Goal: Task Accomplishment & Management: Manage account settings

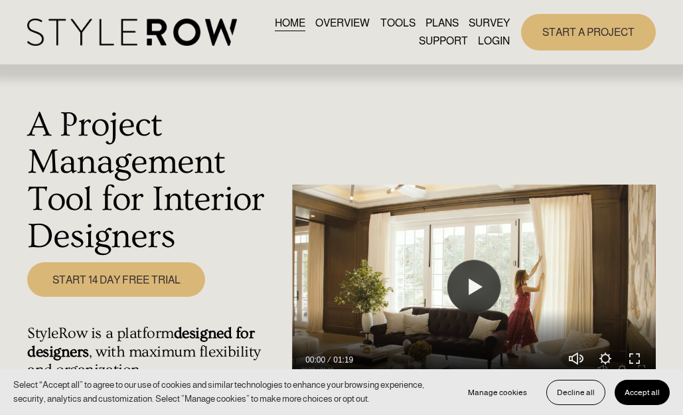
click at [487, 42] on link "LOGIN" at bounding box center [494, 41] width 32 height 18
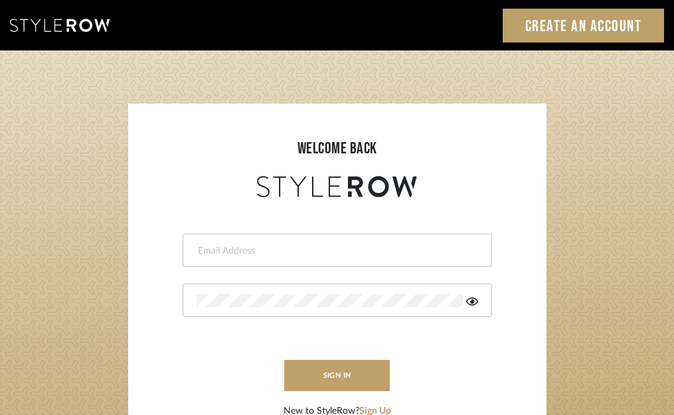
click at [283, 240] on div at bounding box center [337, 250] width 309 height 33
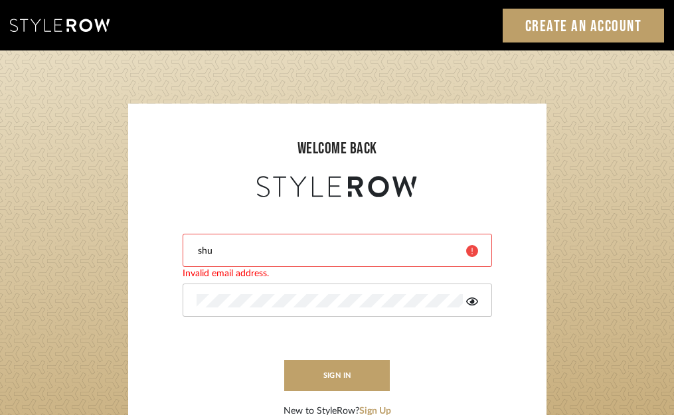
click at [325, 258] on div "shu" at bounding box center [337, 250] width 309 height 33
type input "s"
type input "shumakerrealty@gmail.com"
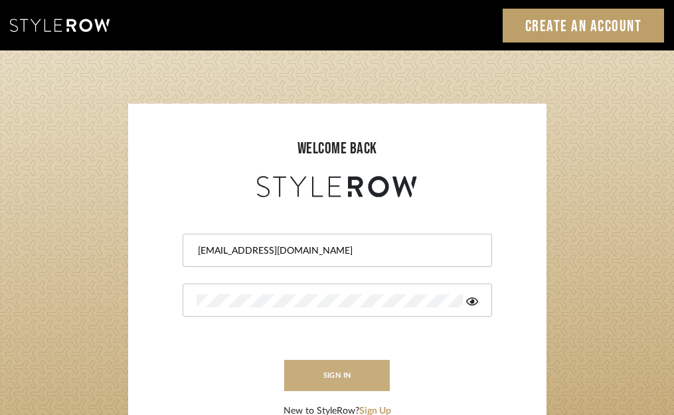
click at [328, 369] on button "sign in" at bounding box center [337, 375] width 106 height 31
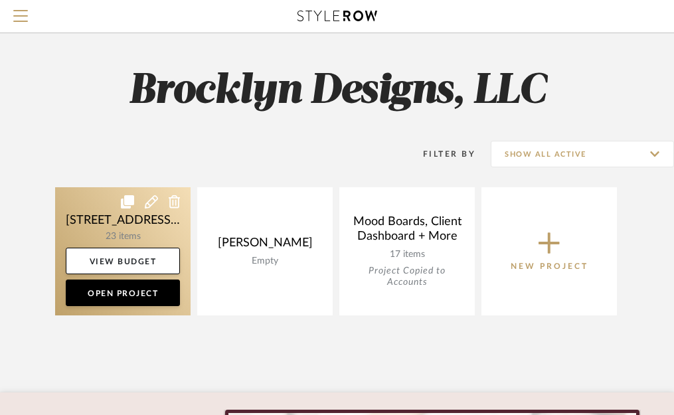
click at [95, 218] on link at bounding box center [122, 251] width 135 height 128
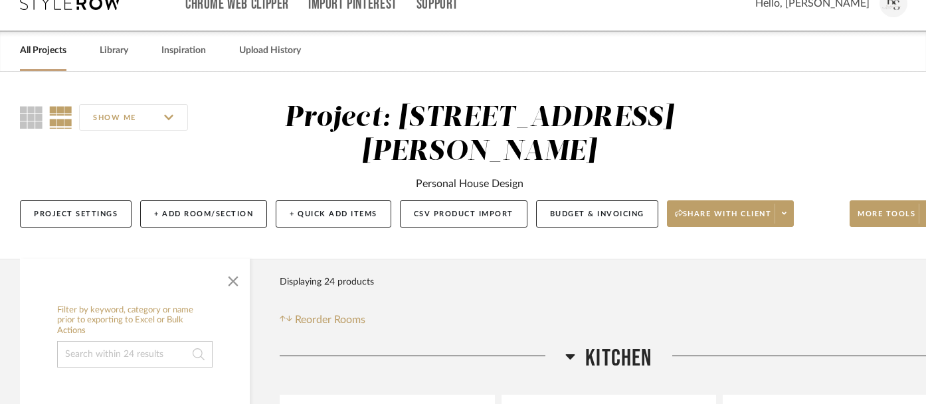
scroll to position [24, 31]
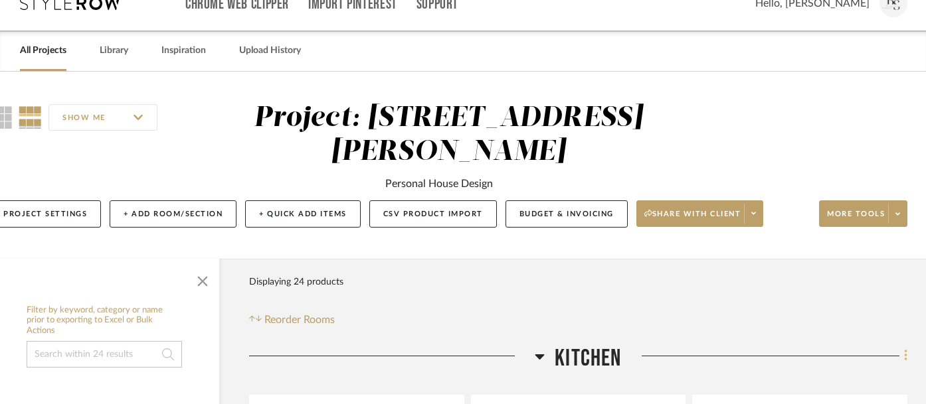
click at [683, 351] on icon at bounding box center [905, 356] width 3 height 11
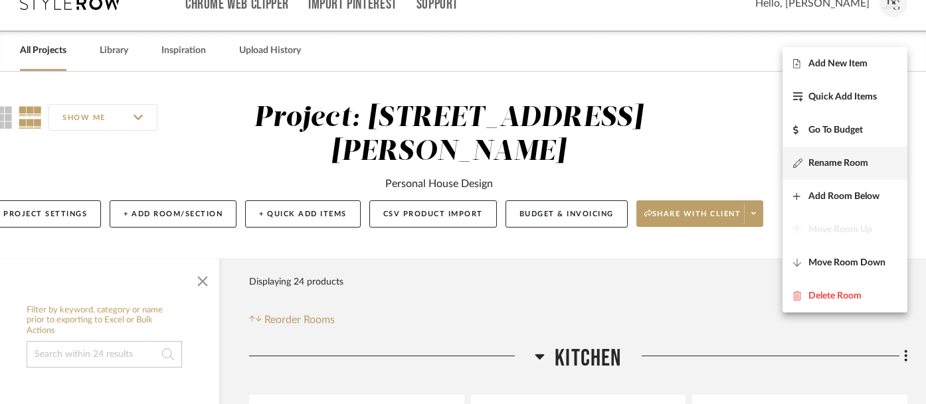
click at [683, 166] on span "Rename Room" at bounding box center [838, 162] width 60 height 11
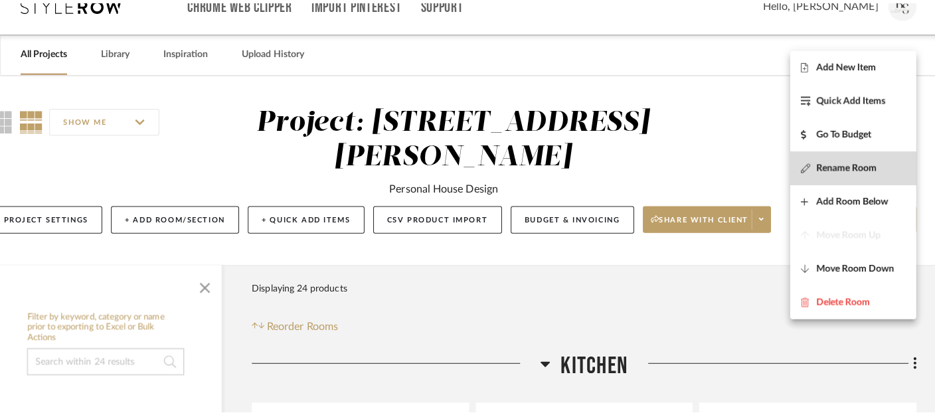
scroll to position [0, 0]
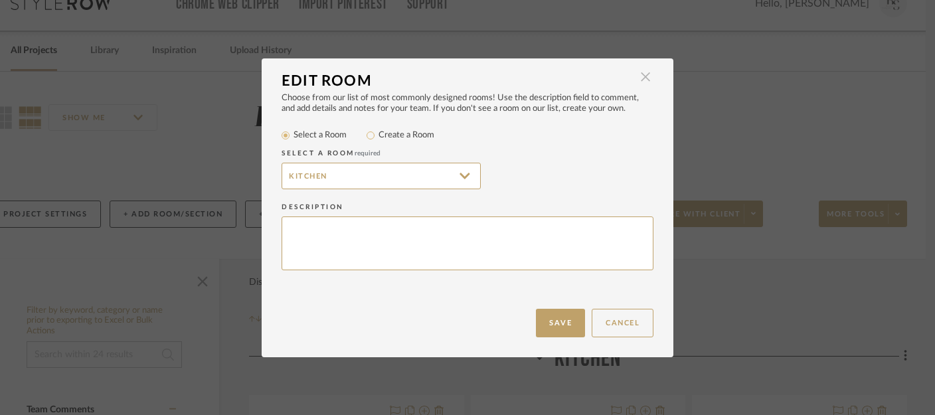
click at [646, 80] on span "button" at bounding box center [645, 77] width 27 height 27
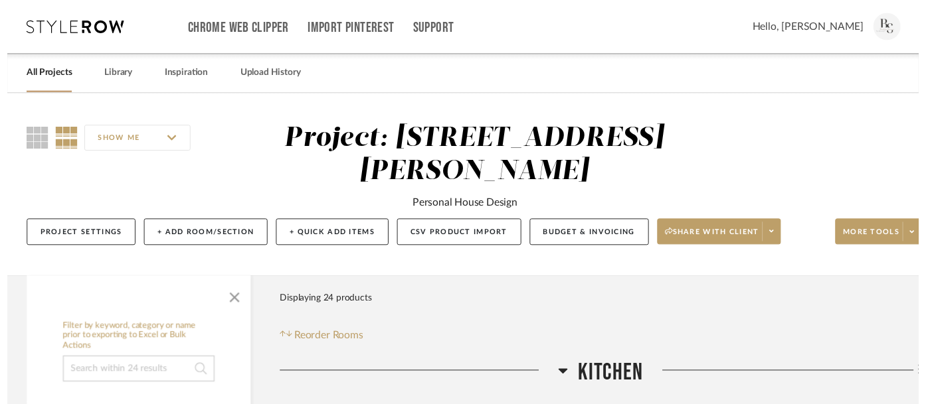
scroll to position [24, 31]
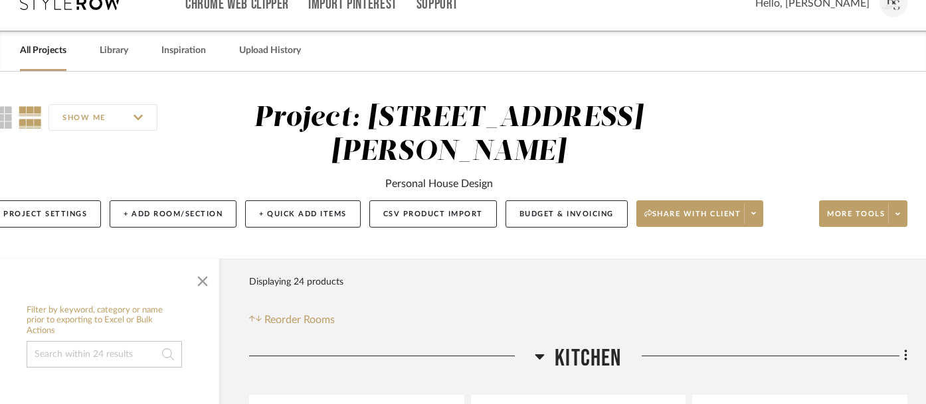
click at [683, 349] on icon at bounding box center [906, 356] width 4 height 15
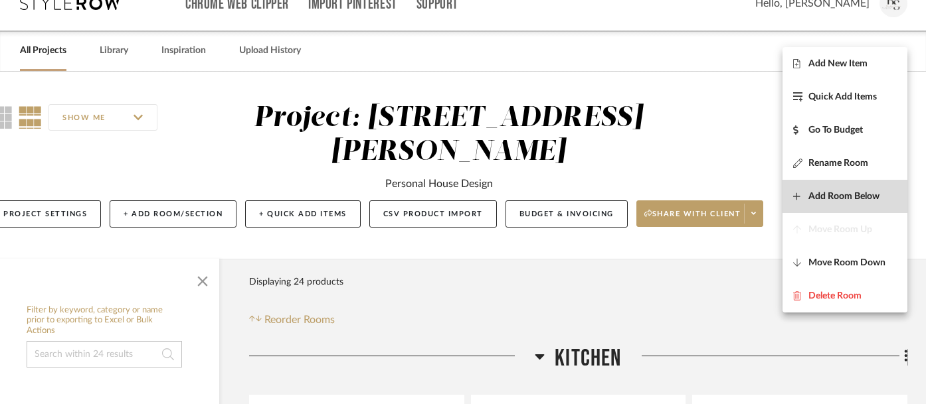
click at [683, 202] on button "Add Room Below" at bounding box center [844, 196] width 125 height 33
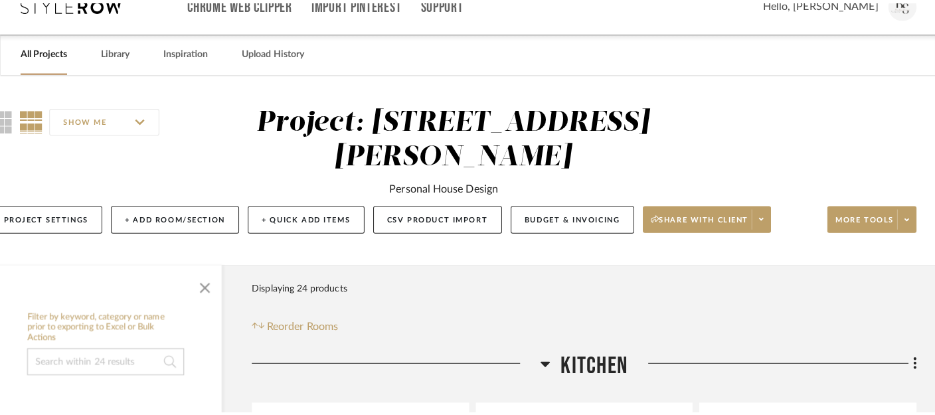
scroll to position [0, 0]
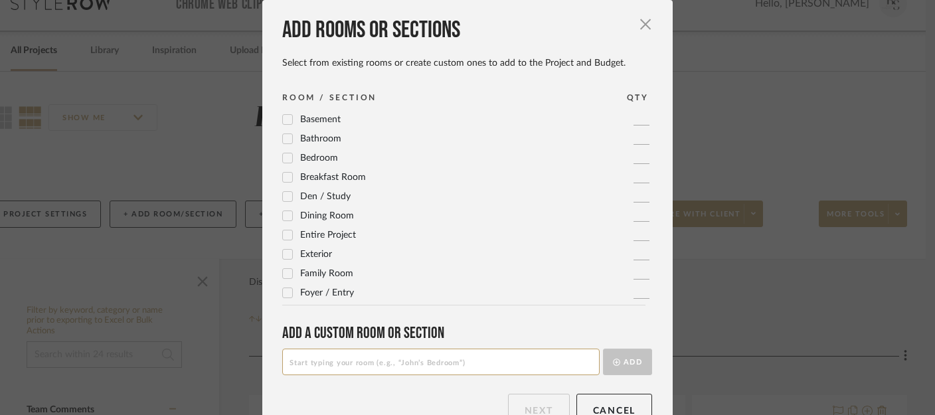
click at [419, 369] on input at bounding box center [440, 362] width 317 height 27
type input "Guest Bathroom"
click at [623, 366] on button "Add" at bounding box center [627, 362] width 49 height 27
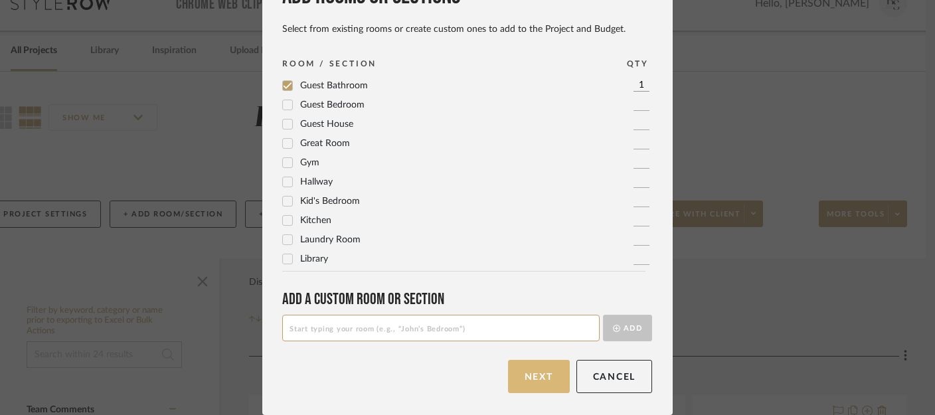
click at [543, 374] on button "Next" at bounding box center [539, 376] width 62 height 33
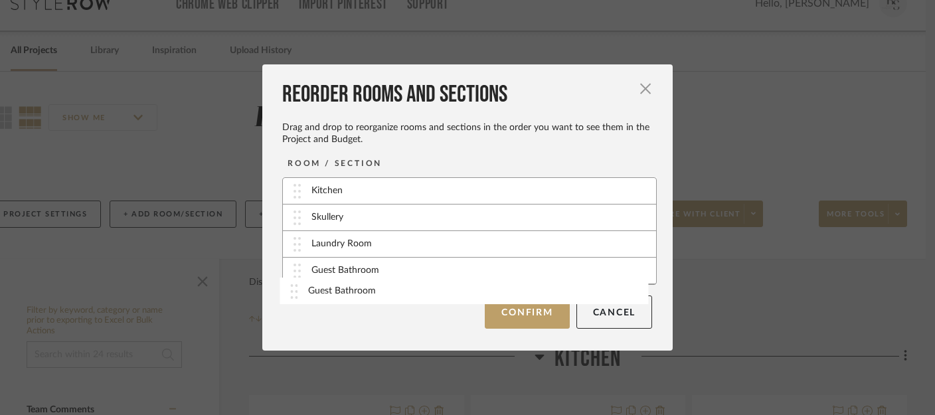
drag, startPoint x: 347, startPoint y: 218, endPoint x: 349, endPoint y: 287, distance: 68.4
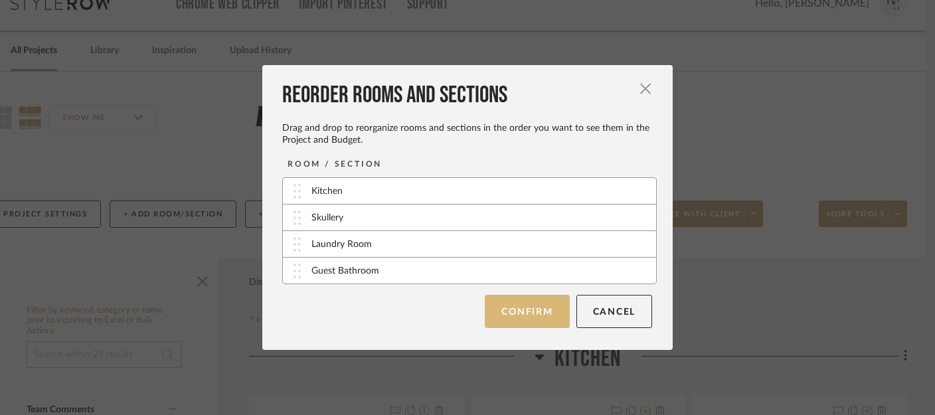
click at [532, 323] on button "Confirm" at bounding box center [527, 311] width 84 height 33
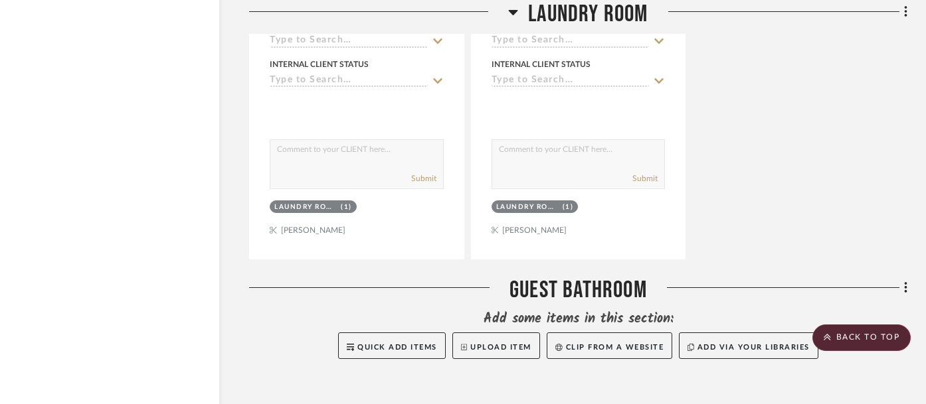
scroll to position [3310, 31]
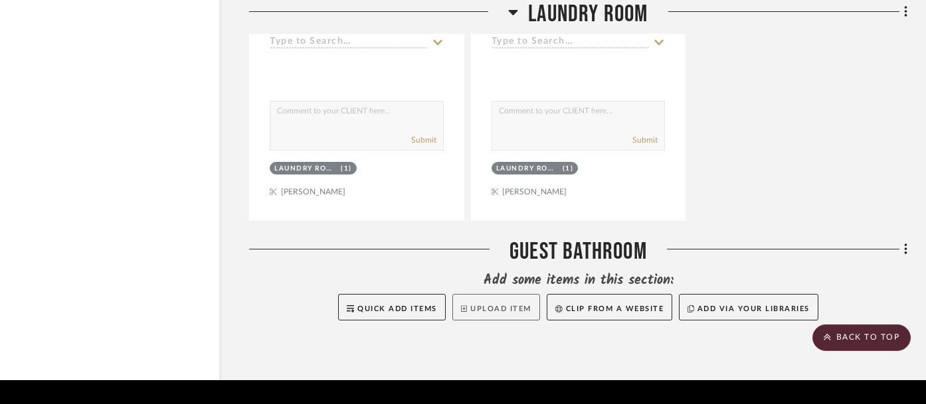
click at [486, 294] on button "Upload Item" at bounding box center [496, 307] width 88 height 27
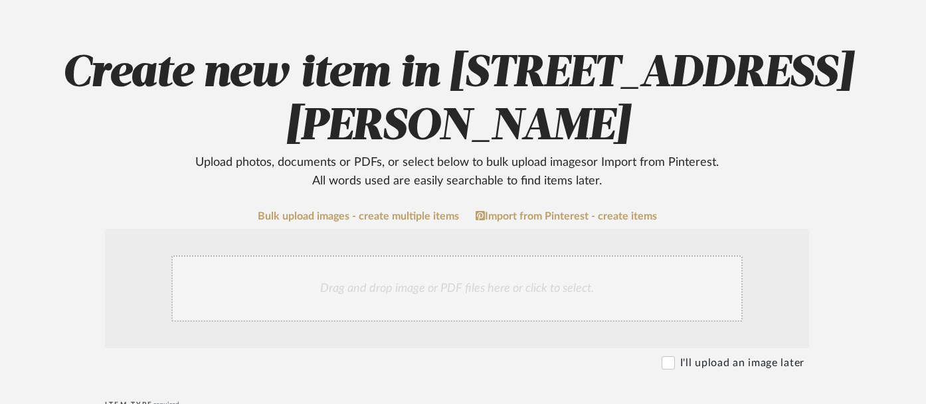
scroll to position [114, 21]
click at [410, 255] on div "Drag and drop image or PDF files here or click to select." at bounding box center [456, 288] width 571 height 66
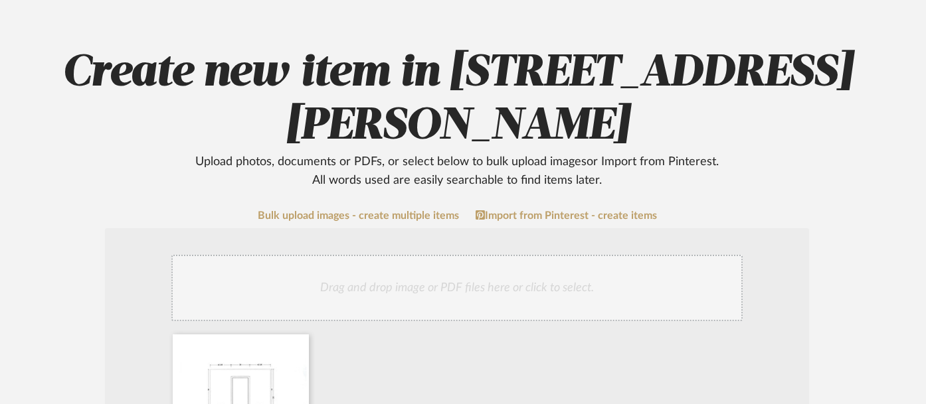
click at [429, 335] on div at bounding box center [459, 405] width 584 height 141
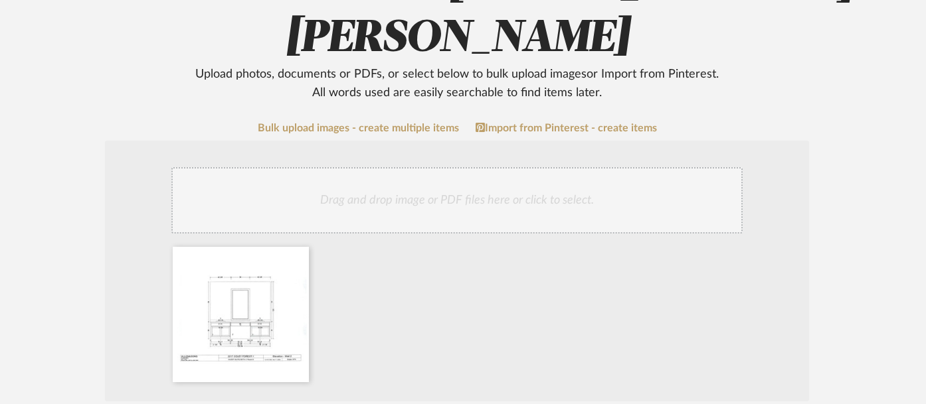
scroll to position [0, 21]
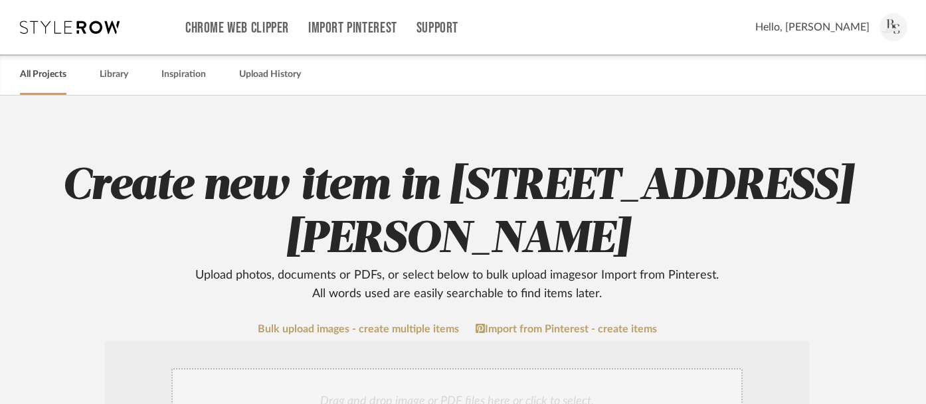
click at [48, 74] on link "All Projects" at bounding box center [43, 75] width 46 height 18
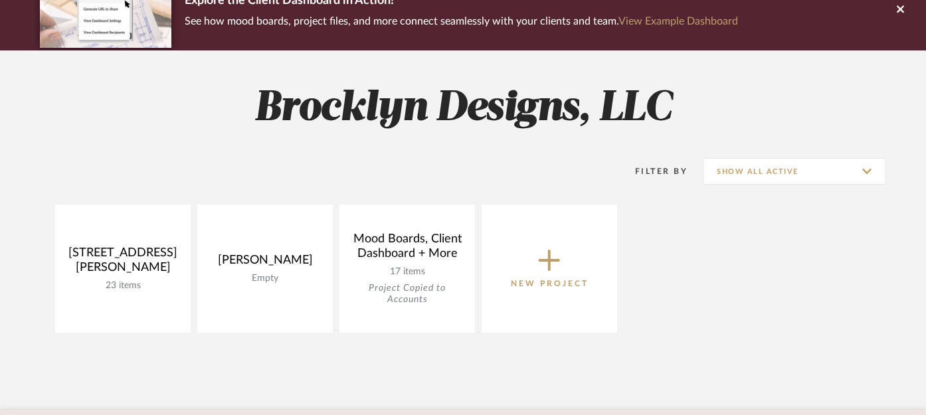
scroll to position [131, 0]
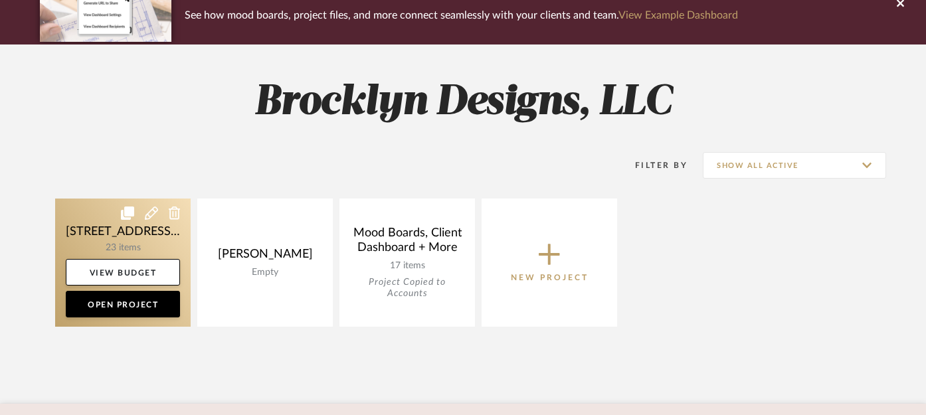
click at [102, 245] on link at bounding box center [122, 263] width 135 height 128
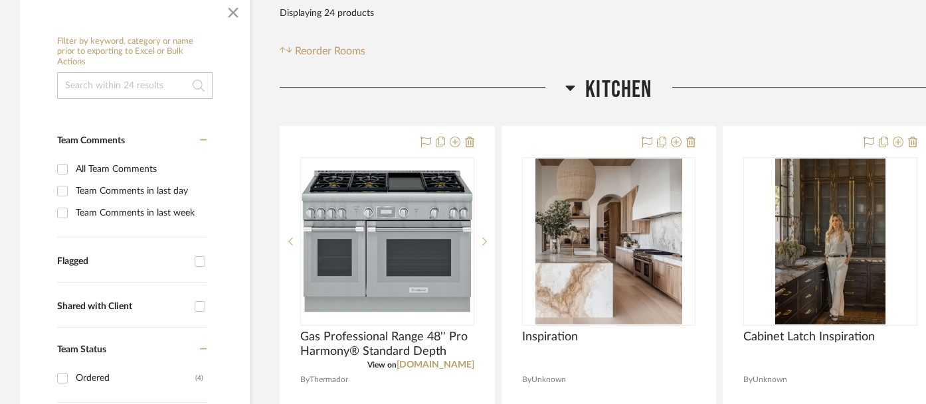
scroll to position [318, 0]
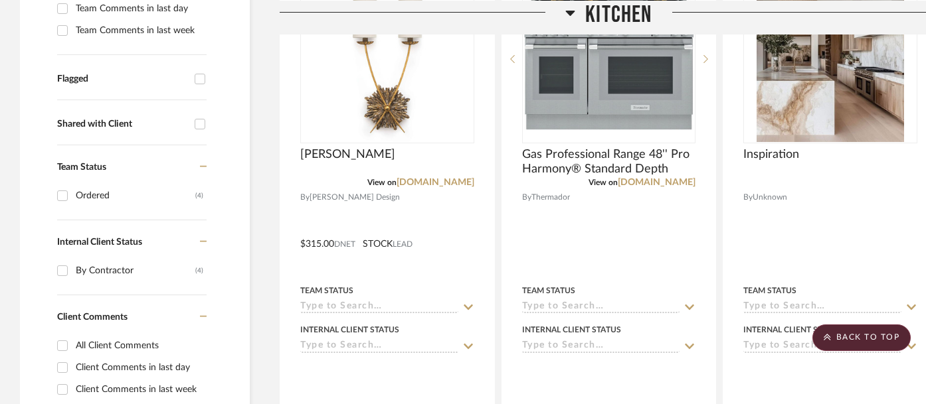
scroll to position [477, 0]
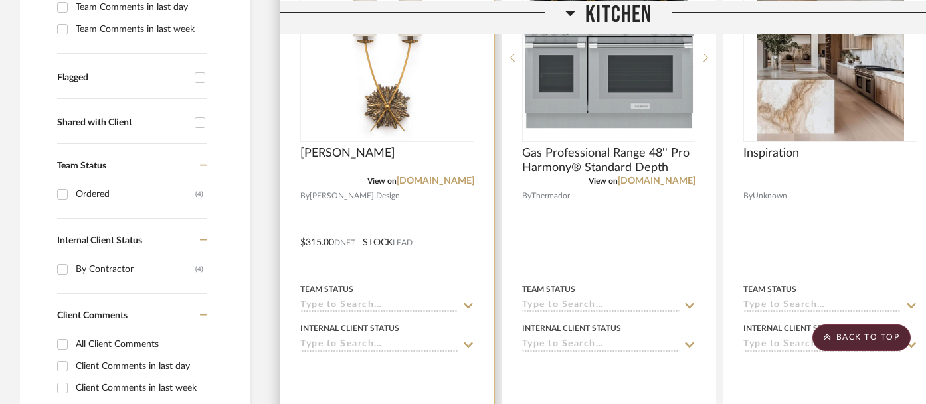
click at [338, 281] on div "Team Status" at bounding box center [387, 297] width 174 height 32
click at [340, 300] on input at bounding box center [379, 306] width 158 height 13
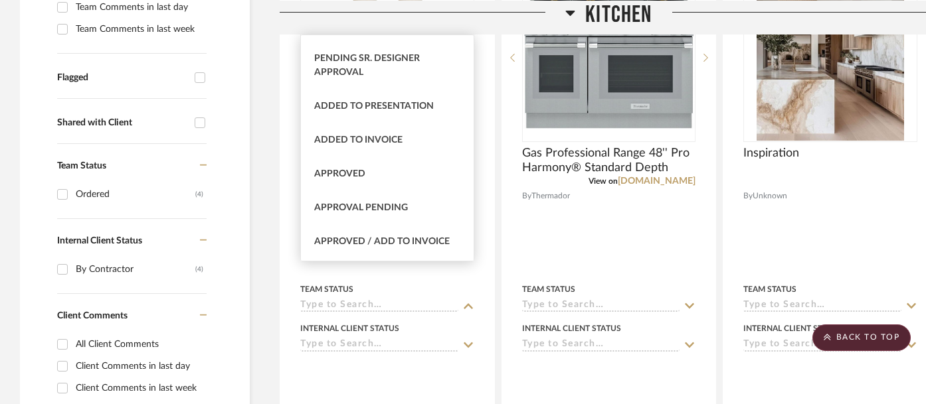
scroll to position [574, 0]
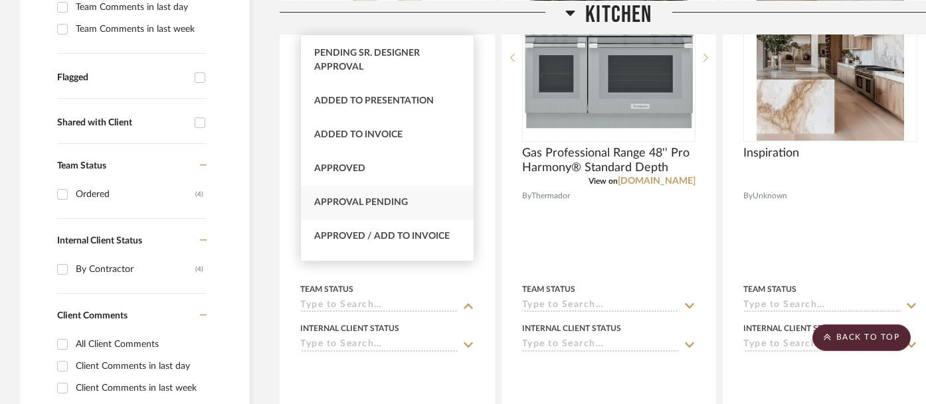
click at [392, 205] on span "Approval Pending" at bounding box center [361, 202] width 94 height 9
type input "[DATE]"
type input "Approval Pending"
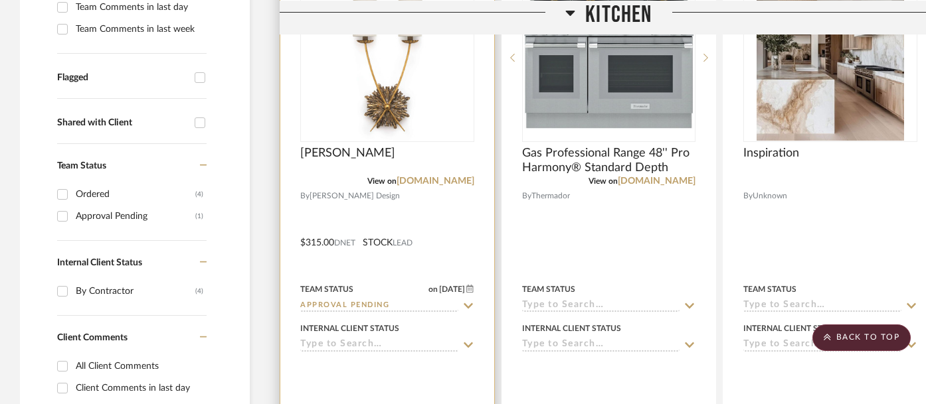
click at [388, 339] on input at bounding box center [379, 345] width 158 height 13
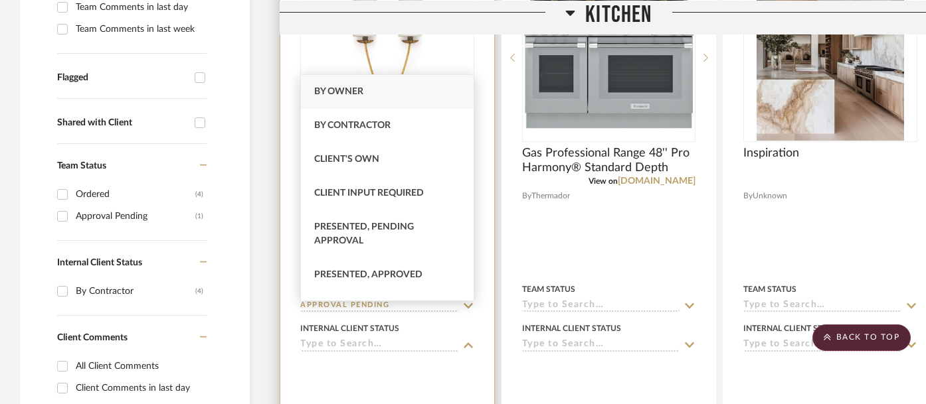
click at [341, 359] on div at bounding box center [387, 372] width 174 height 27
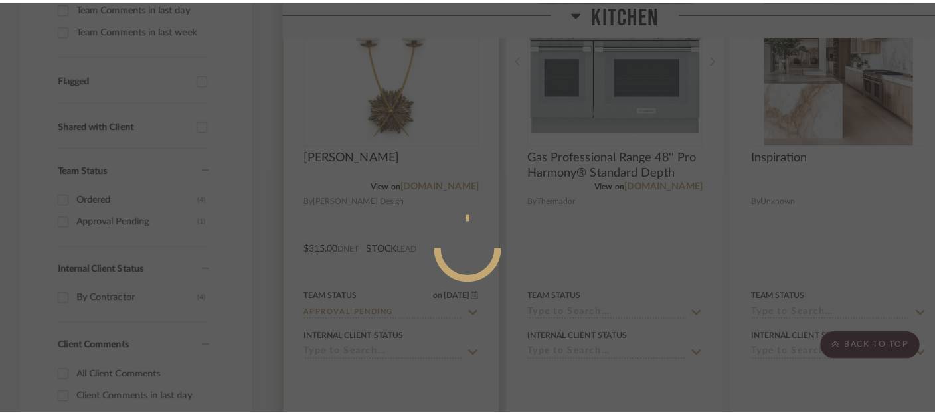
scroll to position [0, 0]
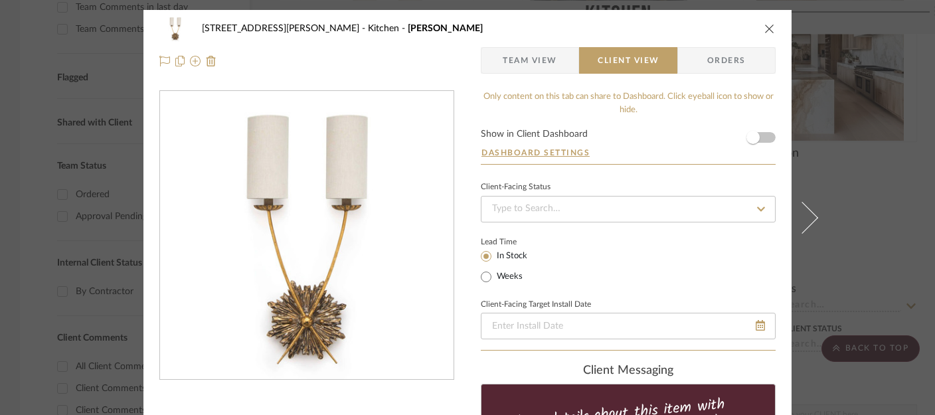
click at [767, 29] on icon "close" at bounding box center [769, 28] width 11 height 11
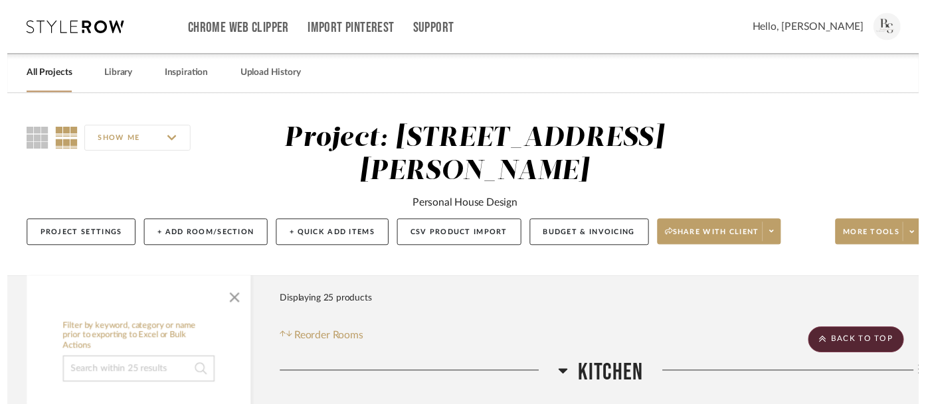
scroll to position [477, 0]
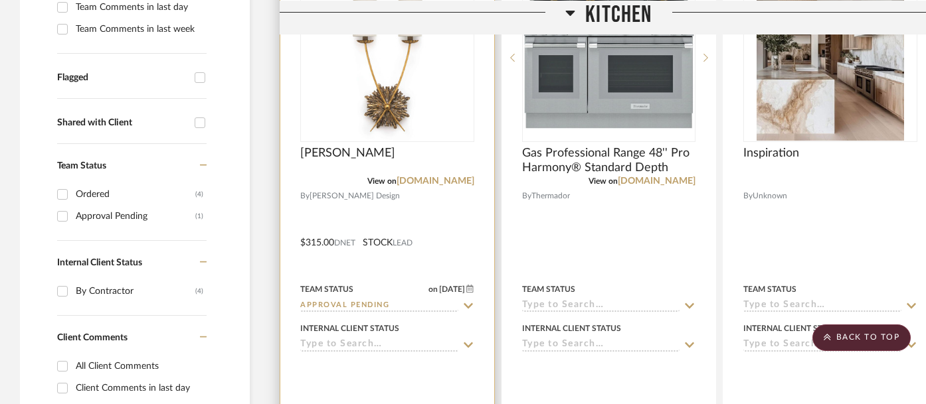
click at [465, 340] on icon at bounding box center [468, 345] width 12 height 11
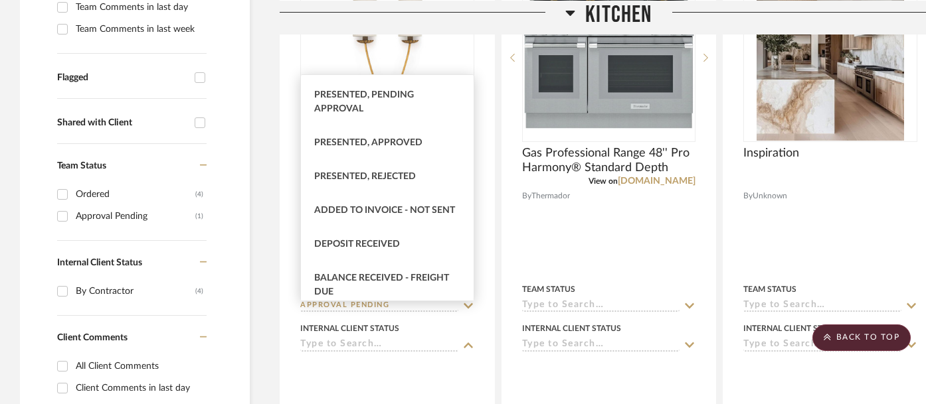
scroll to position [145, 0]
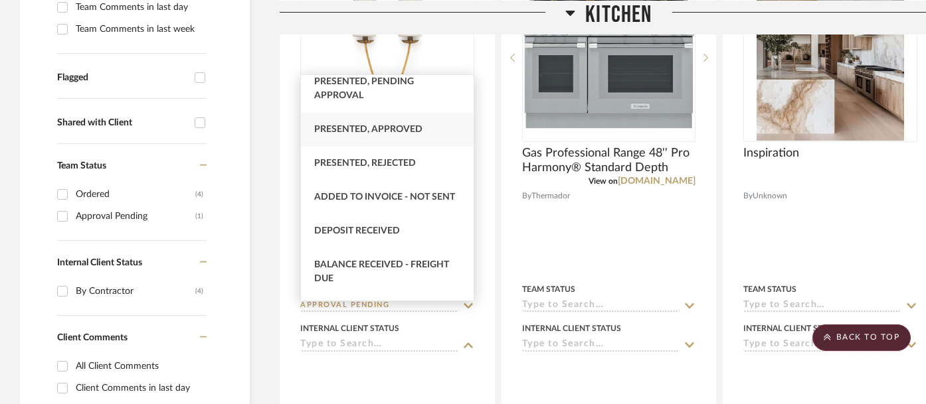
click at [389, 134] on span "Presented, Approved" at bounding box center [368, 129] width 108 height 9
type input "[DATE]"
type input "Presented, Approved"
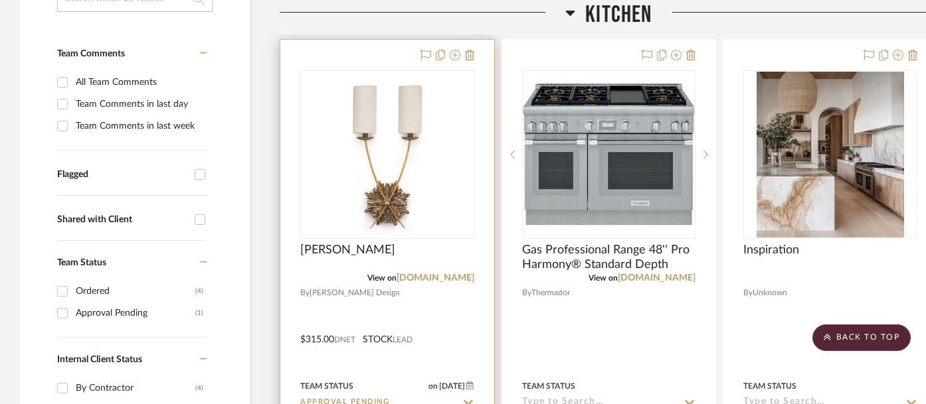
scroll to position [281, 0]
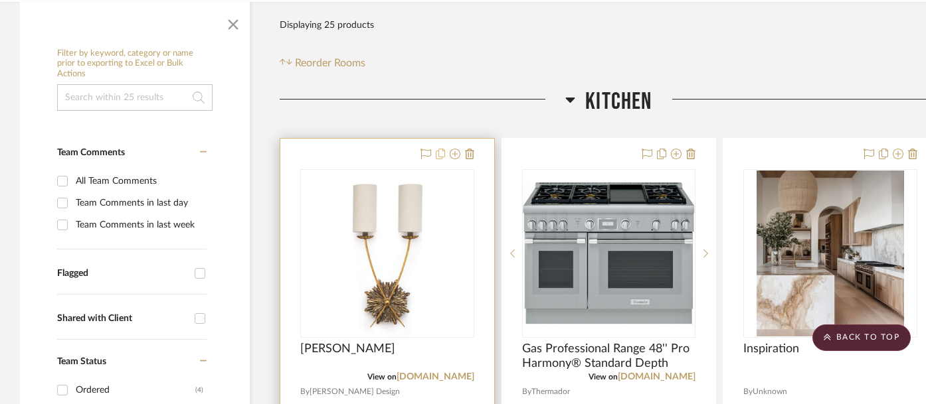
click at [439, 149] on icon at bounding box center [440, 154] width 9 height 11
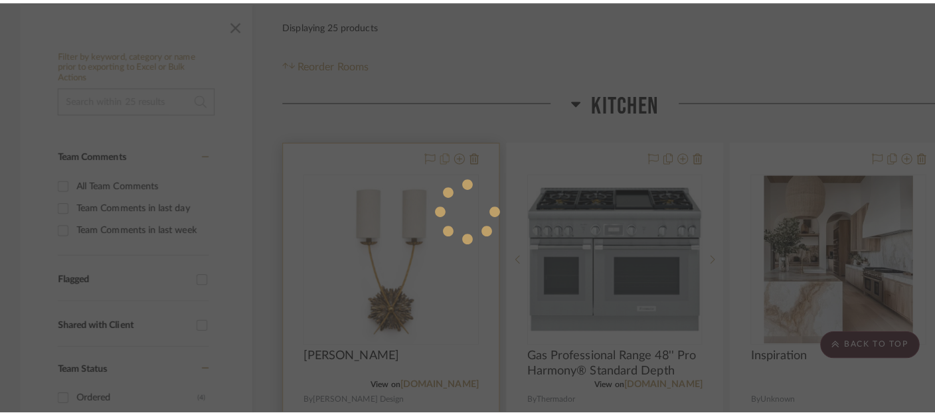
scroll to position [0, 0]
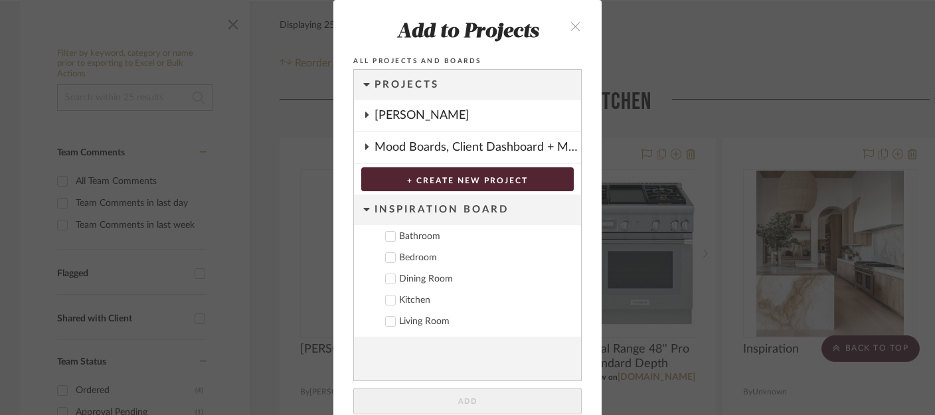
click at [570, 29] on icon "close" at bounding box center [575, 26] width 11 height 11
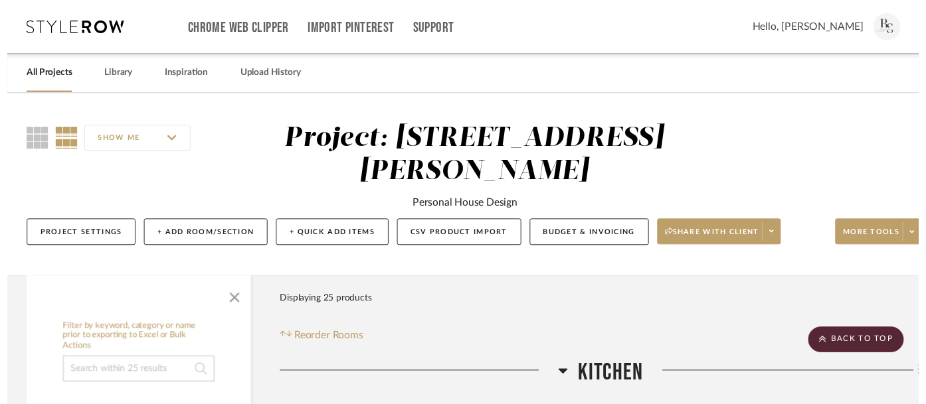
scroll to position [281, 0]
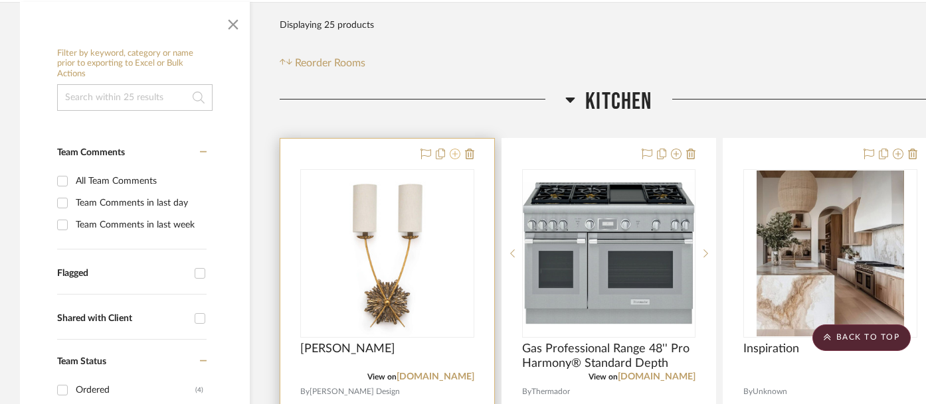
click at [455, 149] on icon at bounding box center [454, 154] width 11 height 11
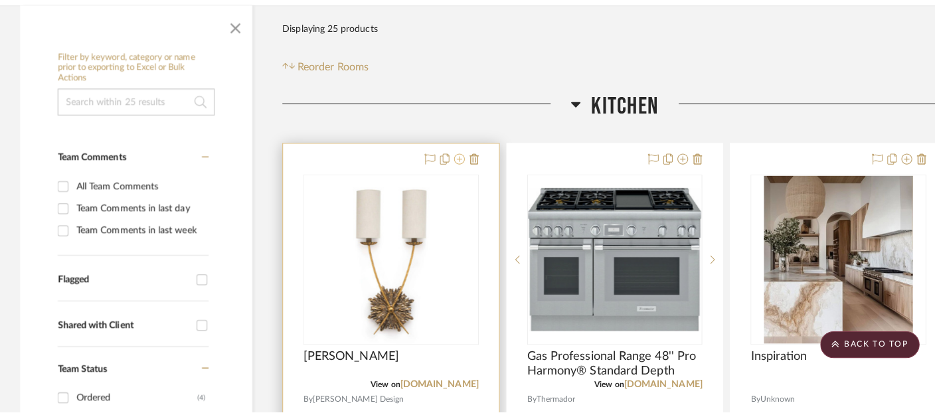
scroll to position [0, 0]
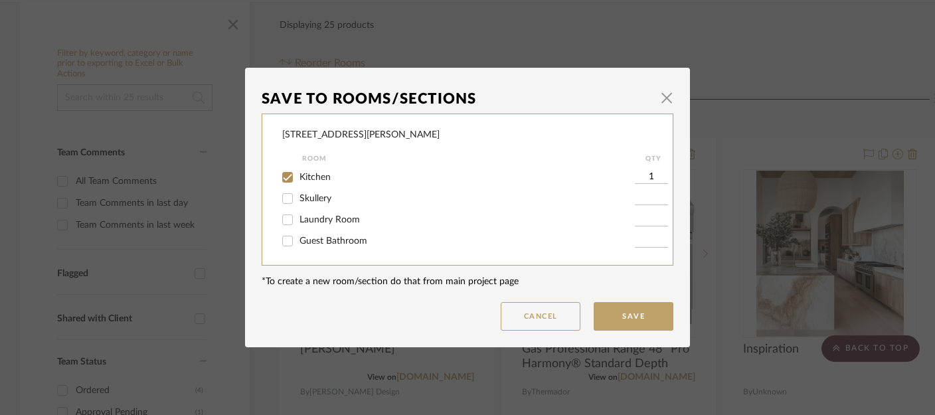
click at [651, 176] on input "1" at bounding box center [651, 177] width 33 height 13
type input "2"
click at [629, 317] on button "Save" at bounding box center [634, 316] width 80 height 29
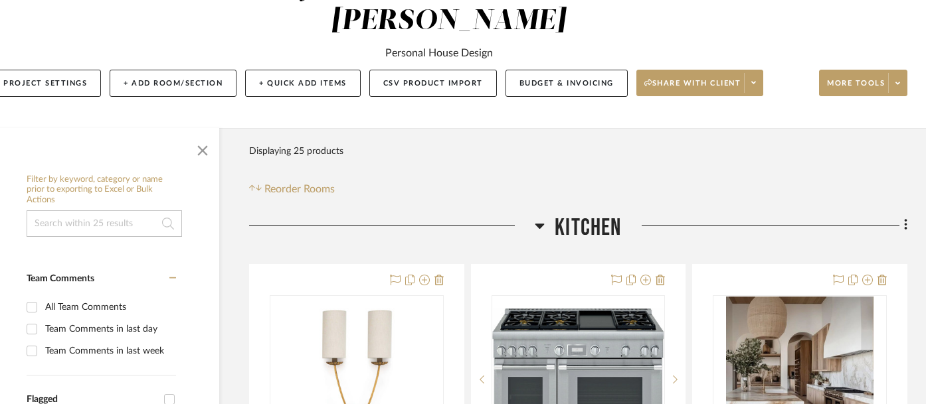
scroll to position [155, 0]
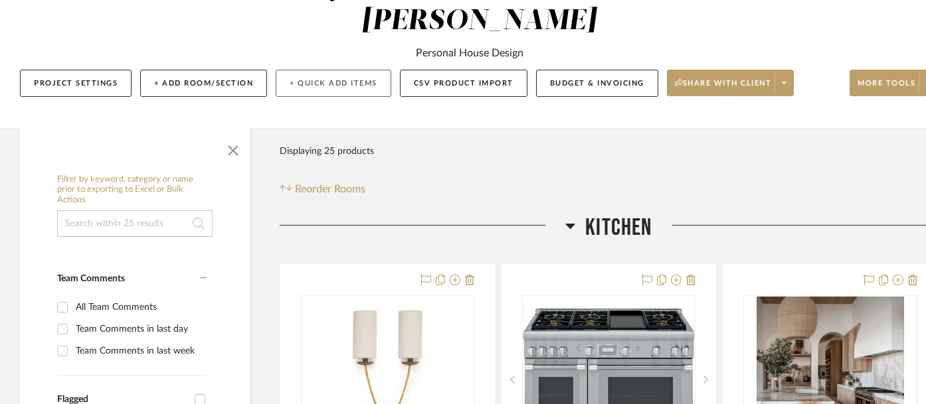
click at [323, 70] on button "+ Quick Add Items" at bounding box center [334, 83] width 116 height 27
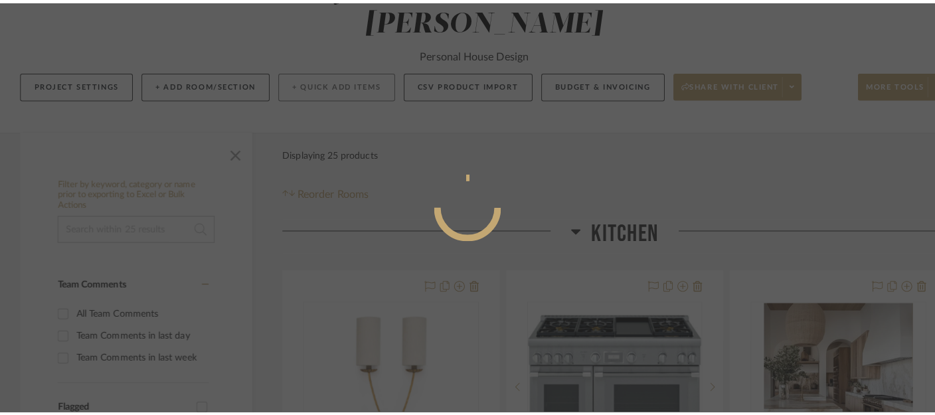
scroll to position [0, 0]
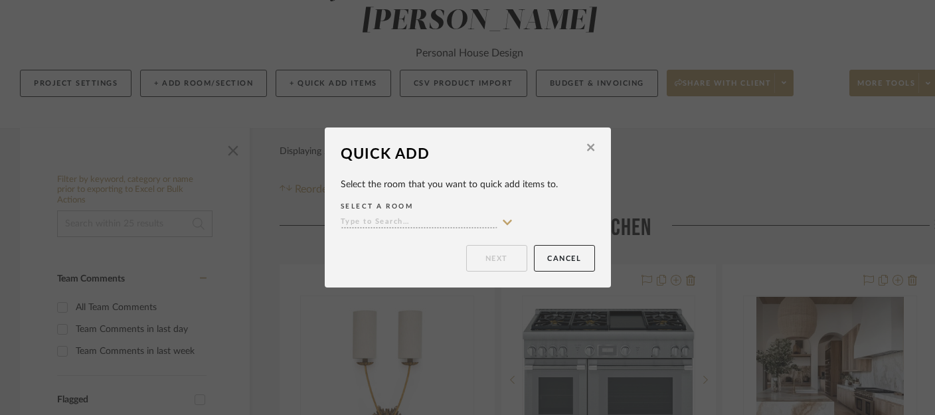
click at [370, 220] on input at bounding box center [419, 222] width 157 height 13
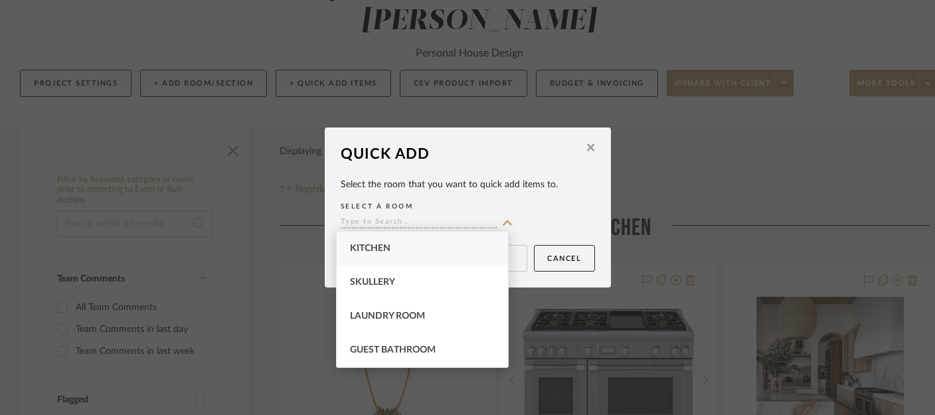
click at [374, 240] on div "Kitchen" at bounding box center [422, 249] width 171 height 34
type input "Kitchen"
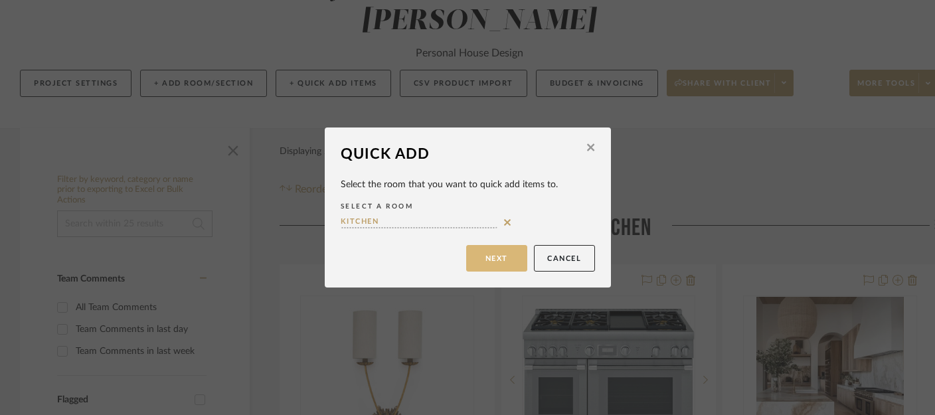
click at [496, 256] on button "Next" at bounding box center [496, 258] width 61 height 27
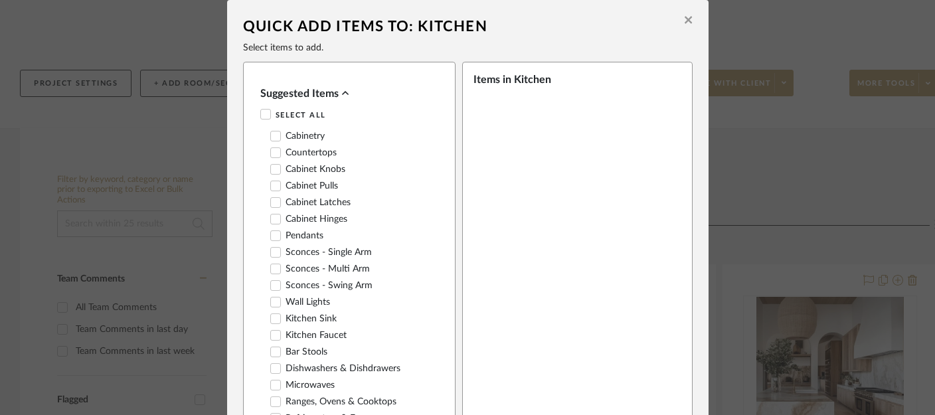
click at [689, 19] on button at bounding box center [688, 21] width 21 height 31
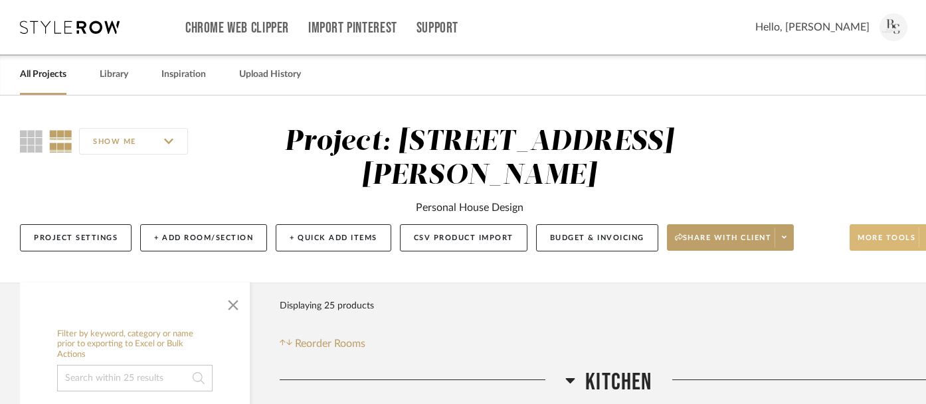
click at [893, 233] on span "More tools" at bounding box center [886, 243] width 58 height 20
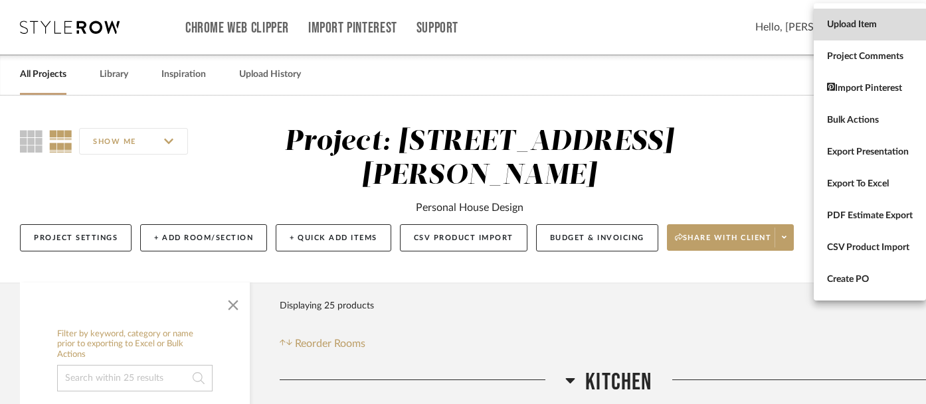
click at [846, 18] on button "Upload Item" at bounding box center [869, 25] width 112 height 32
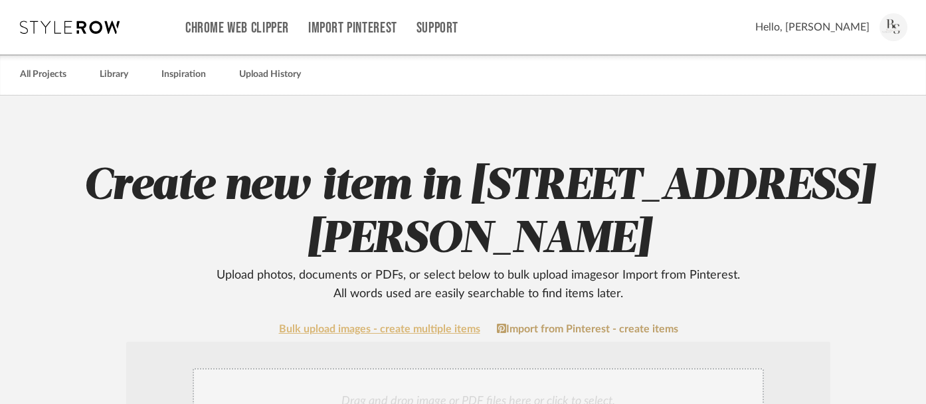
click at [396, 324] on link "Bulk upload images - create multiple items" at bounding box center [379, 329] width 201 height 11
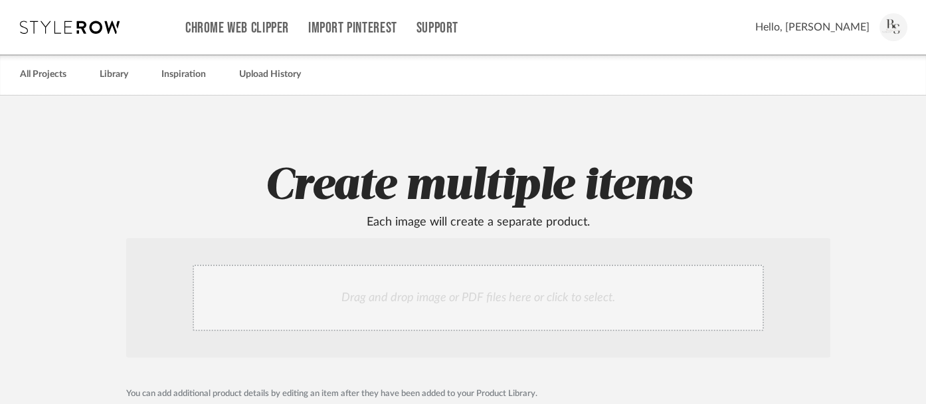
click at [398, 293] on div "Drag and drop image or PDF files here or click to select." at bounding box center [478, 298] width 571 height 66
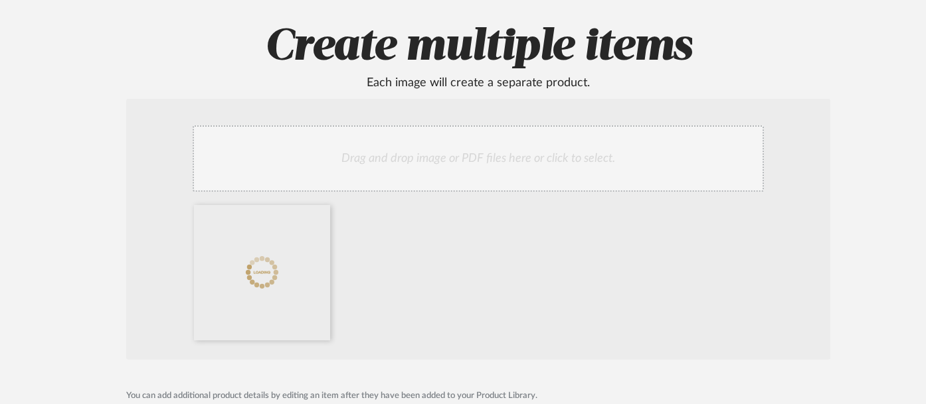
scroll to position [151, 0]
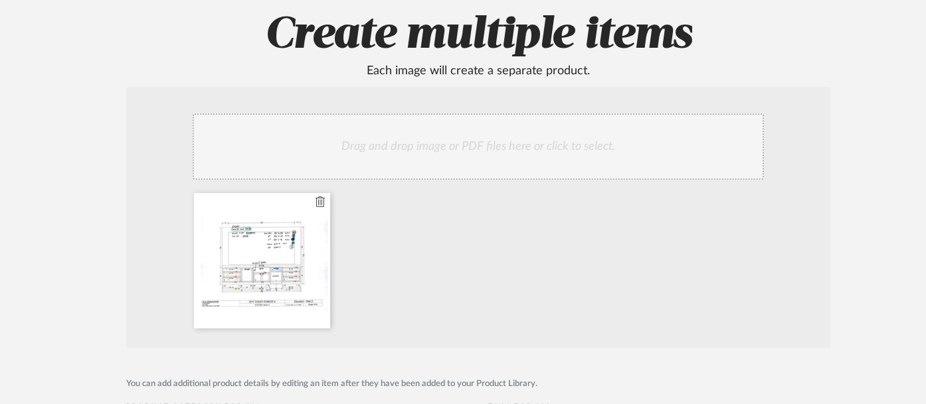
click at [266, 276] on div at bounding box center [262, 260] width 136 height 135
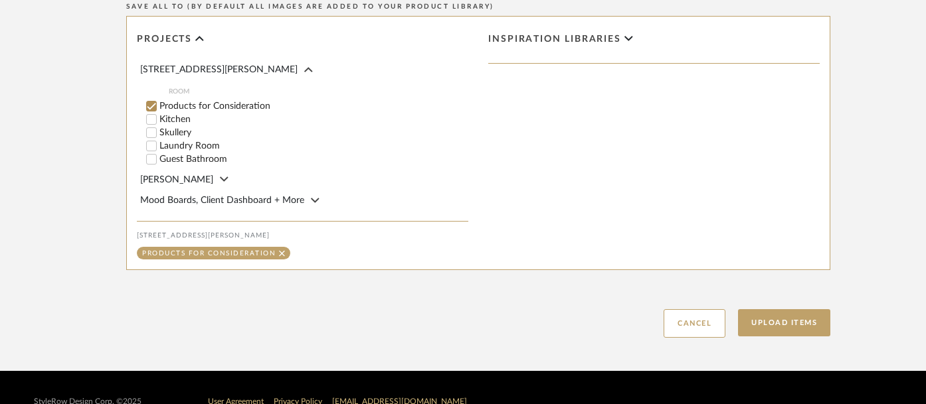
scroll to position [659, 0]
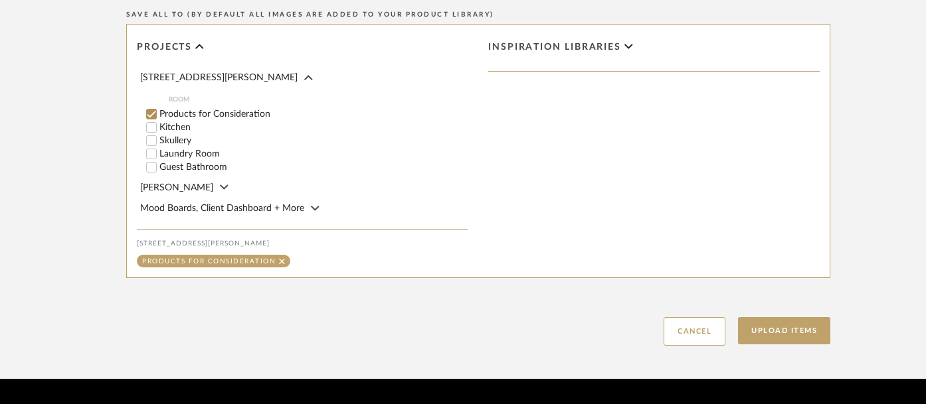
click at [169, 129] on label "Kitchen" at bounding box center [313, 127] width 309 height 9
click at [158, 129] on input "Kitchen" at bounding box center [151, 127] width 13 height 13
checkbox input "false"
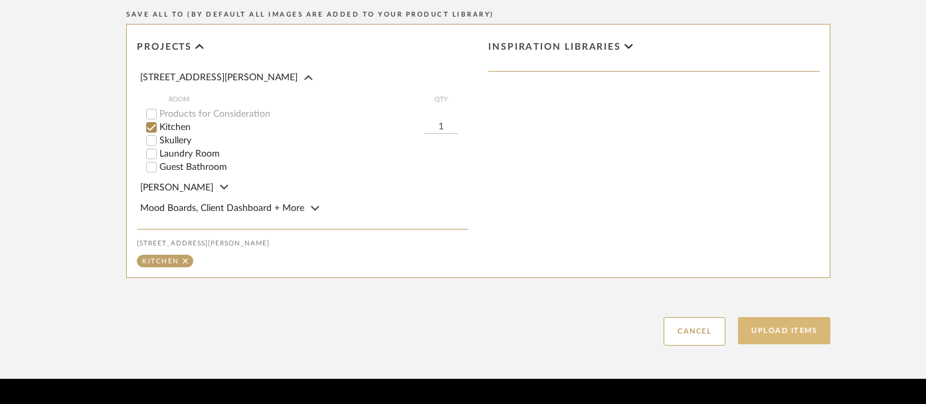
click at [794, 333] on button "Upload Items" at bounding box center [784, 330] width 92 height 27
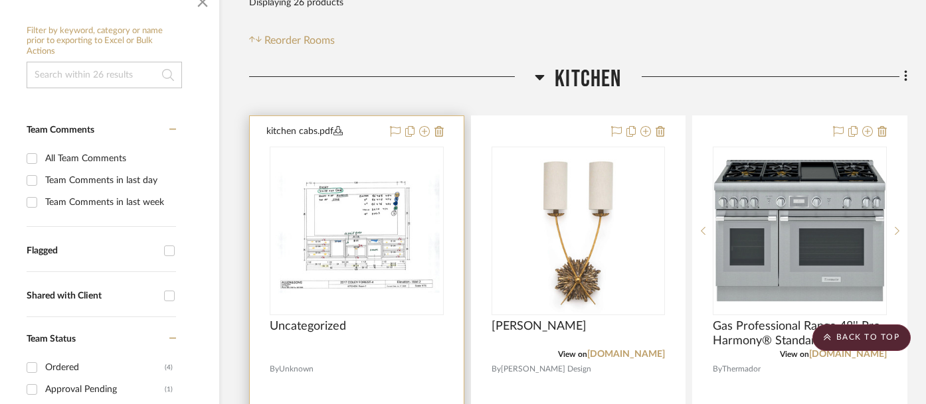
scroll to position [283, 31]
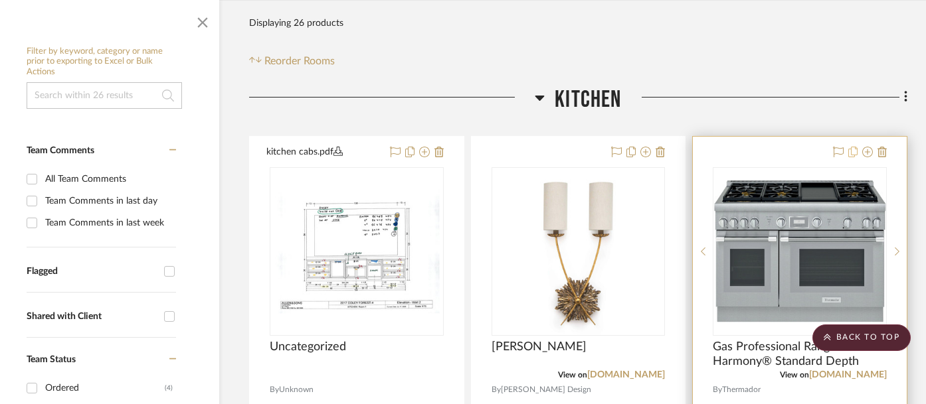
click at [854, 147] on icon at bounding box center [852, 152] width 9 height 11
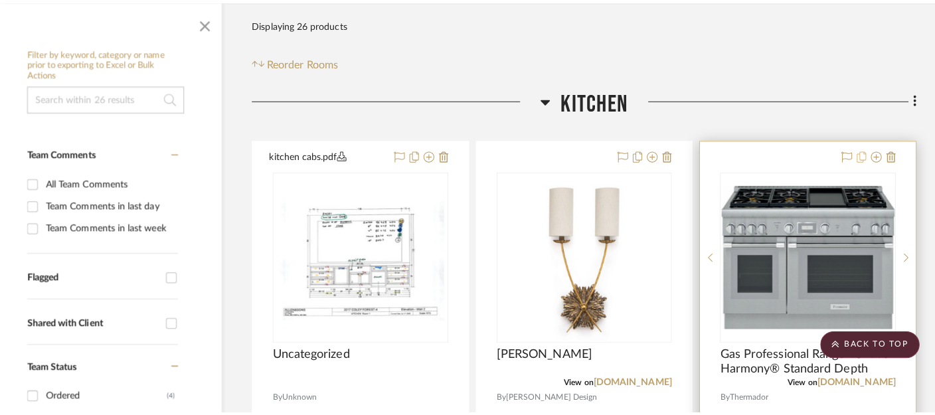
scroll to position [0, 0]
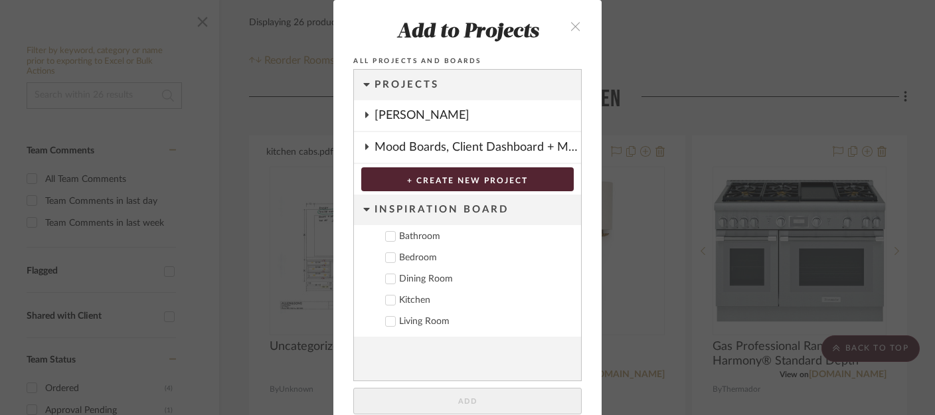
click at [570, 25] on icon "close" at bounding box center [575, 26] width 11 height 11
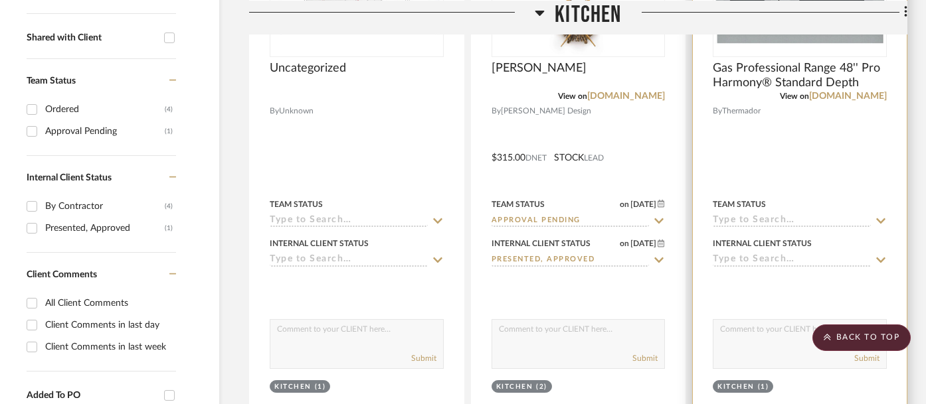
scroll to position [678, 31]
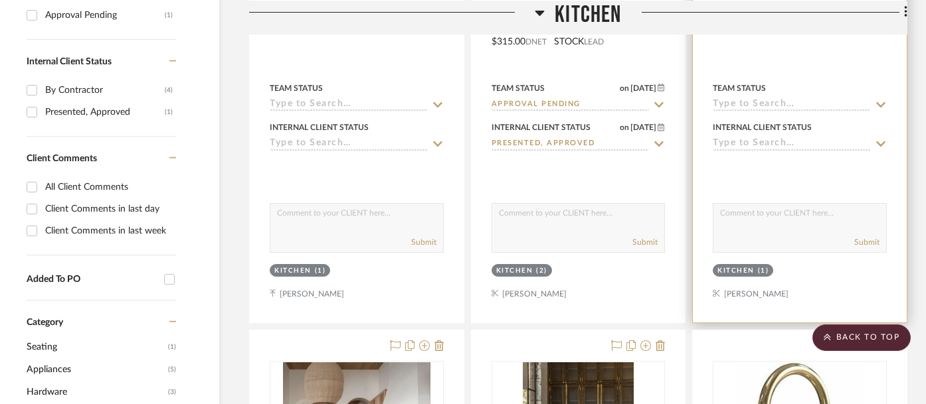
click at [738, 266] on div "Kitchen" at bounding box center [735, 271] width 37 height 10
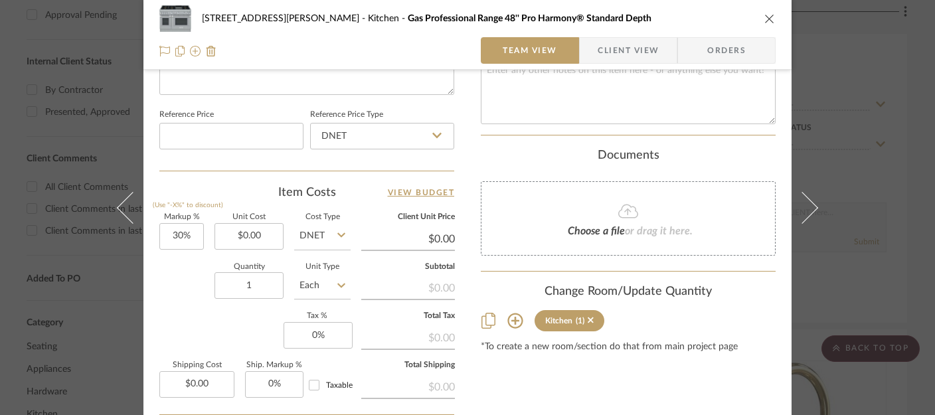
scroll to position [691, 0]
click at [509, 319] on icon at bounding box center [514, 319] width 15 height 15
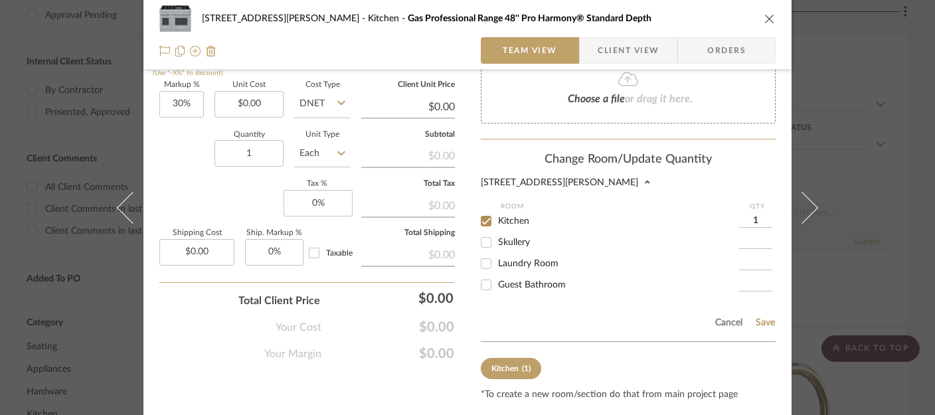
scroll to position [831, 0]
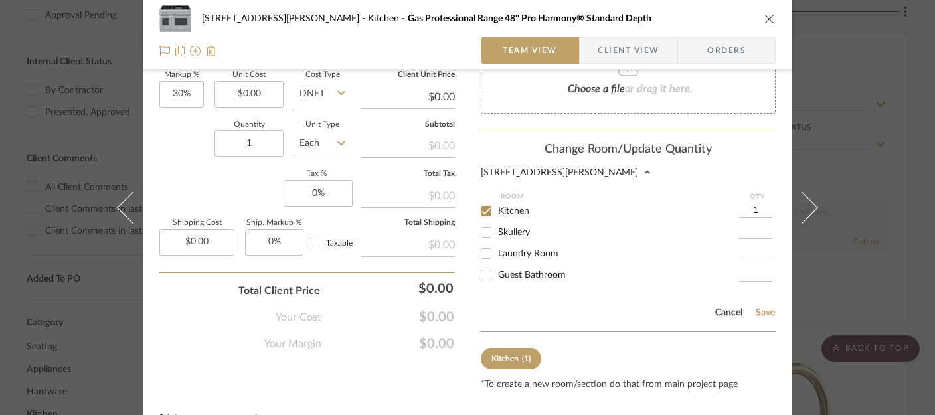
click at [730, 315] on button "Cancel" at bounding box center [728, 312] width 29 height 11
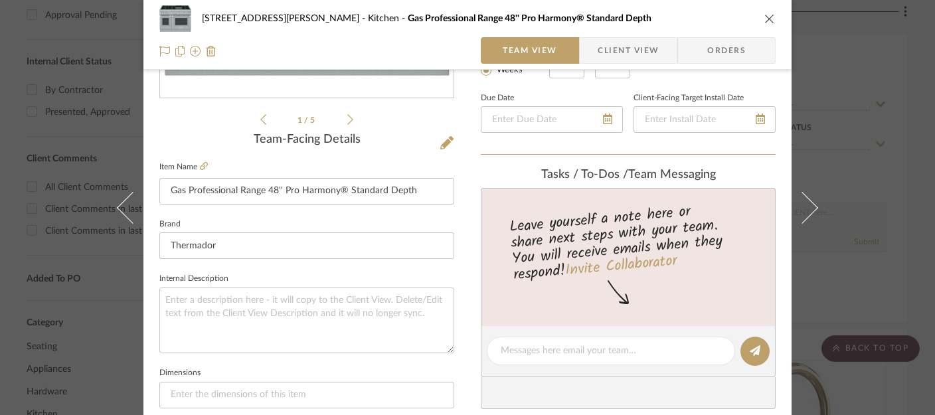
scroll to position [0, 0]
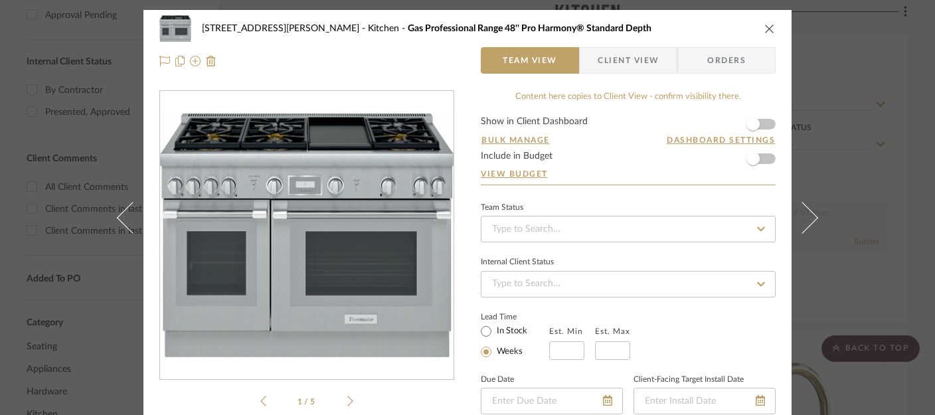
click at [764, 28] on icon "close" at bounding box center [769, 28] width 11 height 11
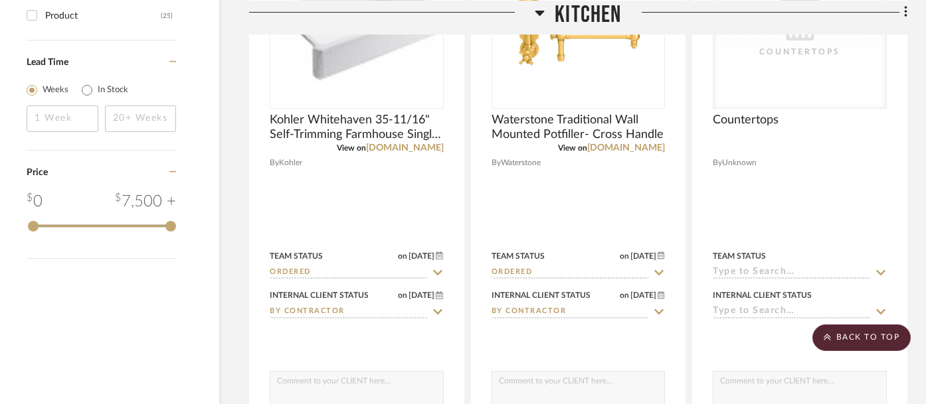
scroll to position [2047, 31]
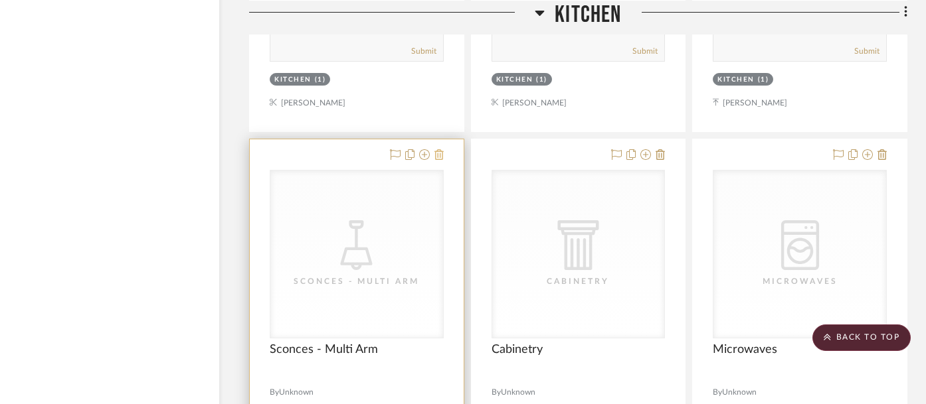
click at [440, 149] on icon at bounding box center [438, 154] width 9 height 11
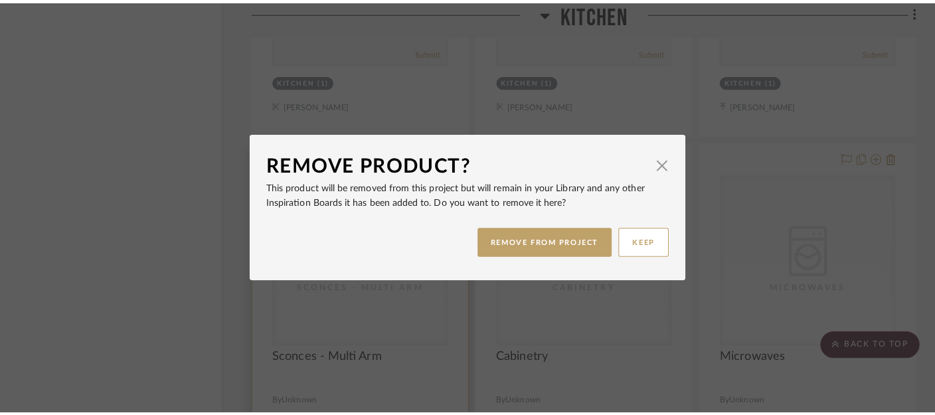
scroll to position [0, 0]
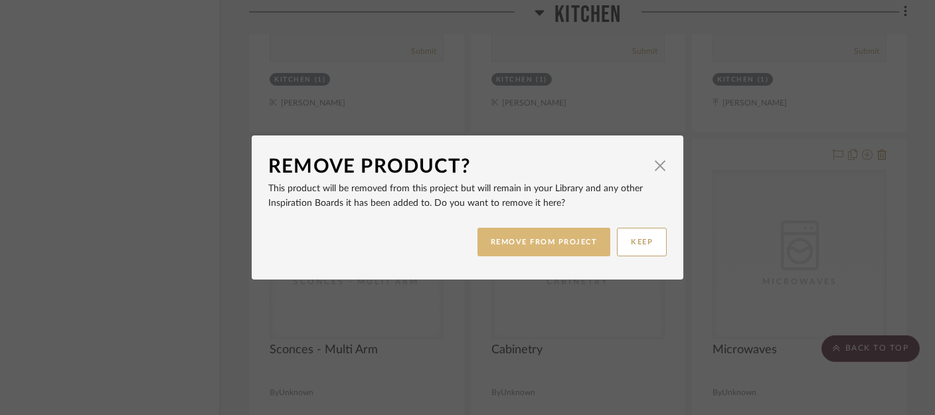
click at [519, 254] on button "REMOVE FROM PROJECT" at bounding box center [543, 242] width 133 height 29
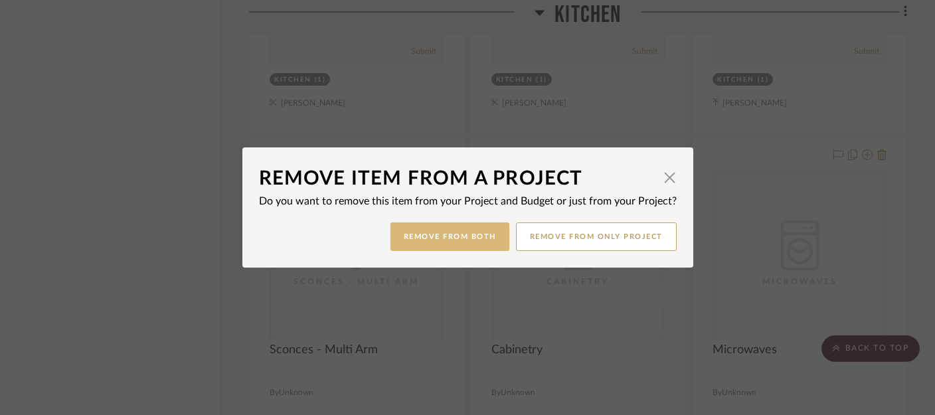
click at [444, 244] on button "Remove from Both" at bounding box center [449, 236] width 119 height 29
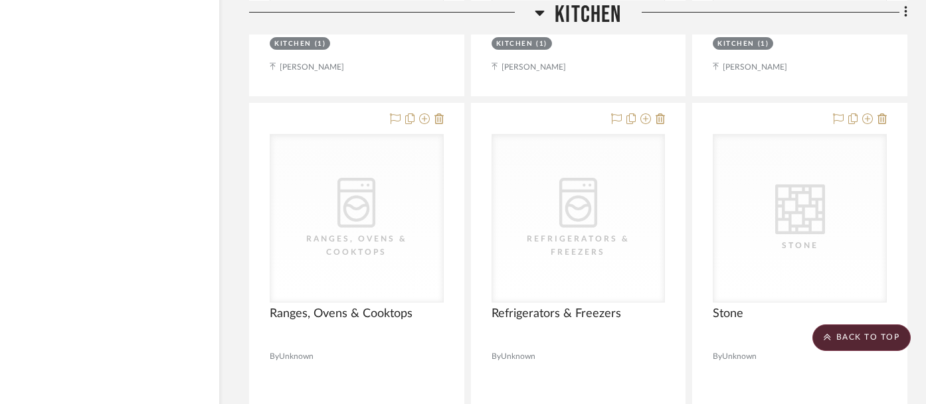
scroll to position [2672, 31]
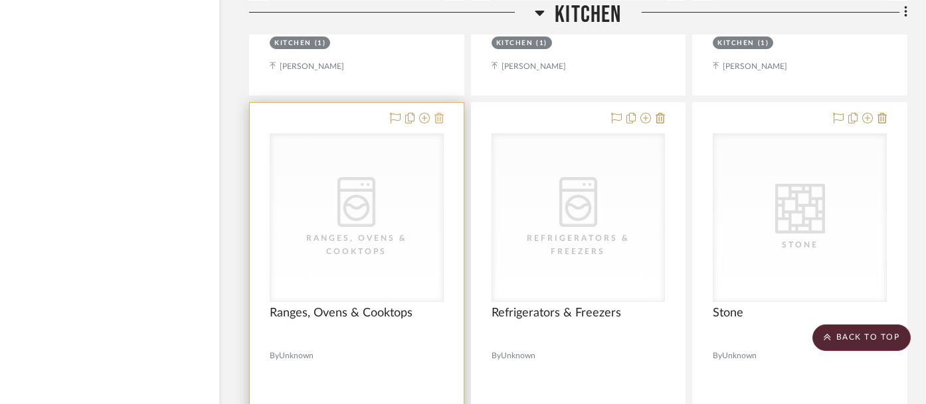
click at [441, 113] on icon at bounding box center [438, 118] width 9 height 11
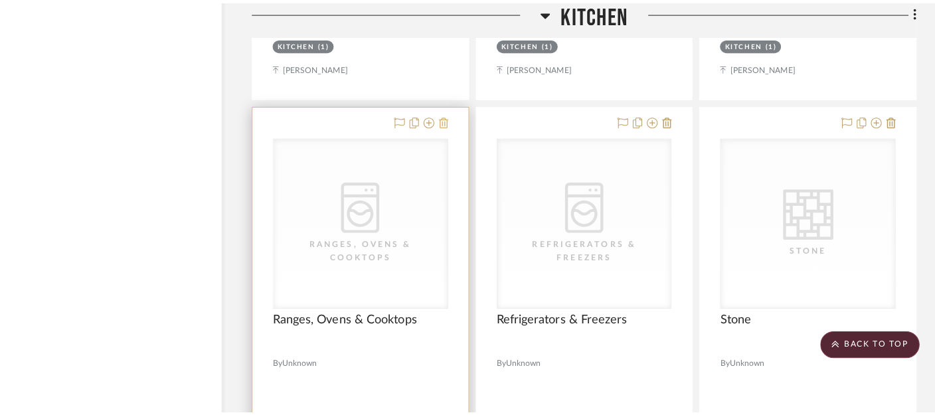
scroll to position [0, 0]
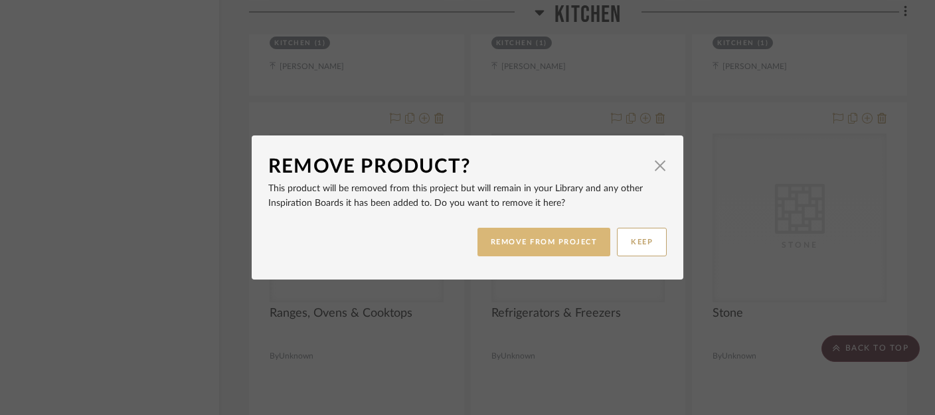
click at [533, 239] on button "REMOVE FROM PROJECT" at bounding box center [543, 242] width 133 height 29
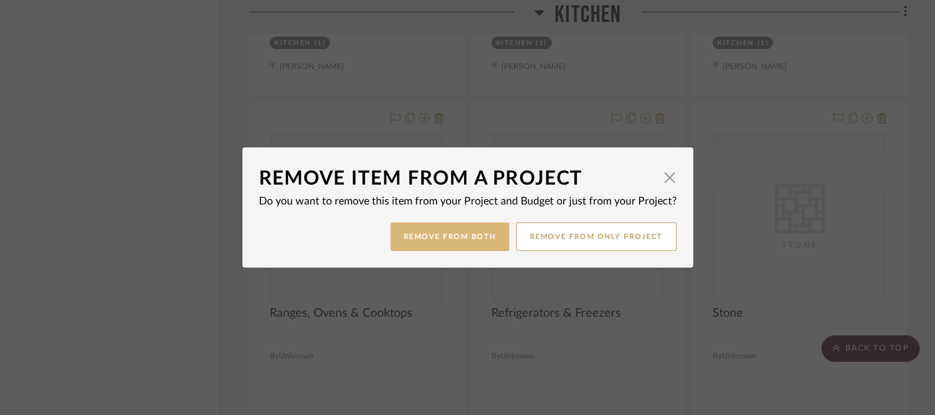
click at [438, 240] on button "Remove from Both" at bounding box center [449, 236] width 119 height 29
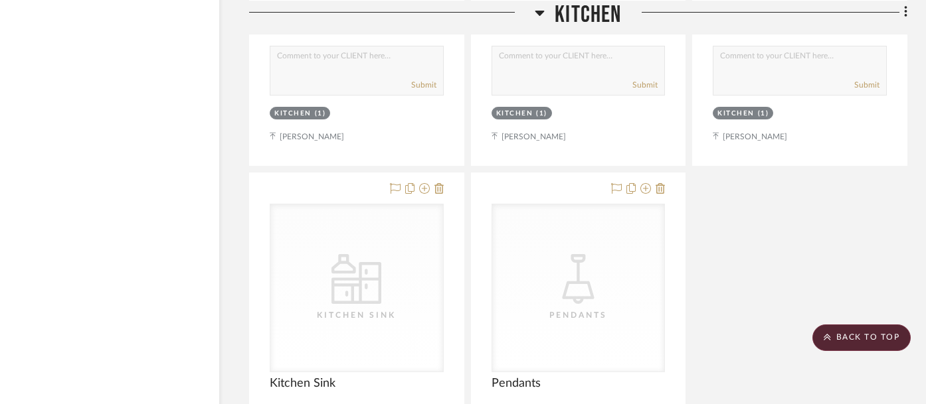
scroll to position [3785, 31]
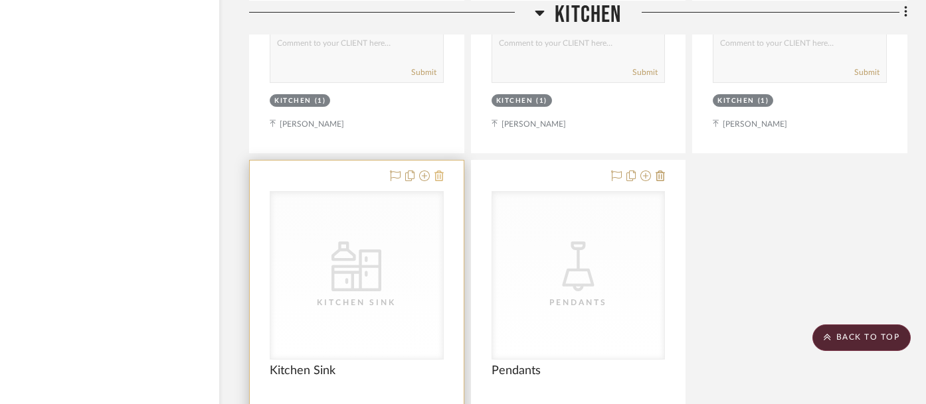
click at [438, 171] on icon at bounding box center [438, 176] width 9 height 11
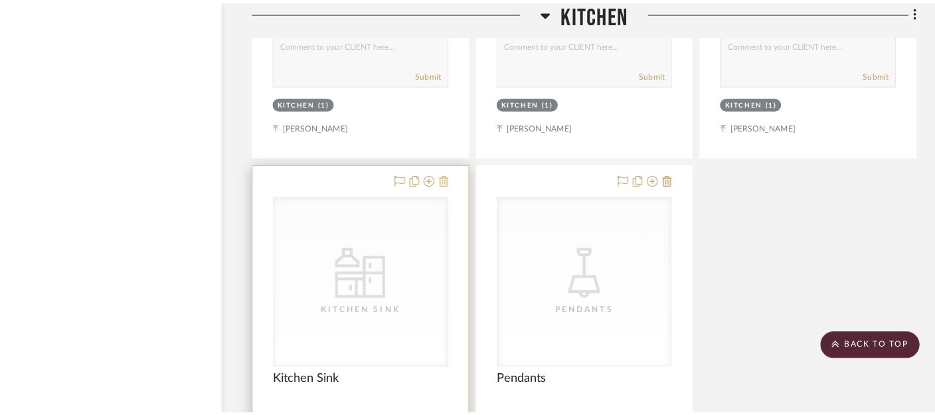
scroll to position [0, 0]
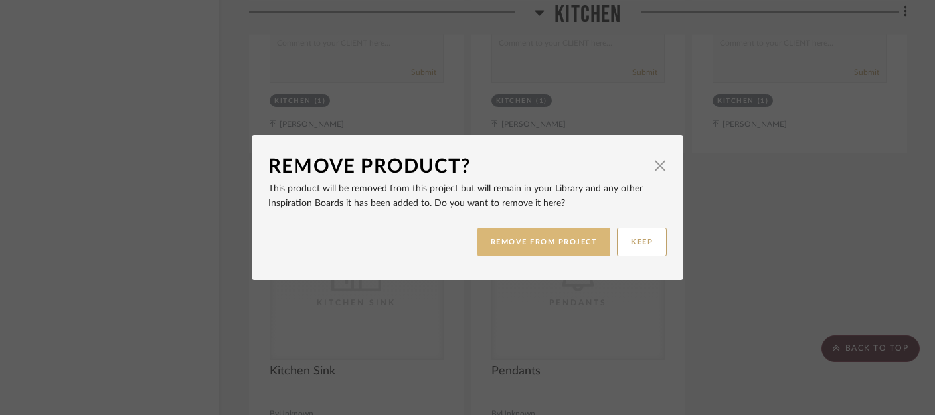
click at [529, 255] on button "REMOVE FROM PROJECT" at bounding box center [543, 242] width 133 height 29
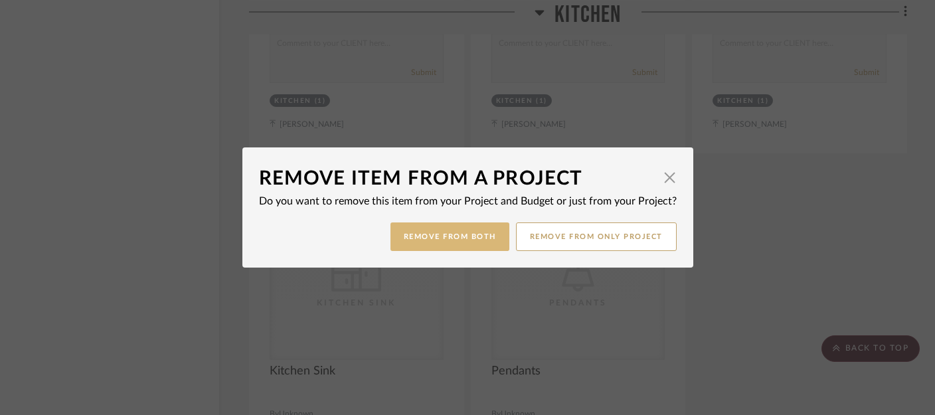
click at [470, 230] on button "Remove from Both" at bounding box center [449, 236] width 119 height 29
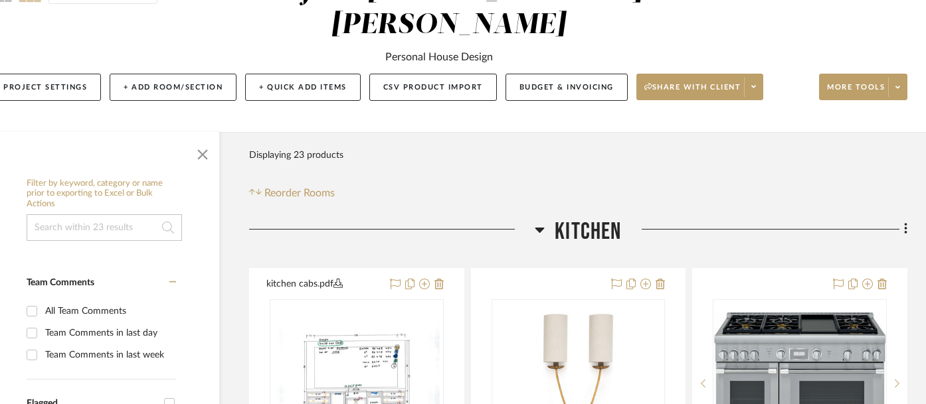
scroll to position [139, 31]
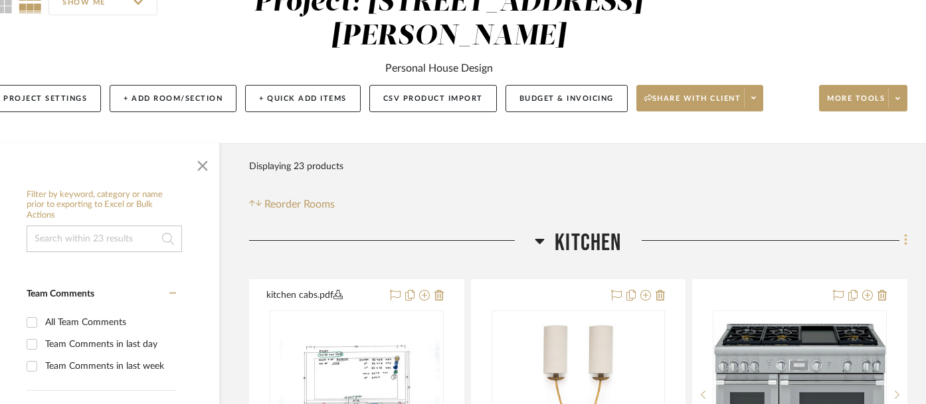
click at [906, 235] on icon at bounding box center [905, 240] width 3 height 11
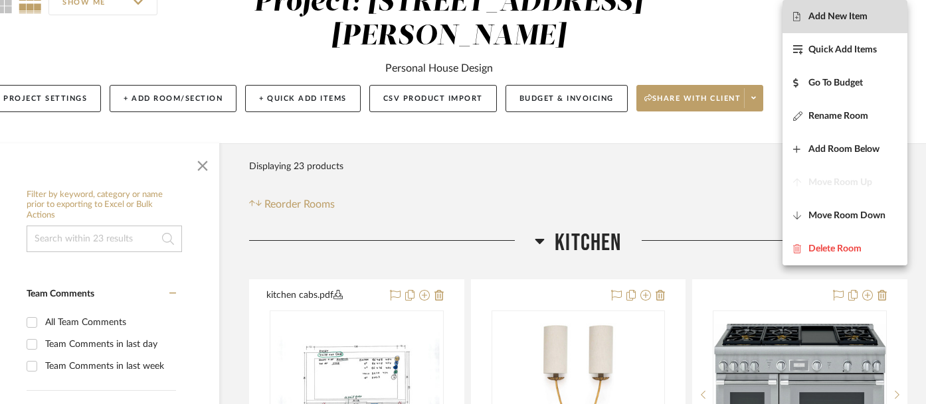
click at [851, 25] on button "Add New Item" at bounding box center [844, 16] width 125 height 33
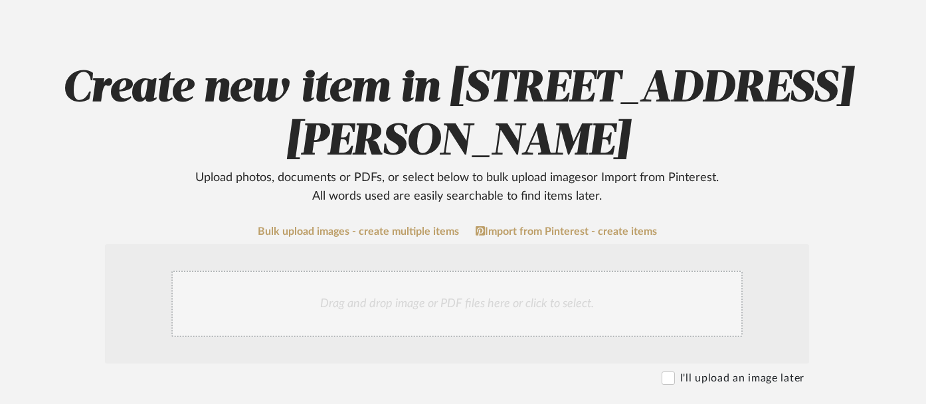
scroll to position [100, 21]
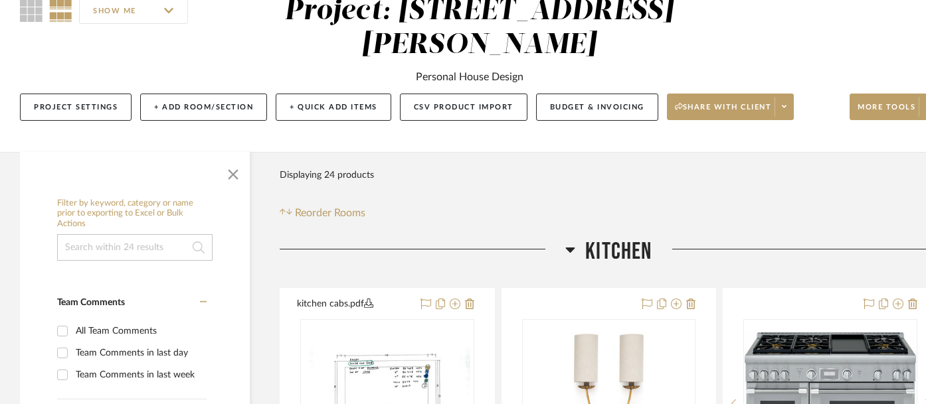
scroll to position [131, 31]
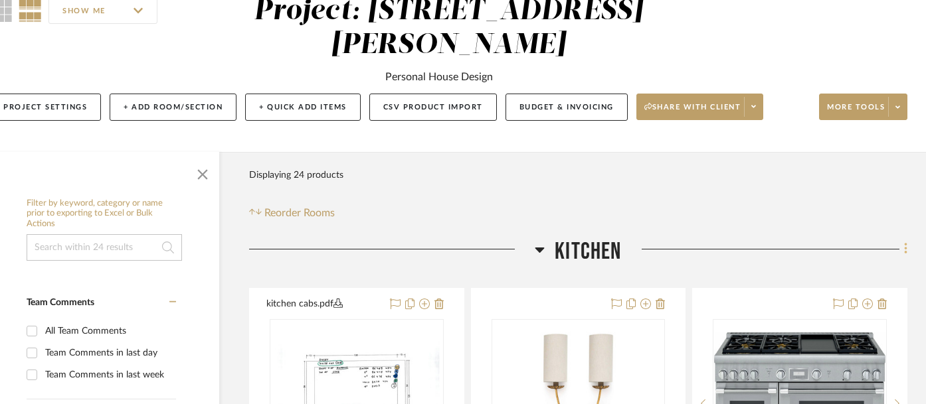
click at [902, 240] on fa-icon at bounding box center [903, 251] width 9 height 22
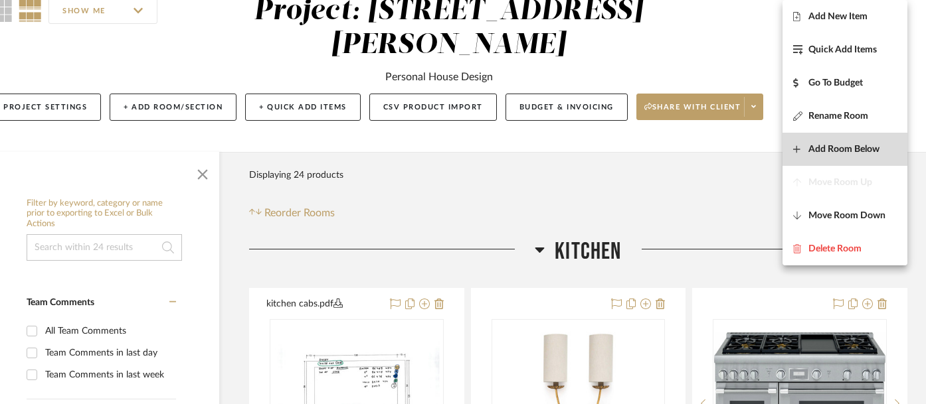
click at [867, 163] on button "Add Room Below" at bounding box center [844, 149] width 125 height 33
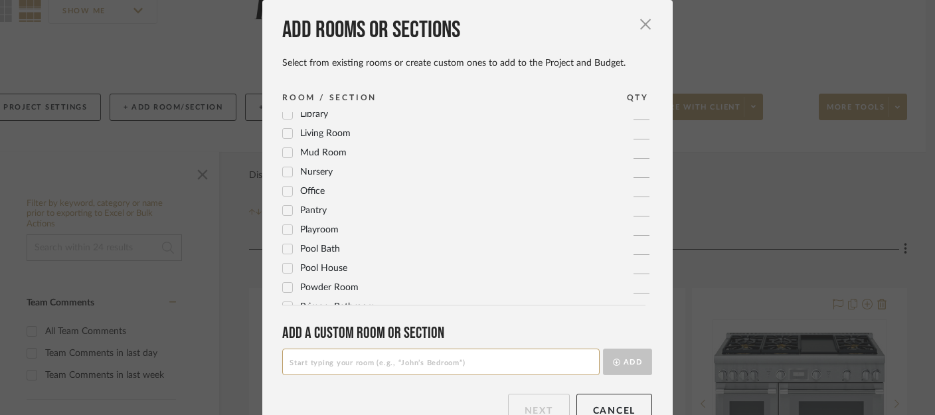
scroll to position [392, 0]
click at [287, 285] on icon at bounding box center [287, 285] width 9 height 9
click at [548, 403] on button "Next" at bounding box center [539, 410] width 62 height 33
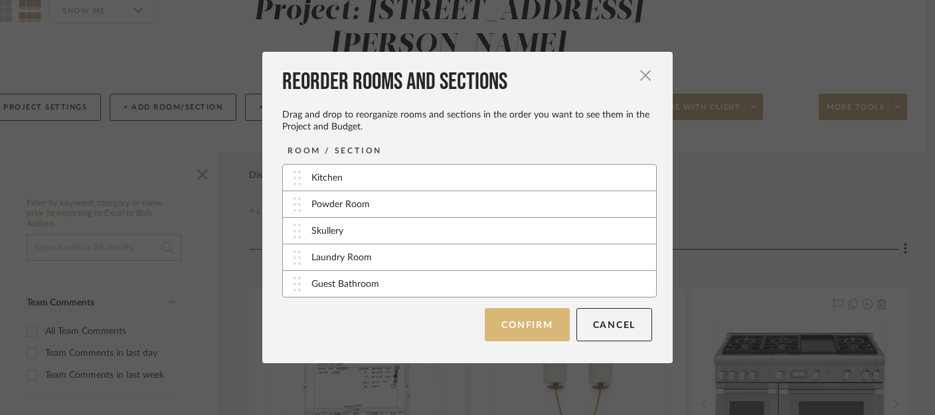
click at [514, 325] on button "Confirm" at bounding box center [527, 324] width 84 height 33
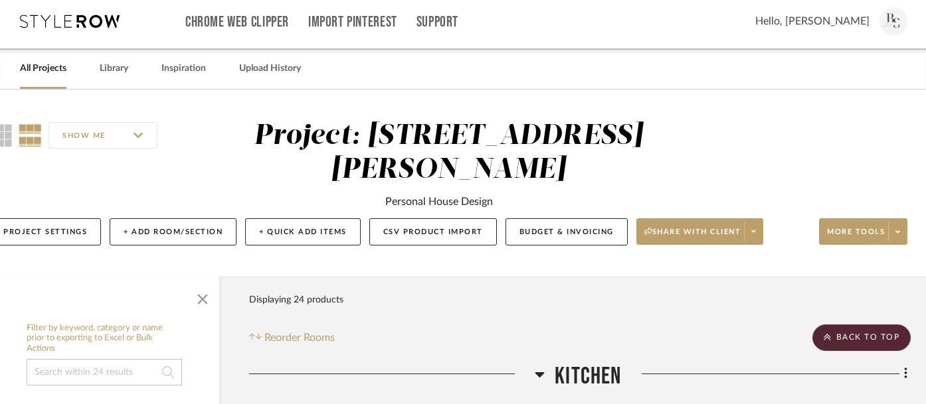
scroll to position [0, 31]
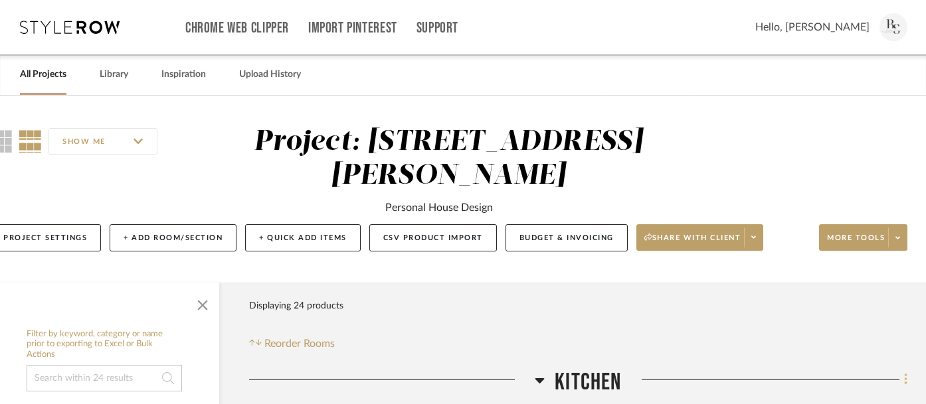
click at [906, 372] on icon at bounding box center [906, 379] width 4 height 15
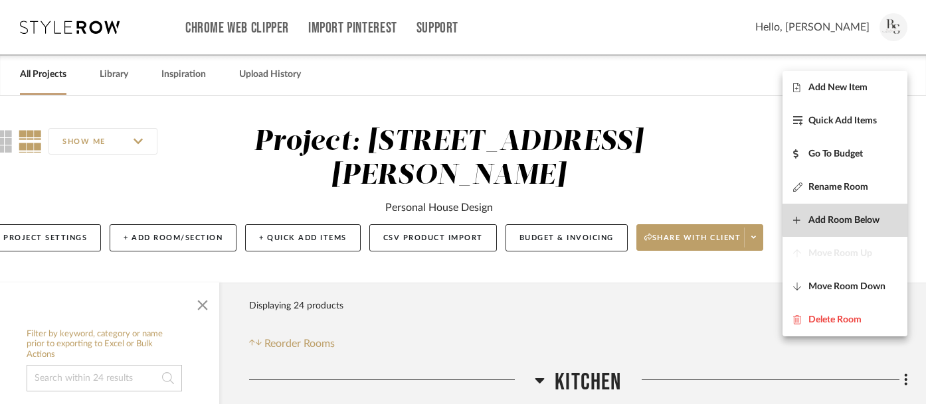
click at [858, 218] on span "Add Room Below" at bounding box center [843, 219] width 71 height 11
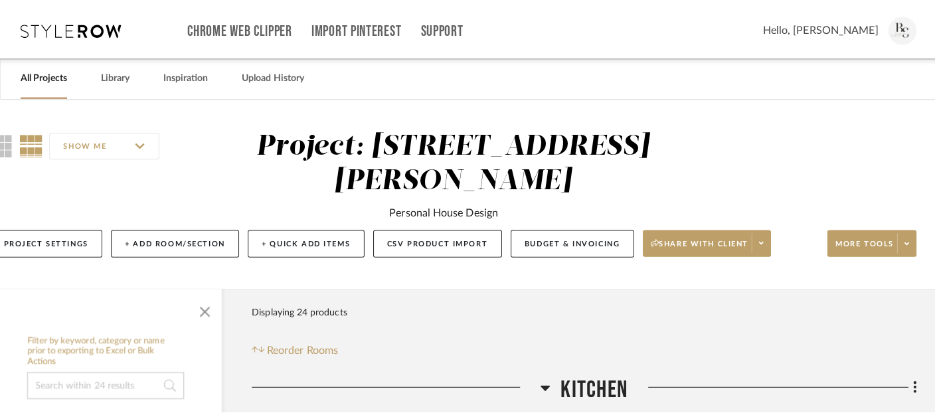
scroll to position [0, 0]
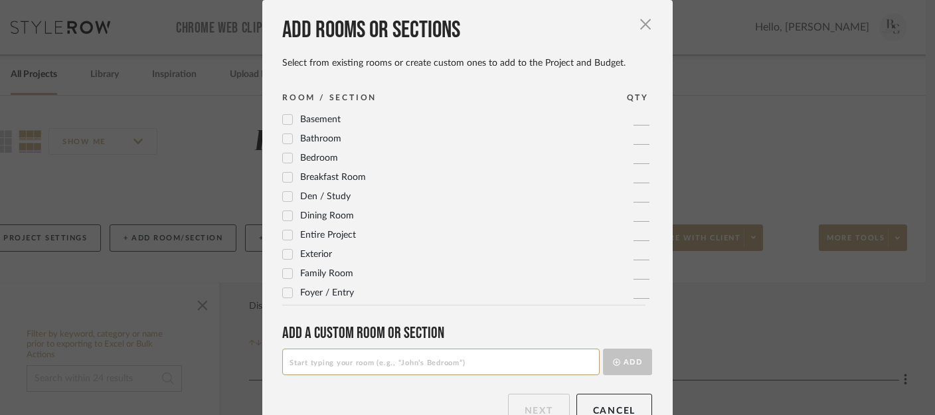
click at [283, 290] on icon at bounding box center [287, 292] width 9 height 9
click at [633, 292] on input "1" at bounding box center [641, 292] width 16 height 13
type input "2"
type input "1"
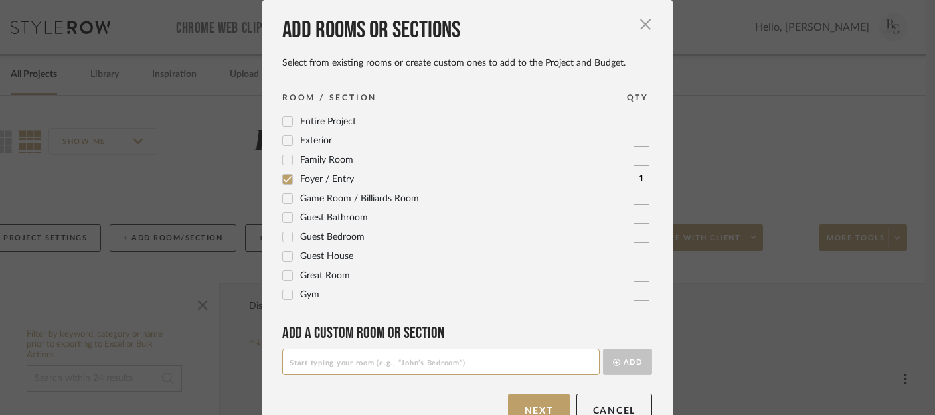
scroll to position [123, 0]
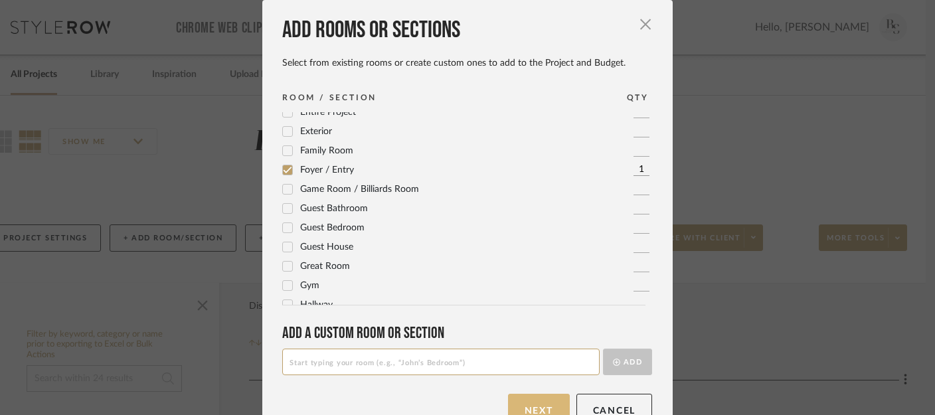
click at [529, 408] on button "Next" at bounding box center [539, 410] width 62 height 33
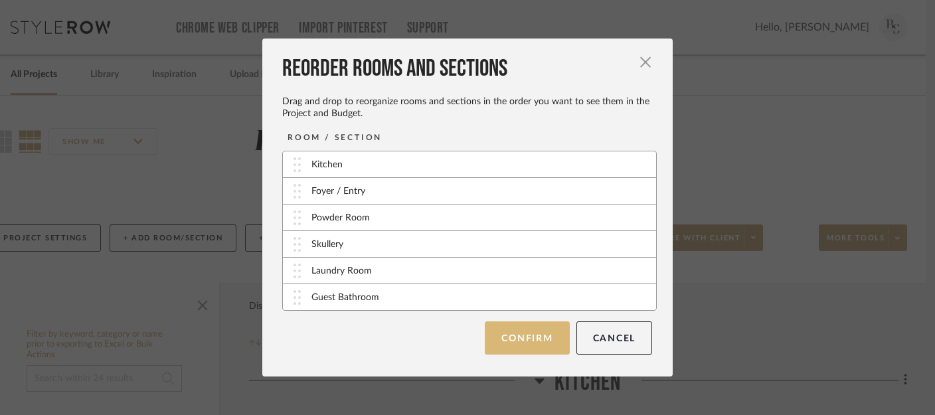
click at [521, 345] on button "Confirm" at bounding box center [527, 337] width 84 height 33
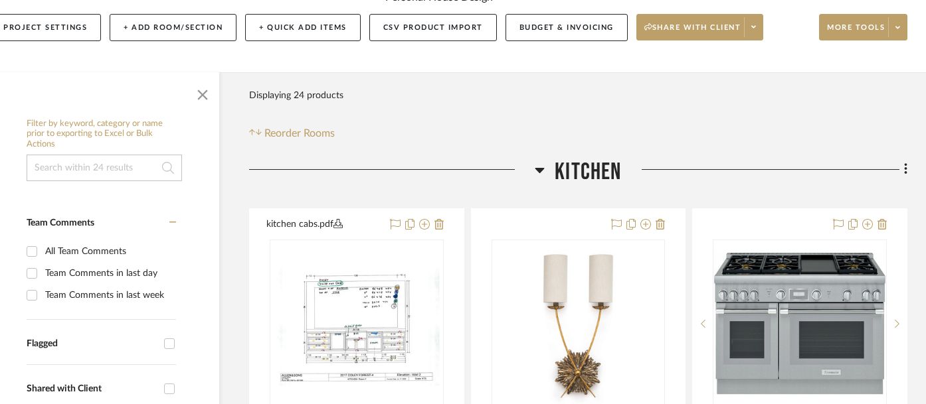
scroll to position [212, 31]
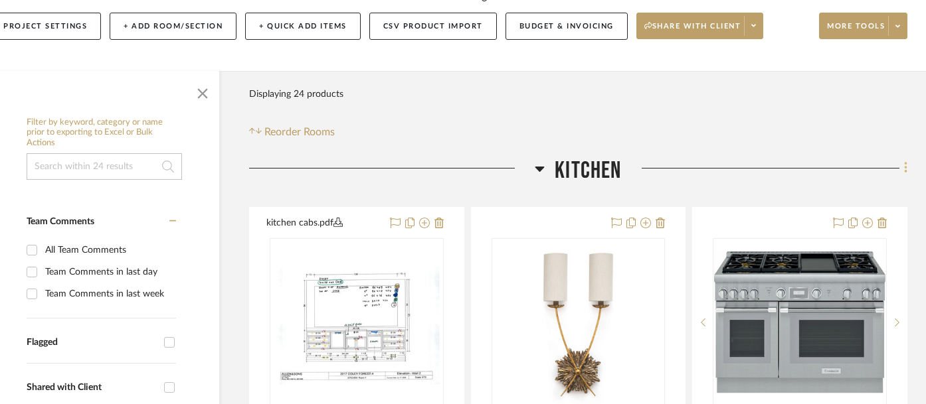
click at [906, 161] on icon at bounding box center [906, 168] width 4 height 15
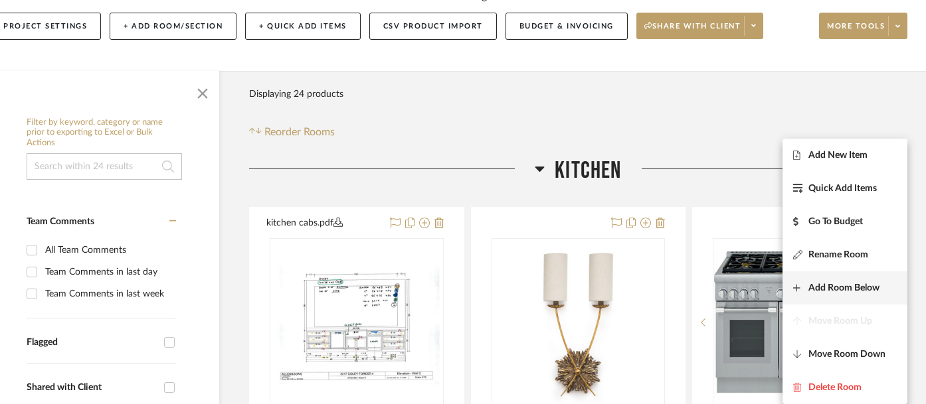
click at [819, 292] on span "Add Room Below" at bounding box center [843, 288] width 71 height 11
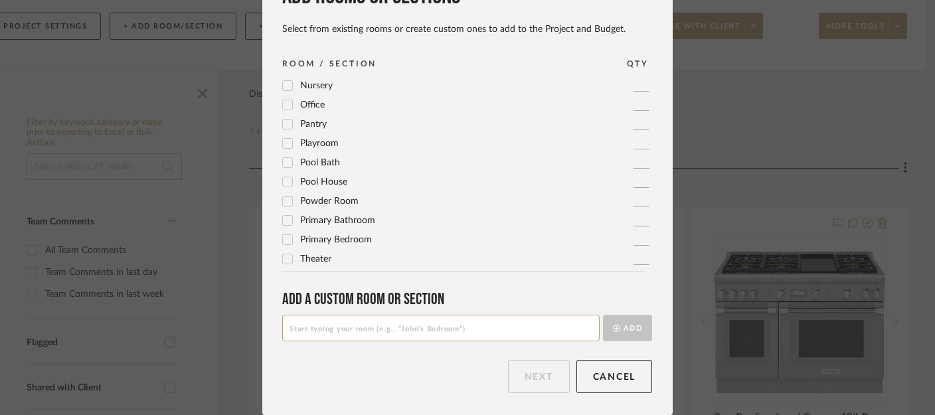
scroll to position [0, 0]
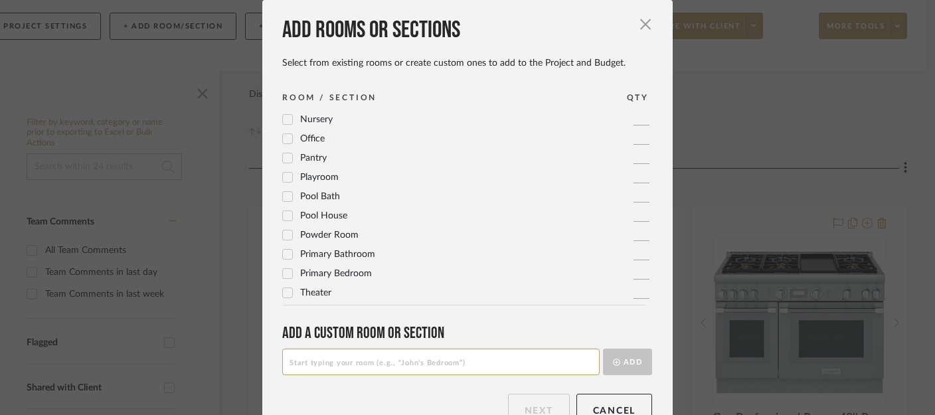
click at [374, 359] on input at bounding box center [440, 362] width 317 height 27
type input "B"
type input "P"
type input "Covered Porch"
click at [617, 361] on button "Add" at bounding box center [627, 362] width 49 height 27
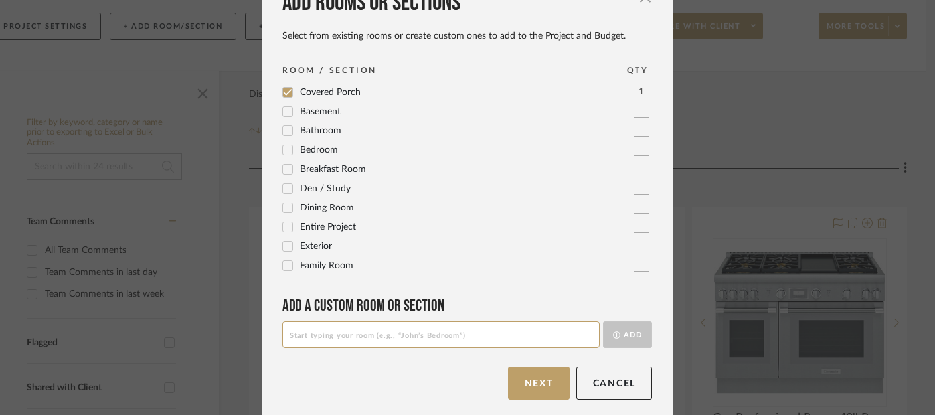
scroll to position [34, 0]
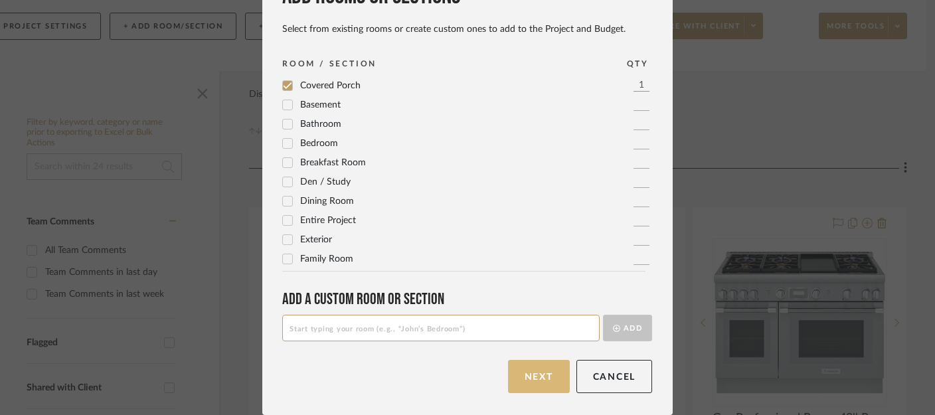
click at [530, 381] on button "Next" at bounding box center [539, 376] width 62 height 33
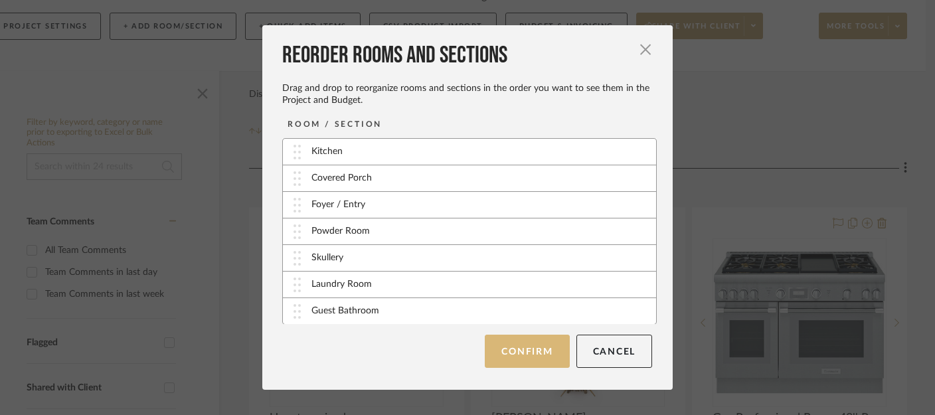
click at [505, 360] on button "Confirm" at bounding box center [527, 351] width 84 height 33
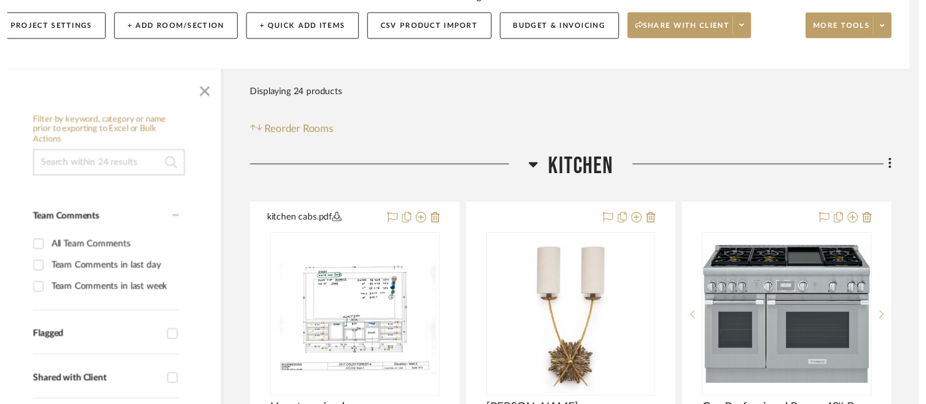
scroll to position [212, 31]
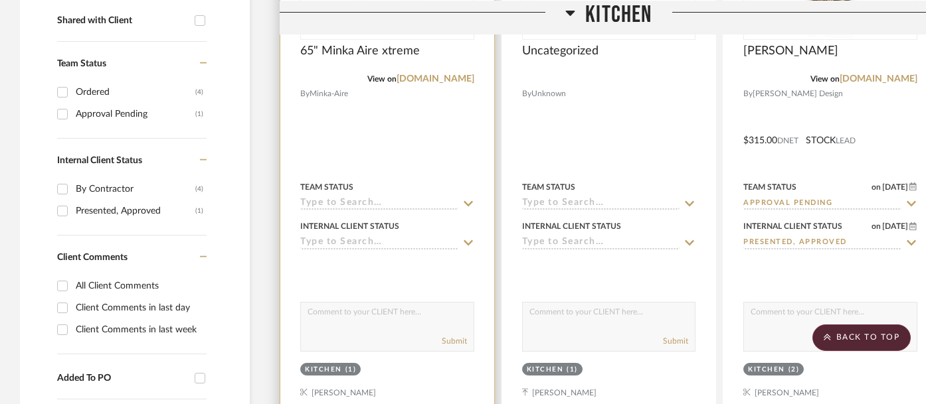
scroll to position [583, 0]
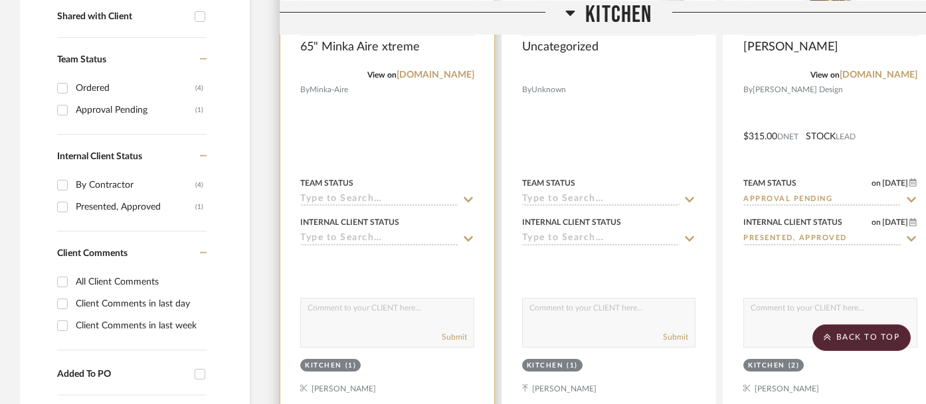
click at [321, 361] on div "Kitchen" at bounding box center [323, 366] width 37 height 10
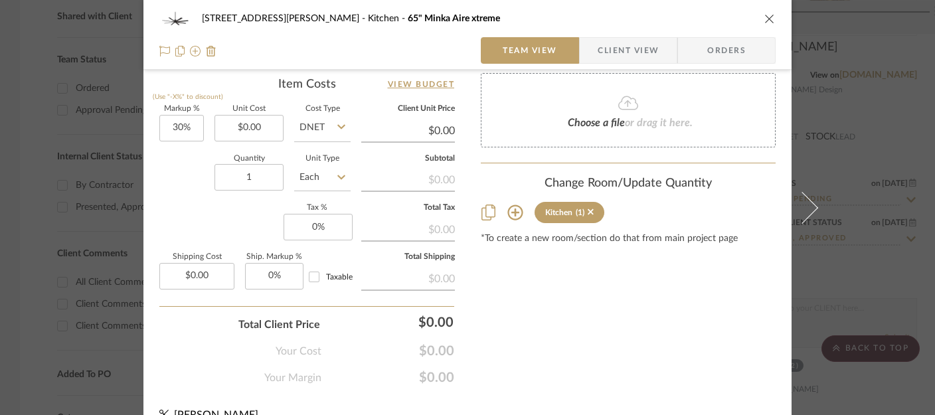
scroll to position [801, 0]
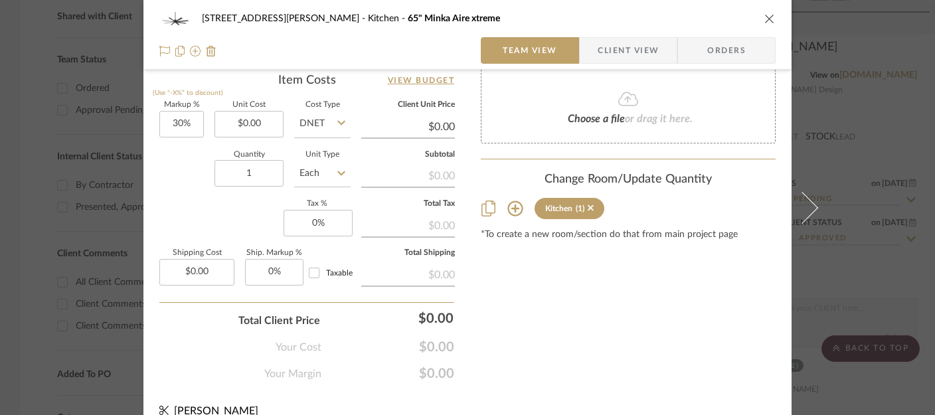
click at [513, 211] on icon at bounding box center [515, 209] width 16 height 16
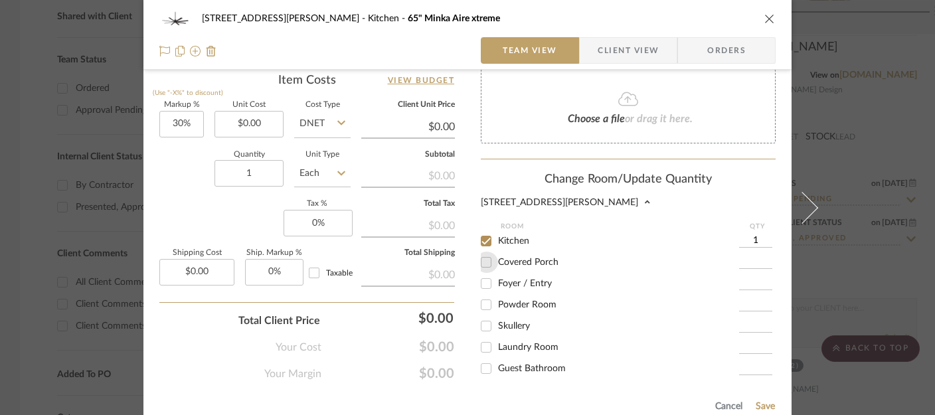
click at [483, 264] on input "Covered Porch" at bounding box center [485, 262] width 21 height 21
checkbox input "true"
type input "1"
click at [484, 240] on input "Kitchen" at bounding box center [485, 240] width 21 height 21
checkbox input "false"
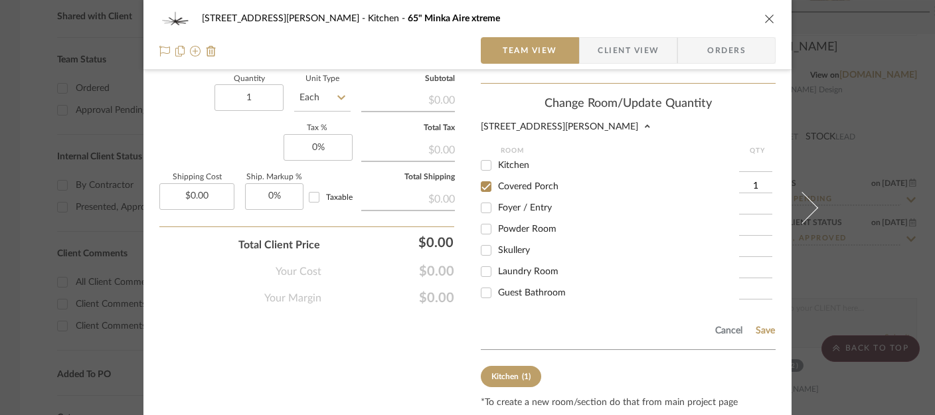
scroll to position [928, 0]
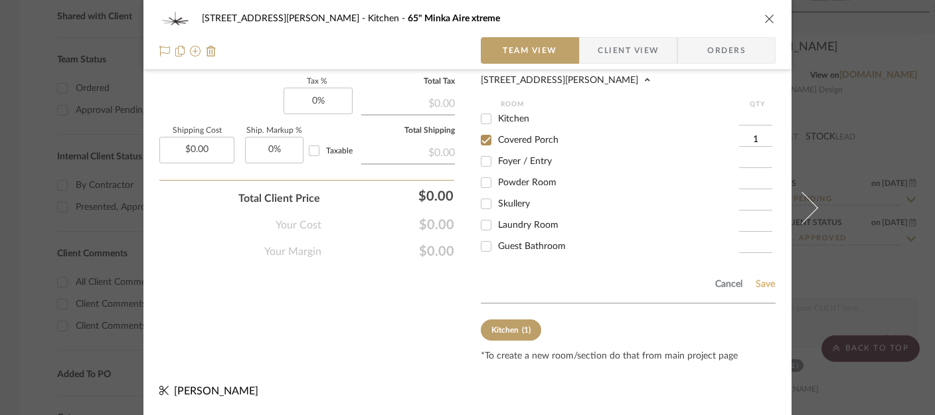
click at [766, 286] on button "Save" at bounding box center [765, 284] width 21 height 11
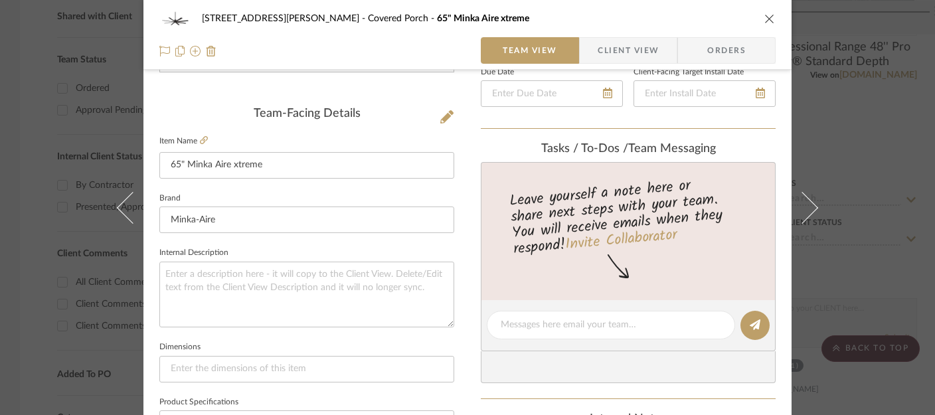
scroll to position [0, 0]
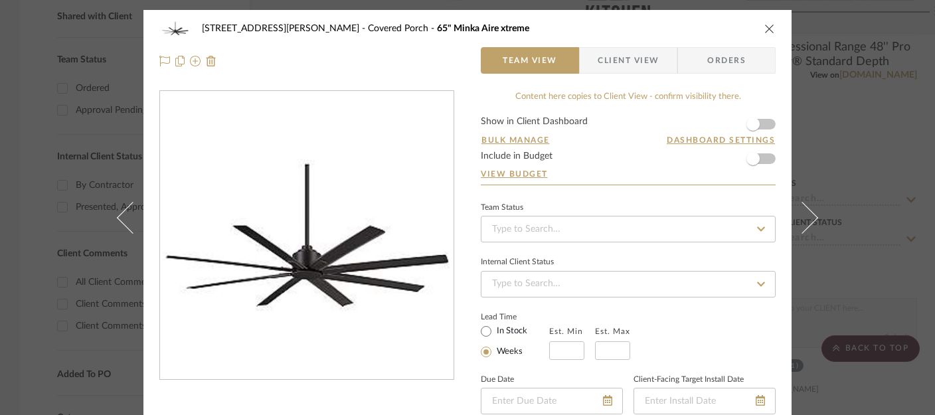
click at [764, 23] on icon "close" at bounding box center [769, 28] width 11 height 11
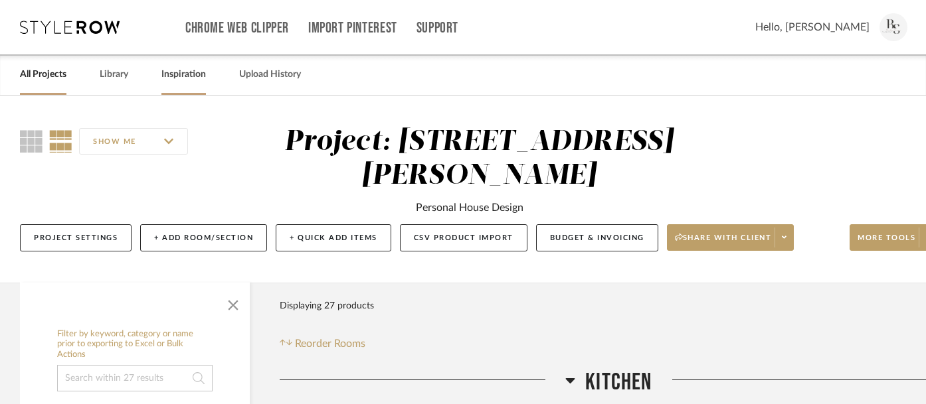
click at [194, 74] on link "Inspiration" at bounding box center [183, 75] width 44 height 18
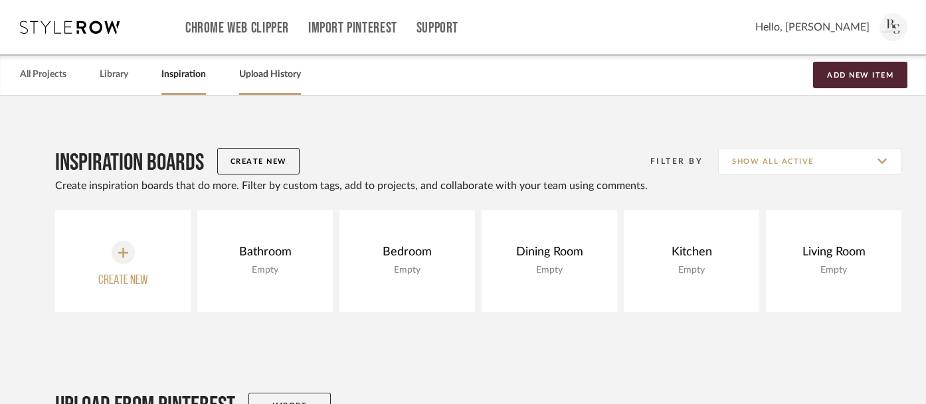
click at [270, 76] on link "Upload History" at bounding box center [270, 75] width 62 height 18
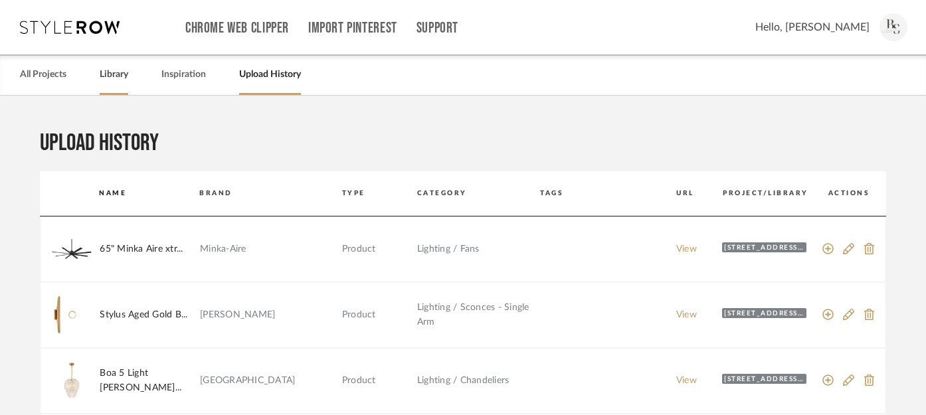
click at [114, 72] on link "Library" at bounding box center [114, 75] width 29 height 18
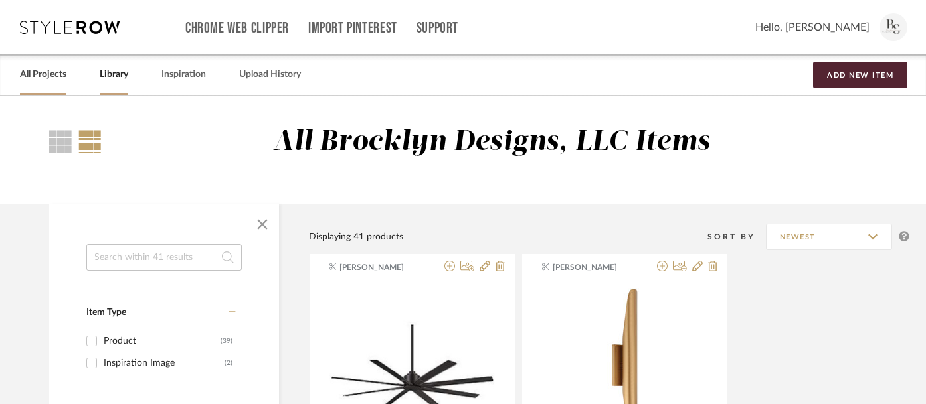
click at [55, 78] on link "All Projects" at bounding box center [43, 75] width 46 height 18
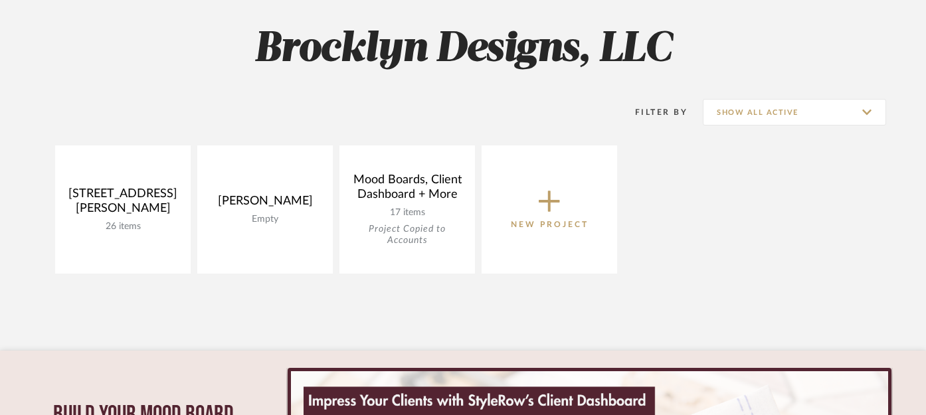
scroll to position [191, 0]
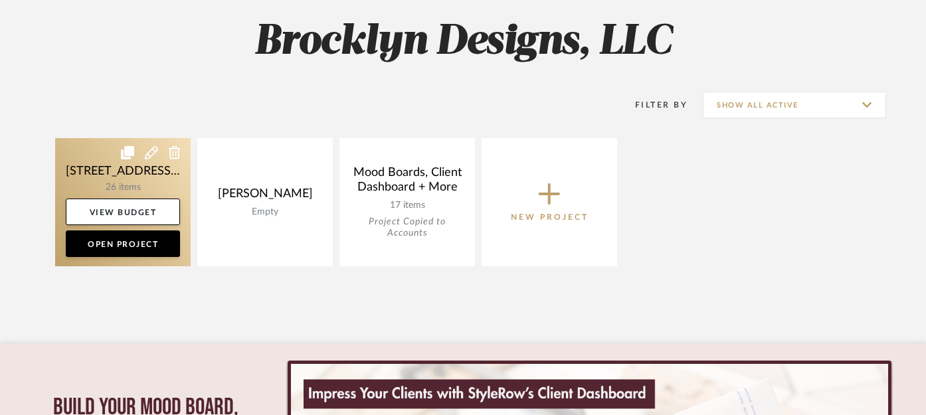
click at [157, 184] on link at bounding box center [122, 202] width 135 height 128
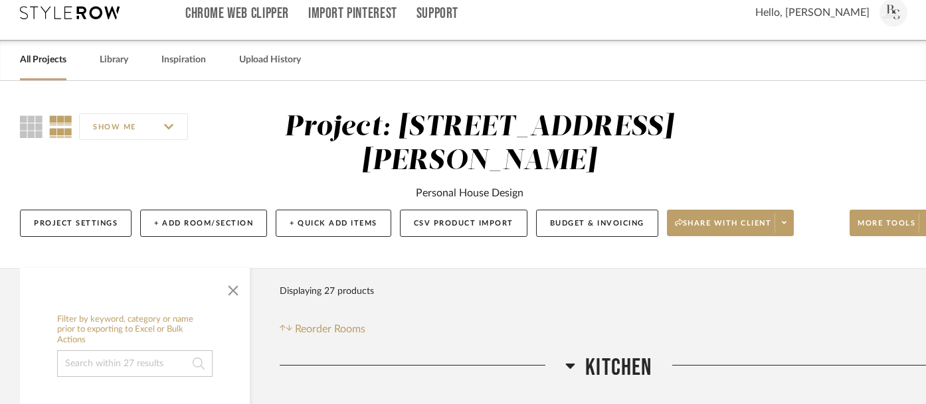
scroll to position [16, 0]
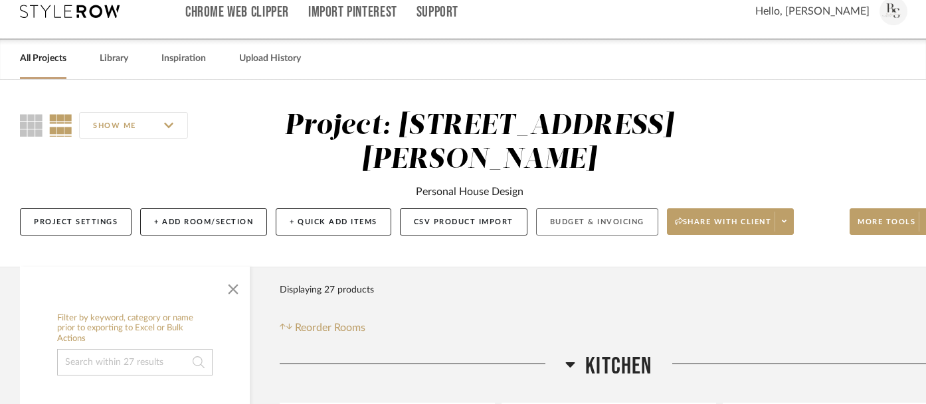
click at [576, 208] on button "Budget & Invoicing" at bounding box center [597, 221] width 122 height 27
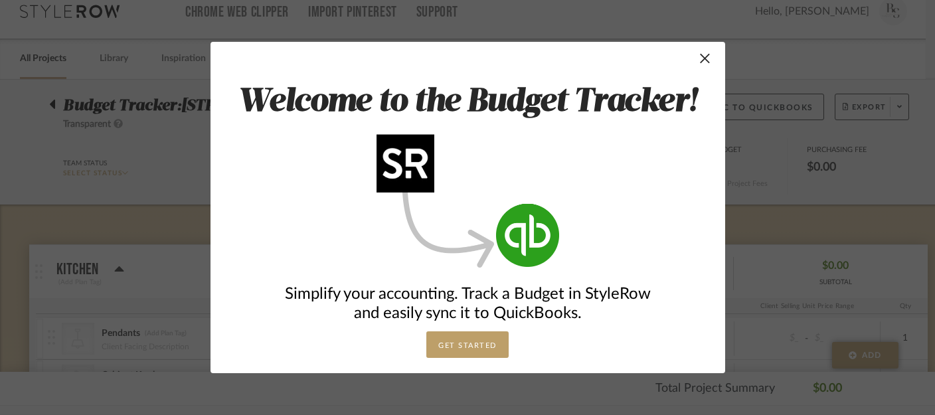
click at [467, 339] on button "GET STARTED" at bounding box center [467, 344] width 82 height 27
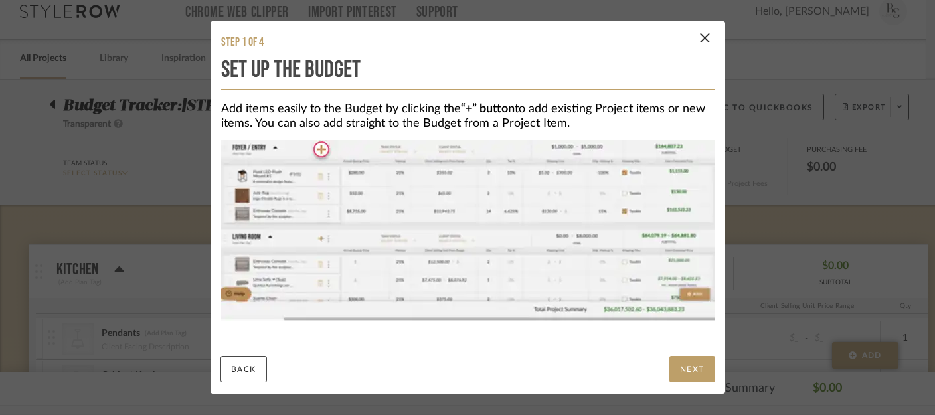
click at [677, 372] on button "NEXT" at bounding box center [692, 369] width 46 height 27
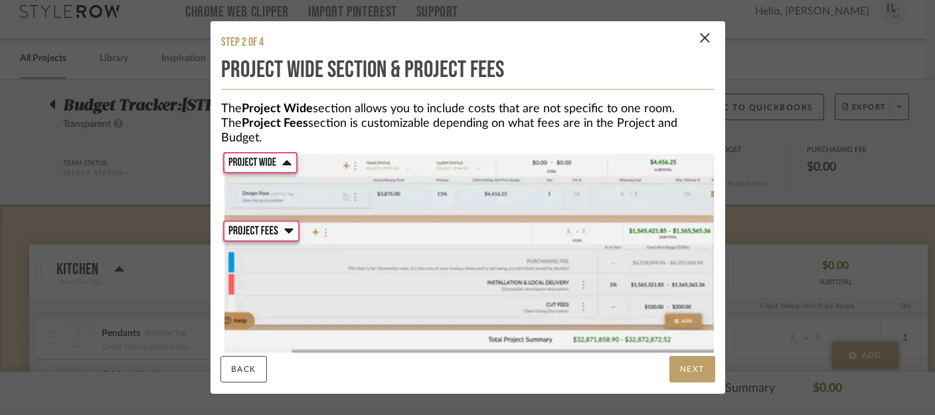
click at [677, 372] on button "NEXT" at bounding box center [692, 369] width 46 height 27
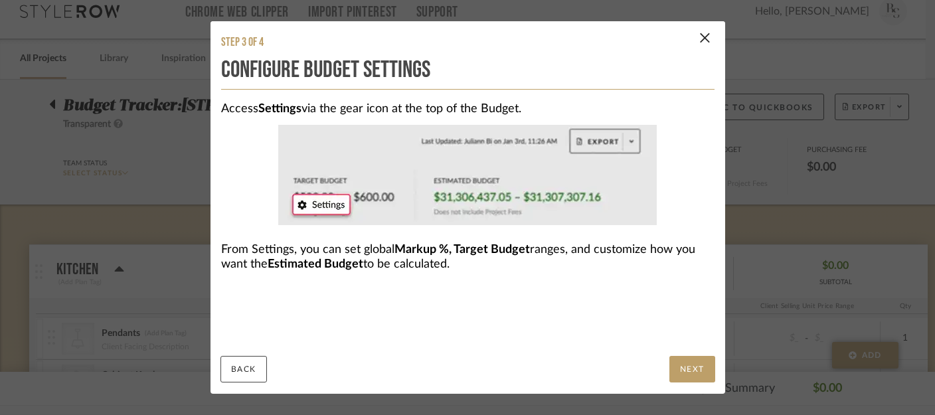
click at [677, 372] on button "NEXT" at bounding box center [692, 369] width 46 height 27
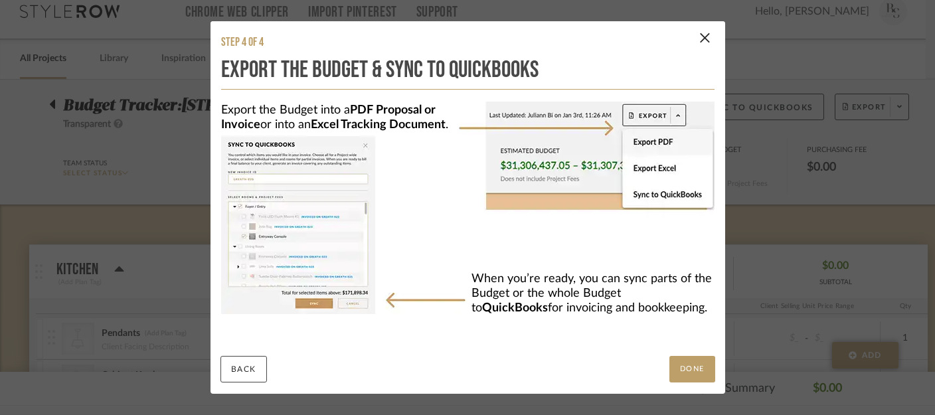
click at [677, 372] on button "DONE" at bounding box center [692, 369] width 46 height 27
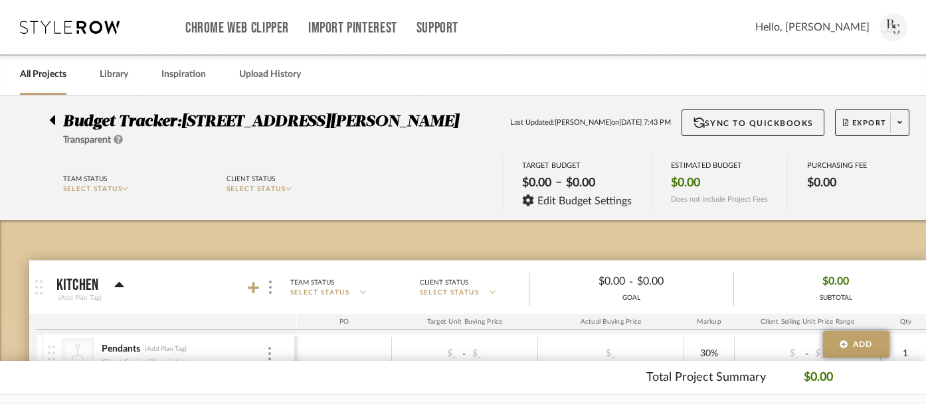
click at [54, 118] on icon at bounding box center [52, 120] width 5 height 9
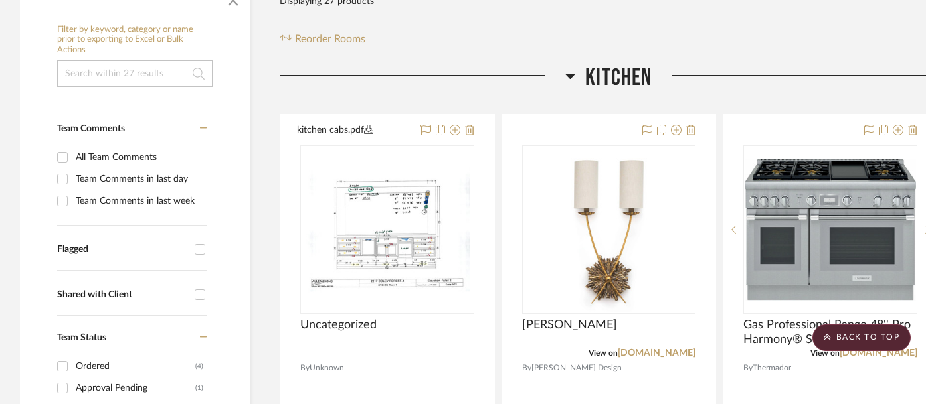
scroll to position [423, 0]
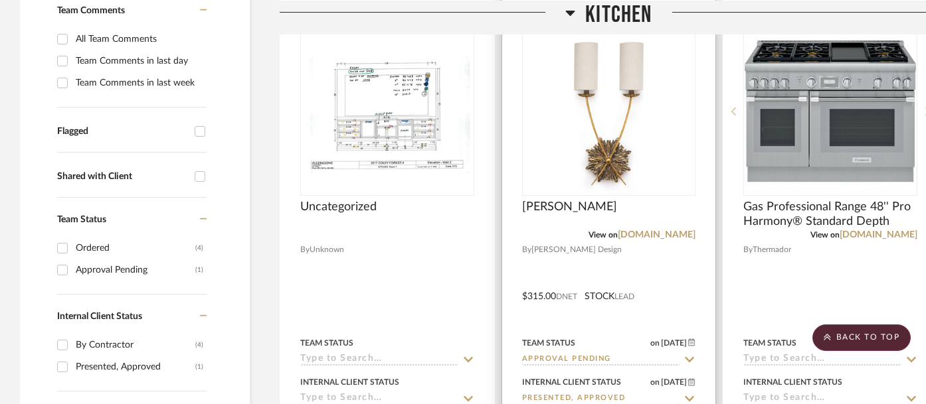
click at [651, 224] on div at bounding box center [609, 287] width 214 height 581
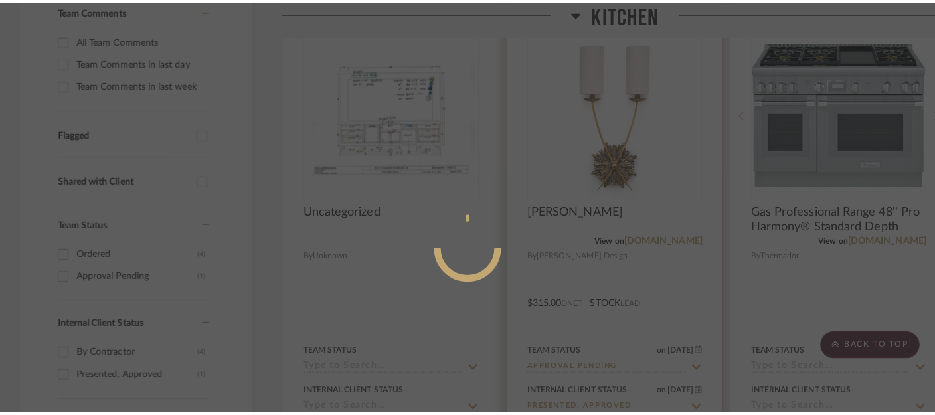
scroll to position [0, 0]
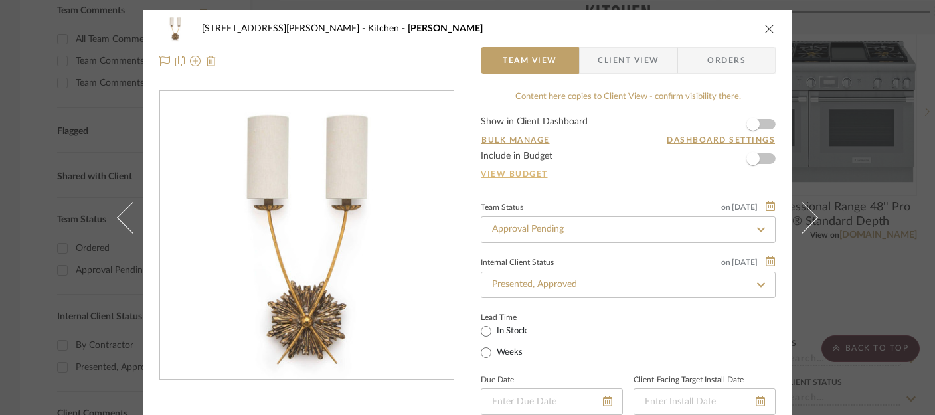
click at [521, 173] on link "View Budget" at bounding box center [628, 174] width 295 height 11
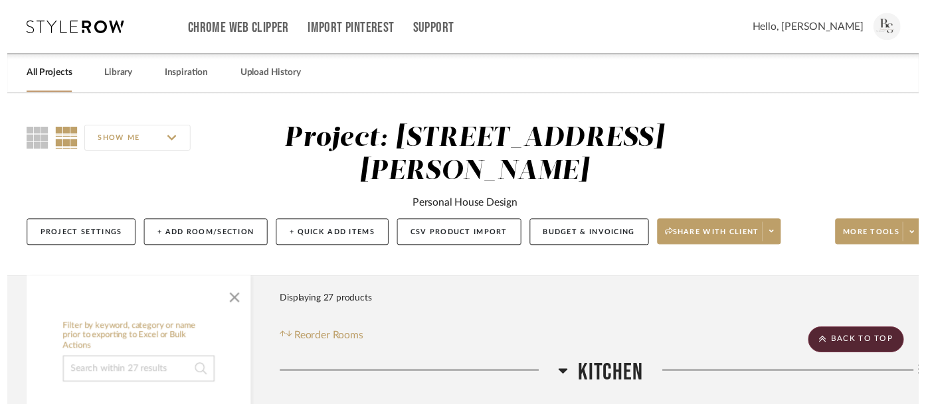
scroll to position [423, 0]
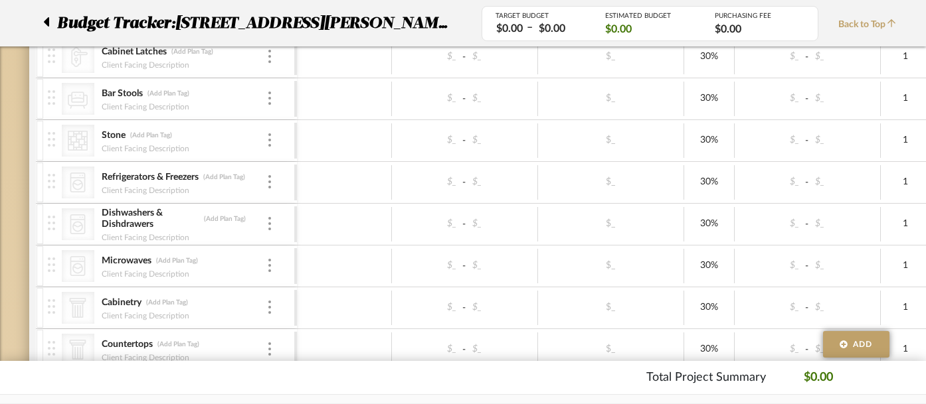
click at [49, 22] on div at bounding box center [50, 23] width 14 height 24
click at [47, 23] on icon at bounding box center [46, 21] width 5 height 9
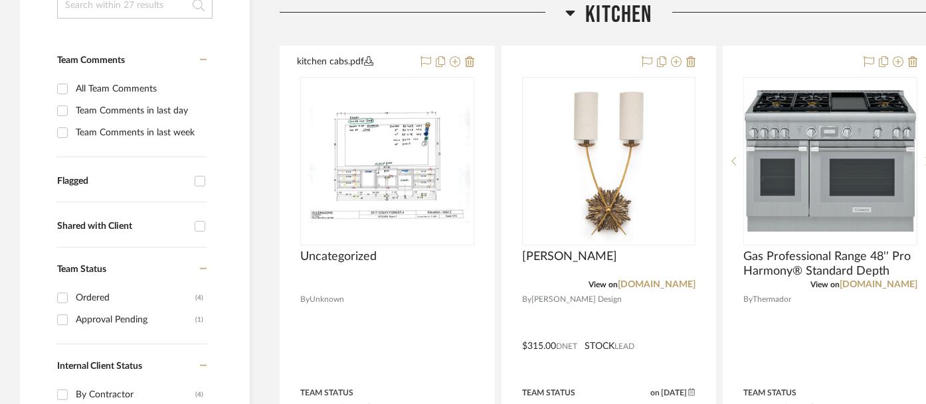
scroll to position [395, 0]
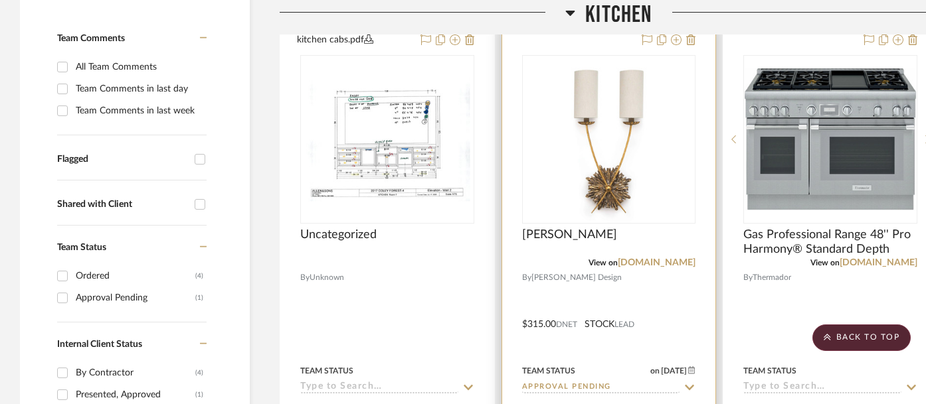
click at [588, 257] on div at bounding box center [609, 315] width 214 height 581
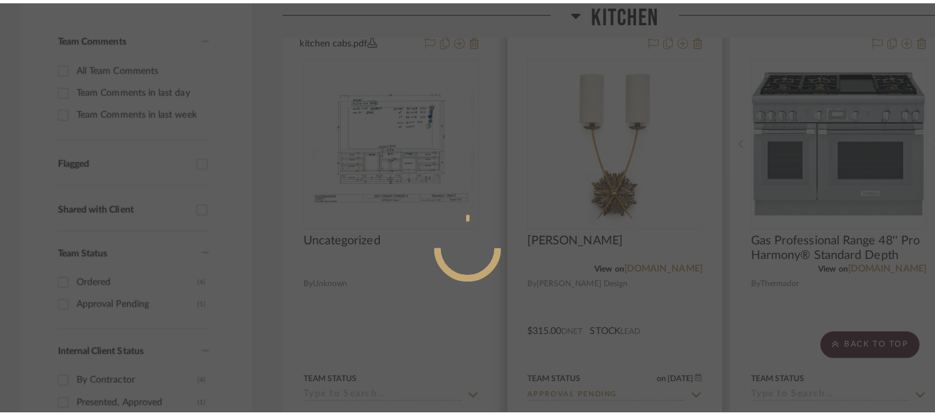
scroll to position [0, 0]
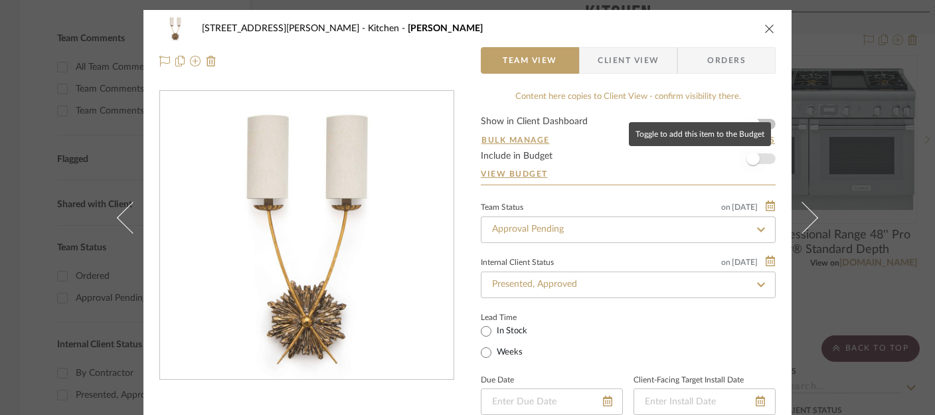
click at [749, 159] on span "button" at bounding box center [752, 158] width 13 height 13
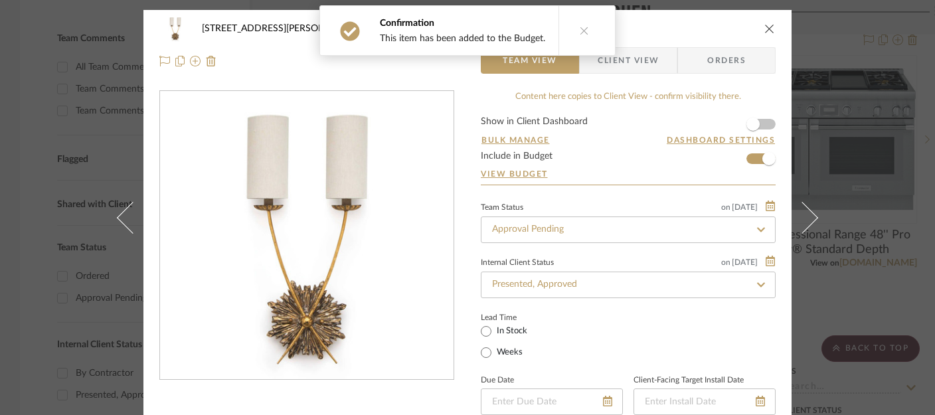
click at [582, 33] on icon at bounding box center [584, 30] width 9 height 9
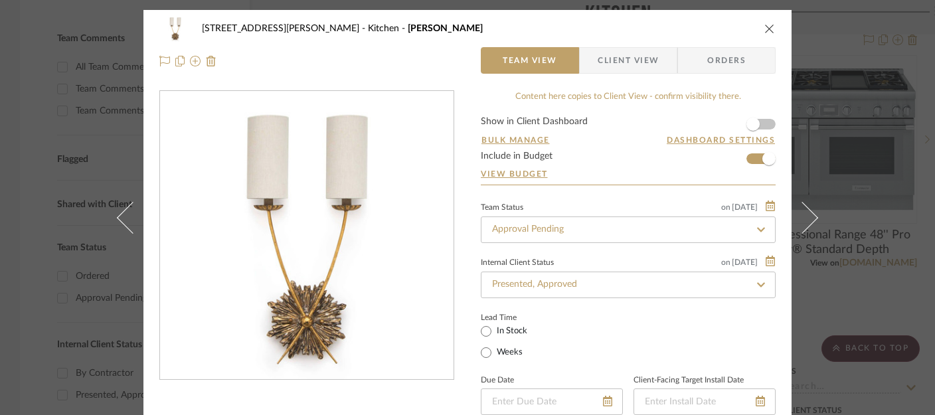
click at [764, 28] on icon "close" at bounding box center [769, 28] width 11 height 11
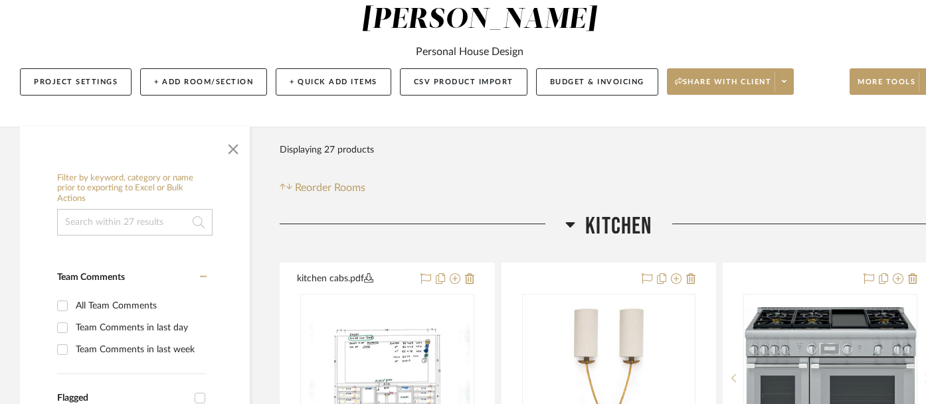
scroll to position [156, 31]
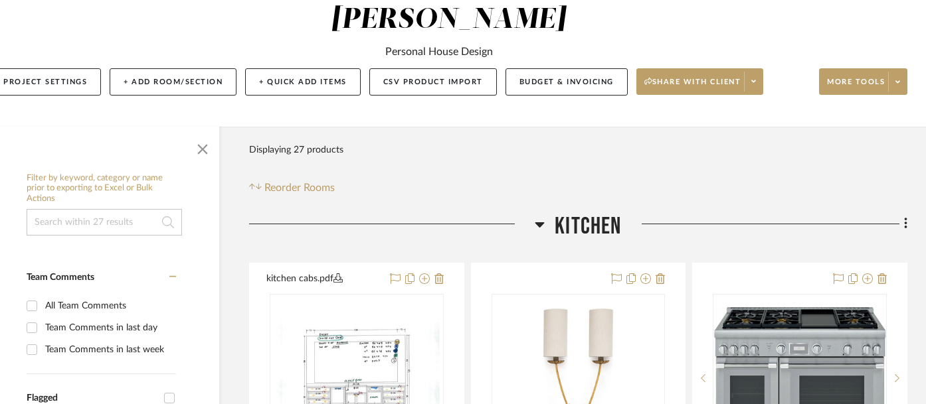
click at [904, 218] on icon at bounding box center [905, 223] width 3 height 11
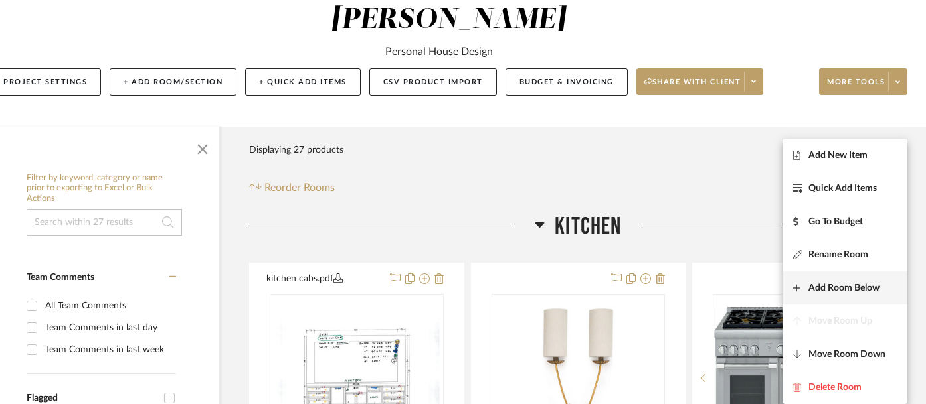
click at [854, 283] on span "Add Room Below" at bounding box center [843, 288] width 71 height 11
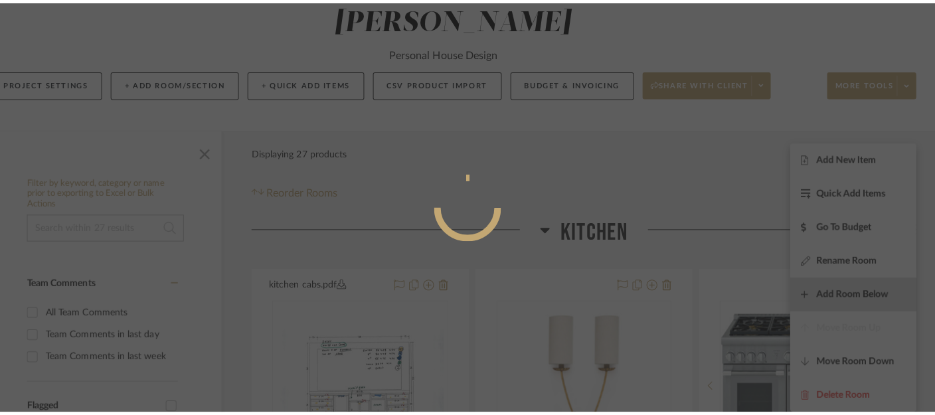
scroll to position [0, 0]
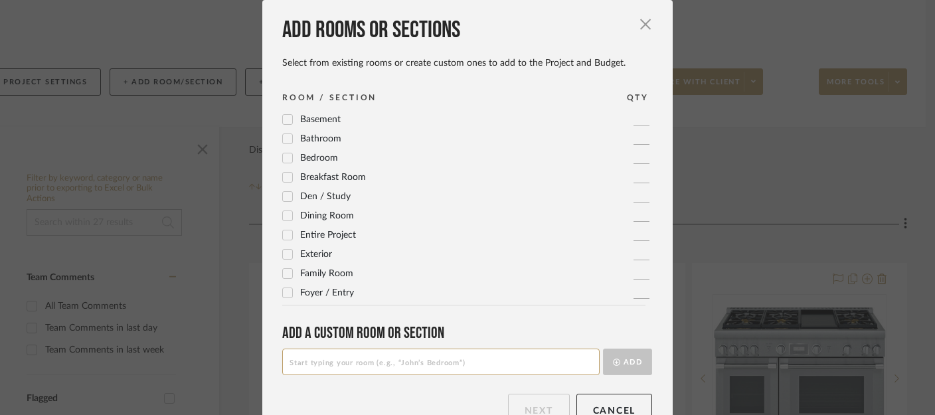
click at [284, 252] on icon at bounding box center [287, 254] width 9 height 9
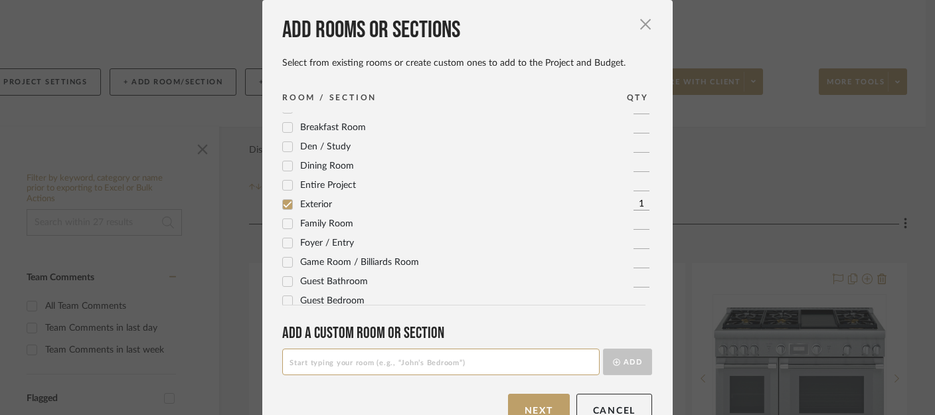
scroll to position [69, 0]
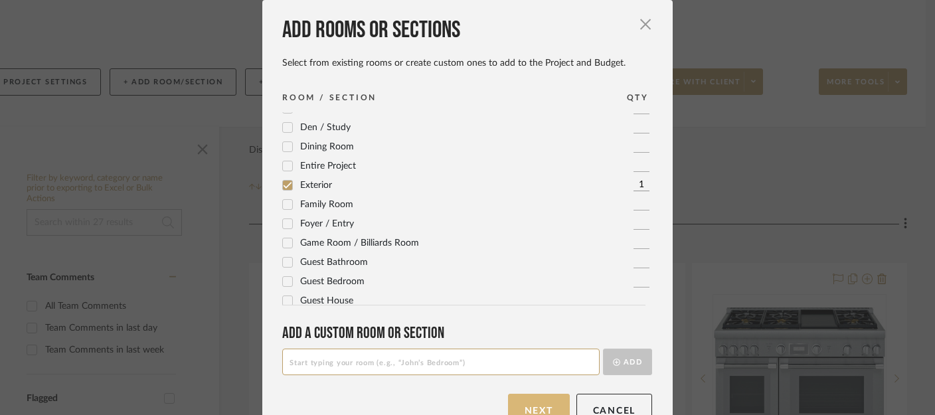
click at [542, 408] on button "Next" at bounding box center [539, 410] width 62 height 33
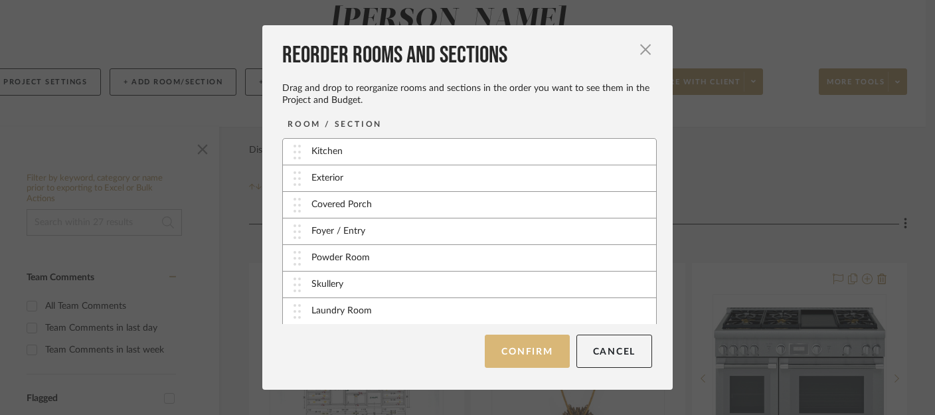
click at [506, 345] on button "Confirm" at bounding box center [527, 351] width 84 height 33
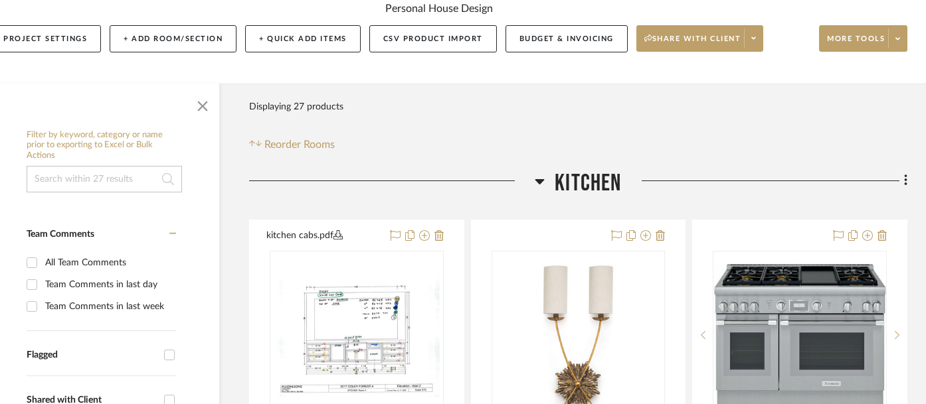
scroll to position [197, 31]
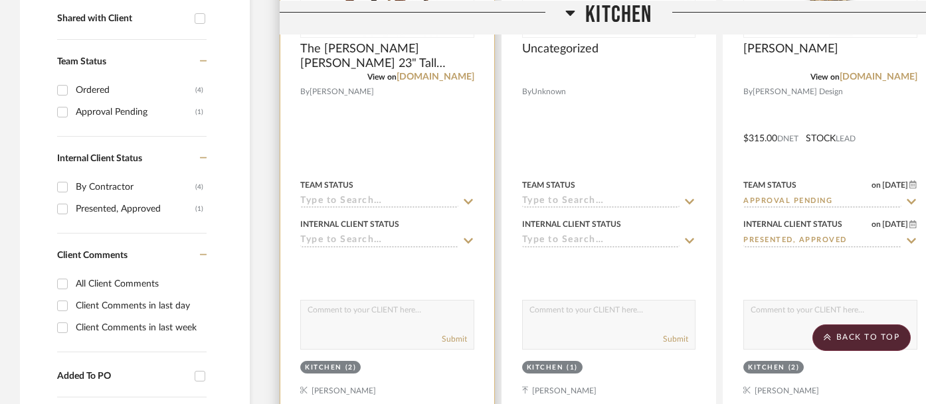
scroll to position [580, 0]
click at [351, 353] on div at bounding box center [387, 129] width 214 height 581
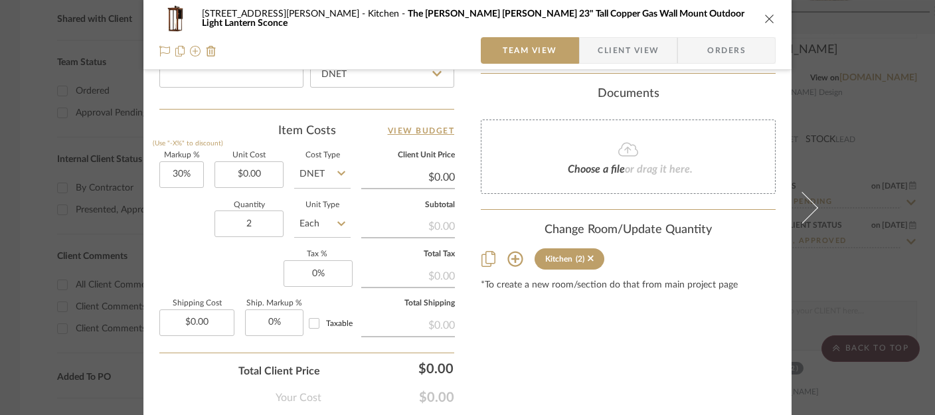
scroll to position [752, 0]
click at [513, 259] on icon at bounding box center [514, 257] width 15 height 15
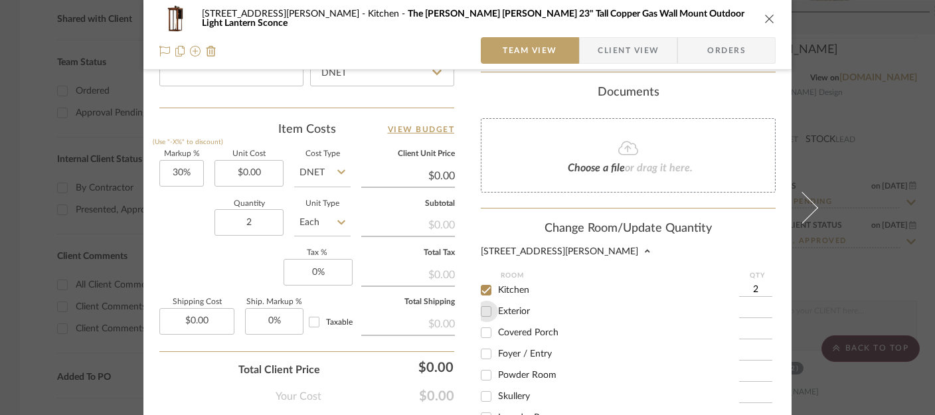
click at [483, 313] on input "Exterior" at bounding box center [485, 311] width 21 height 21
checkbox input "true"
type input "1"
click at [753, 311] on input "1" at bounding box center [755, 311] width 33 height 13
type input "5"
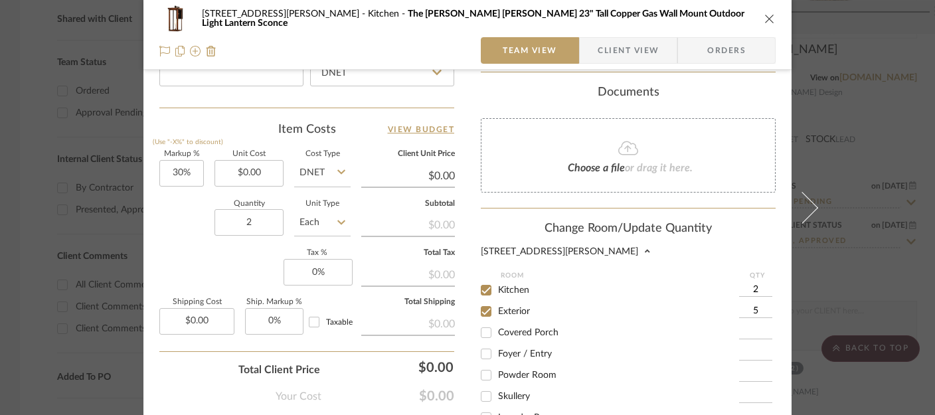
click at [482, 289] on input "Kitchen" at bounding box center [485, 290] width 21 height 21
checkbox input "false"
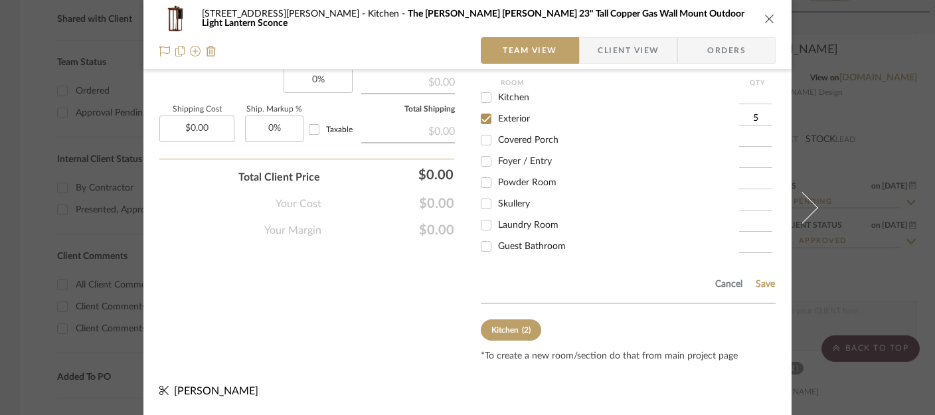
scroll to position [949, 0]
click at [759, 285] on button "Save" at bounding box center [765, 284] width 21 height 11
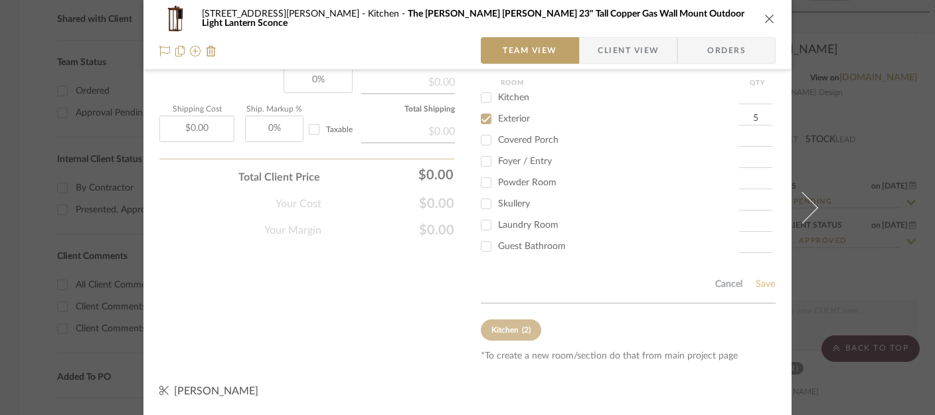
type input "5"
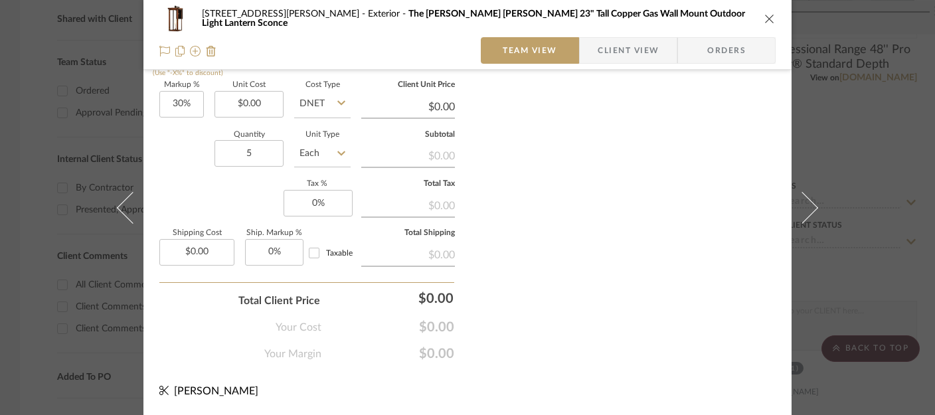
scroll to position [819, 0]
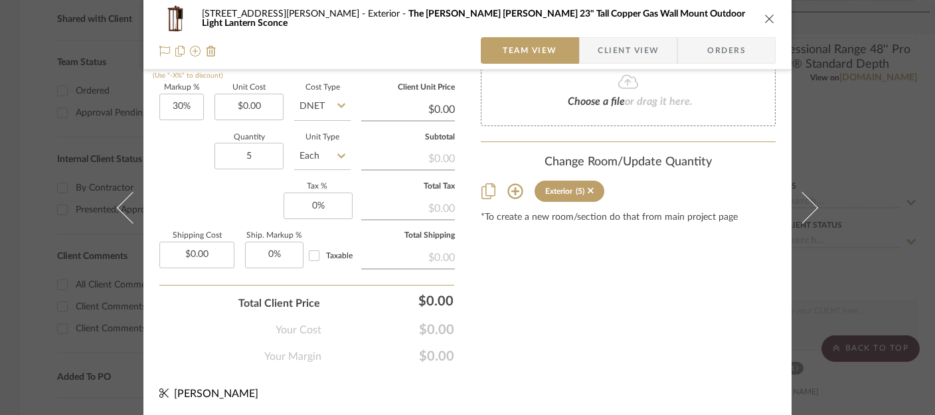
click at [768, 17] on icon "close" at bounding box center [769, 18] width 11 height 11
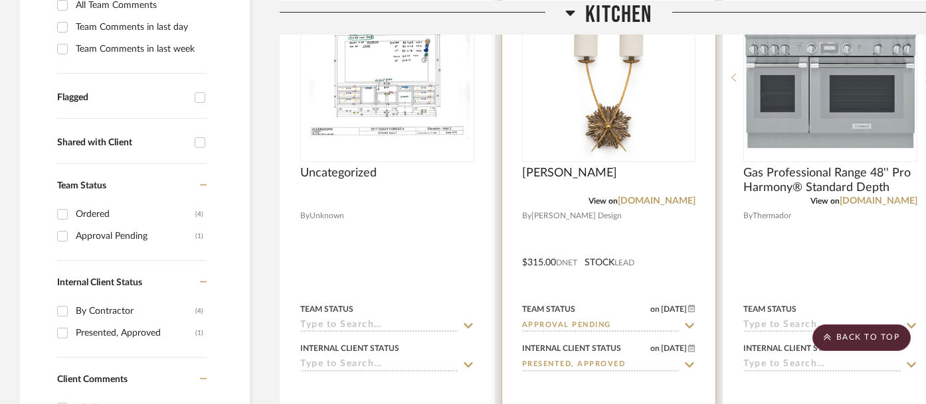
scroll to position [0, 0]
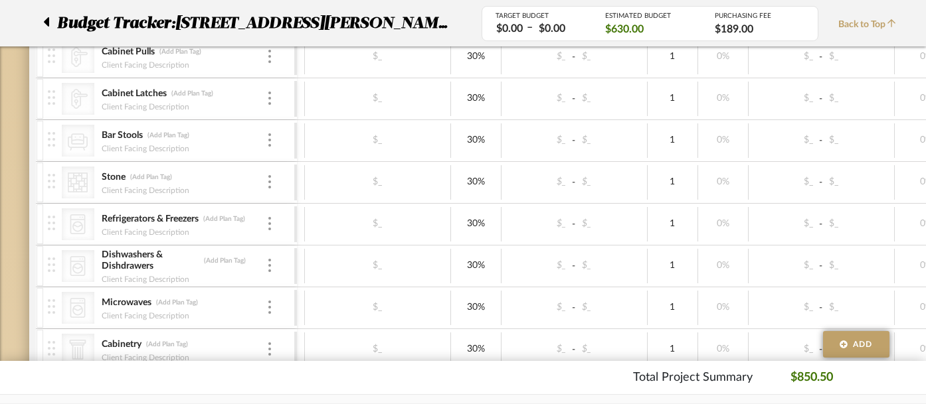
click at [48, 23] on icon at bounding box center [46, 21] width 5 height 9
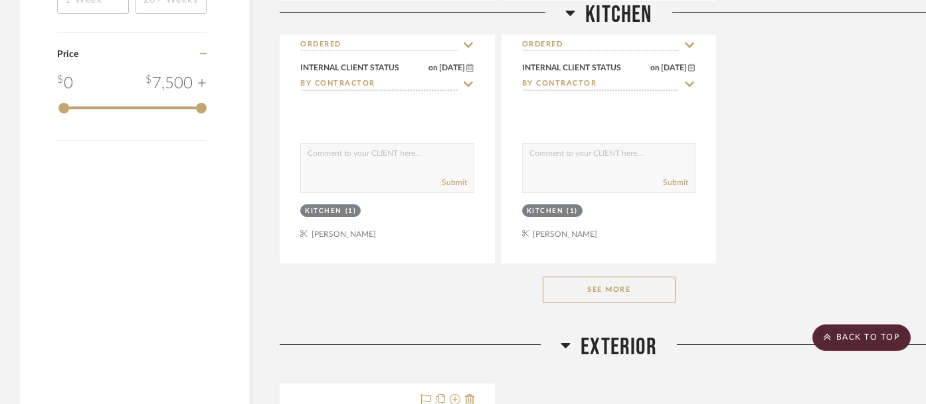
click at [584, 277] on button "See More" at bounding box center [608, 290] width 133 height 27
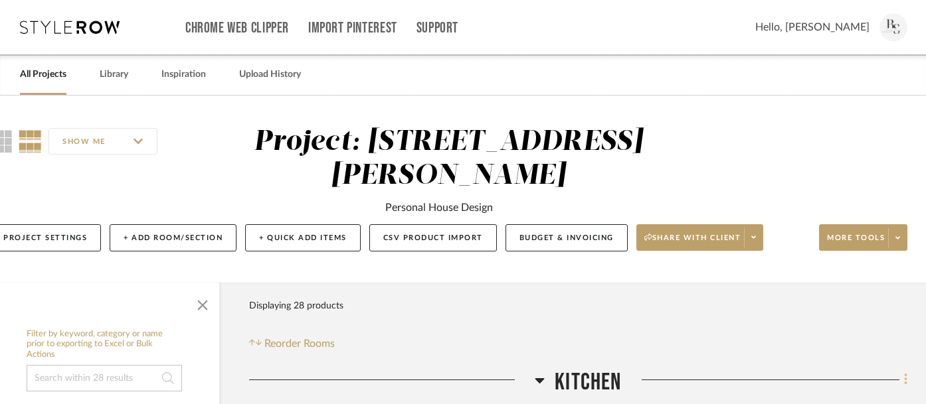
click at [904, 372] on icon at bounding box center [906, 379] width 4 height 15
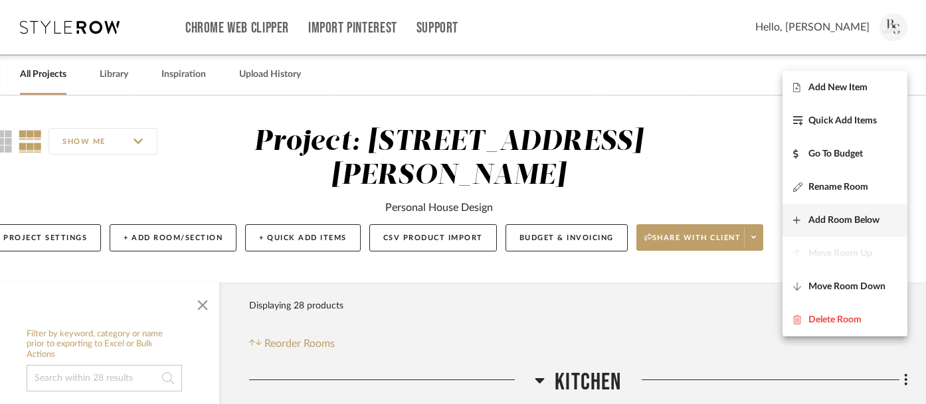
click at [847, 215] on span "Add Room Below" at bounding box center [843, 219] width 71 height 11
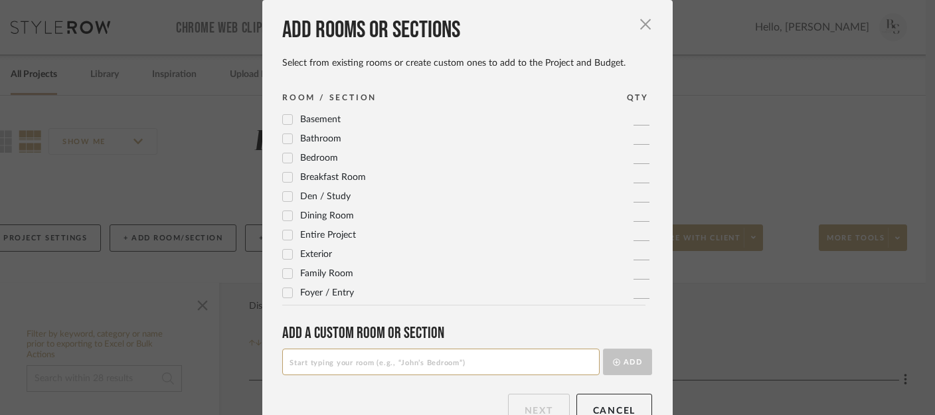
click at [299, 359] on input at bounding box center [440, 362] width 317 height 27
type input "[PERSON_NAME]'s Bathroom"
click at [629, 360] on button "Add" at bounding box center [627, 362] width 49 height 27
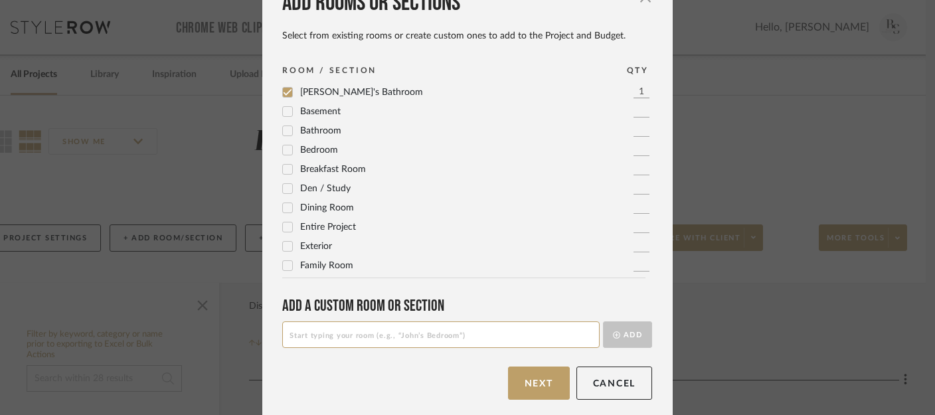
scroll to position [34, 0]
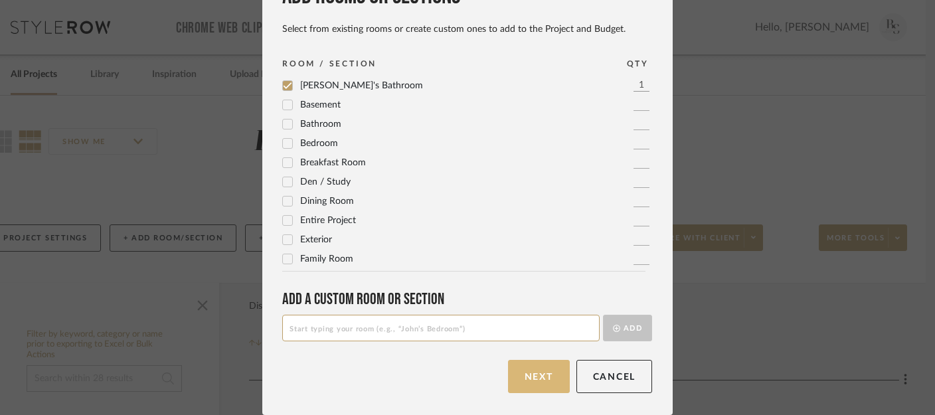
click at [526, 383] on button "Next" at bounding box center [539, 376] width 62 height 33
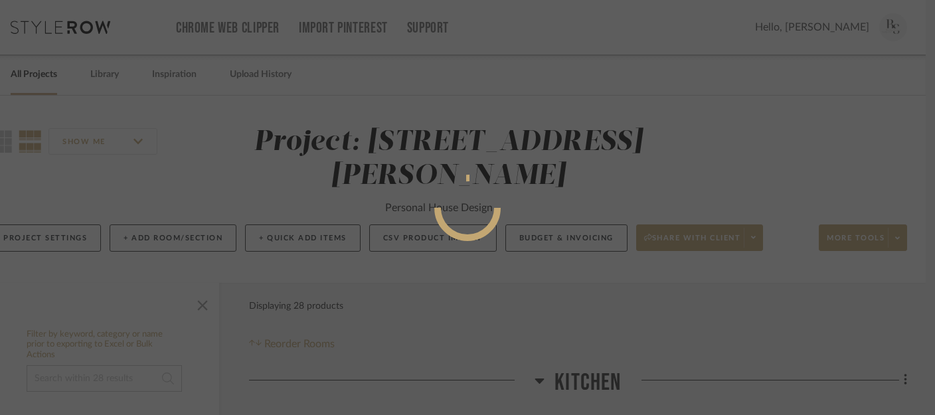
scroll to position [0, 0]
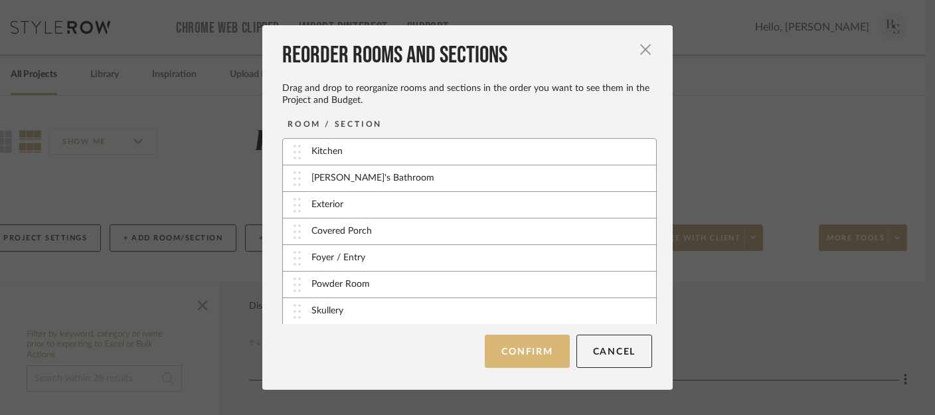
click at [525, 355] on button "Confirm" at bounding box center [527, 351] width 84 height 33
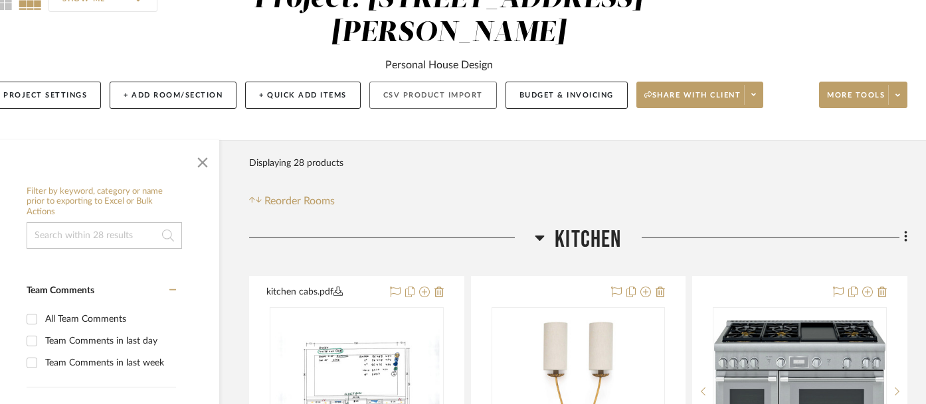
scroll to position [133, 31]
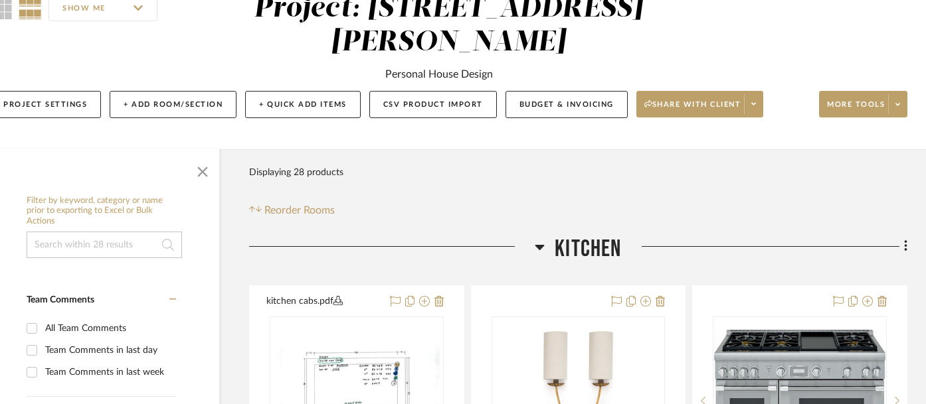
click at [905, 241] on icon at bounding box center [905, 246] width 3 height 11
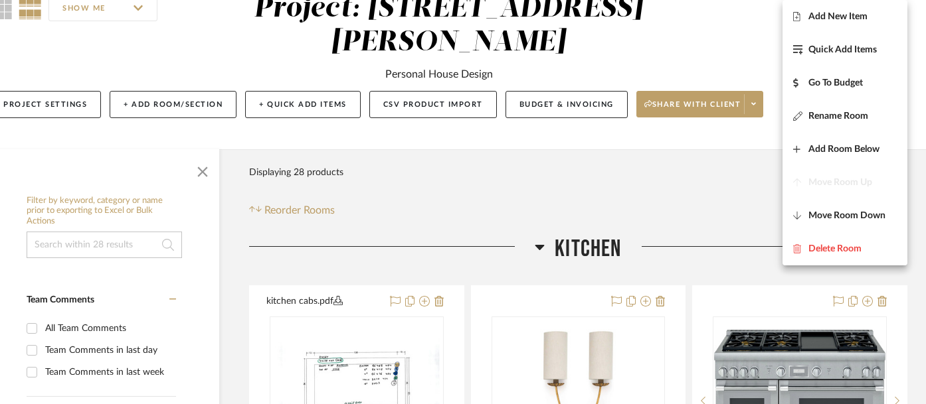
click at [682, 175] on div at bounding box center [463, 202] width 926 height 404
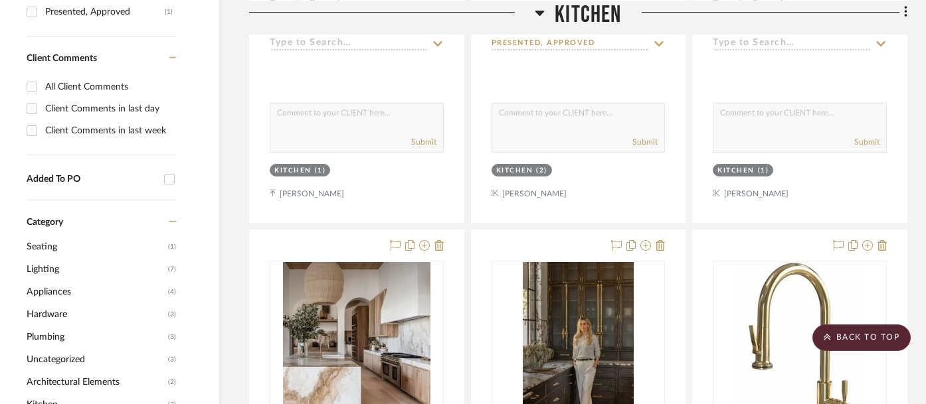
scroll to position [777, 31]
click at [905, 15] on icon at bounding box center [906, 12] width 4 height 15
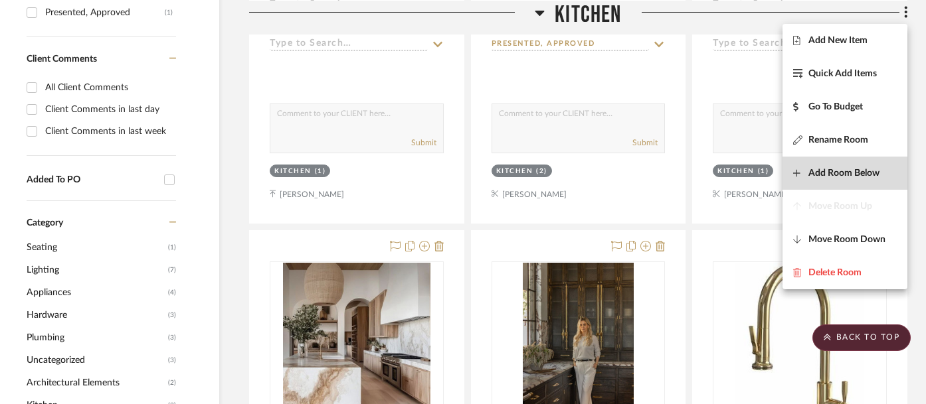
click at [848, 165] on button "Add Room Below" at bounding box center [844, 173] width 125 height 33
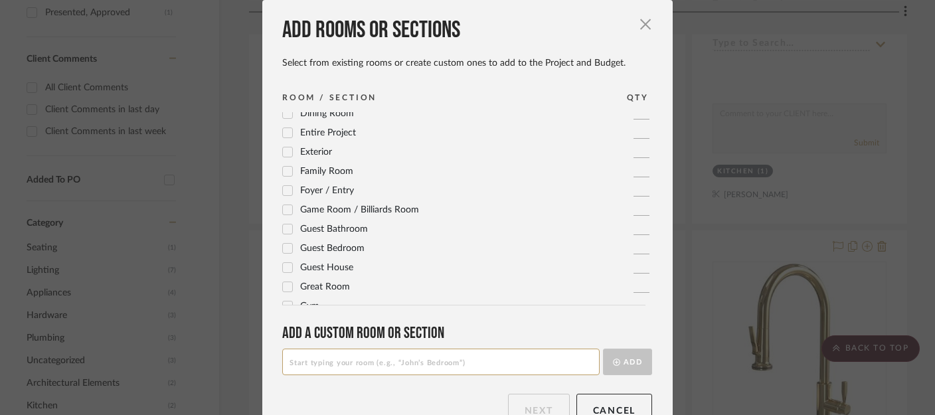
scroll to position [110, 0]
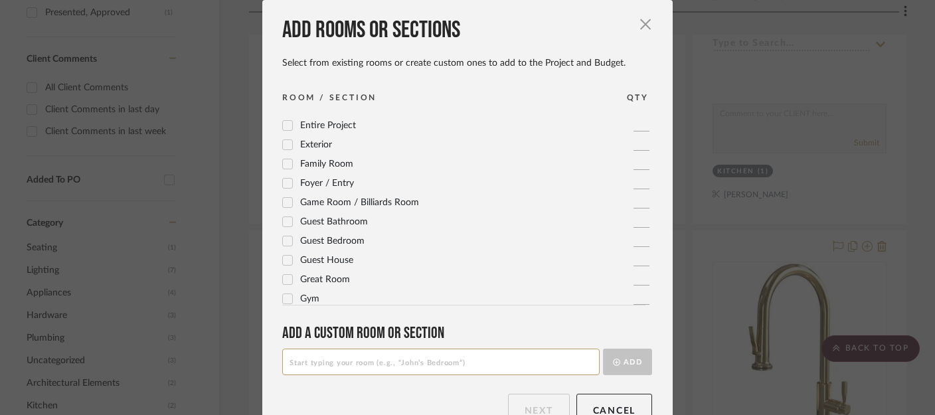
click at [284, 203] on icon at bounding box center [288, 203] width 9 height 7
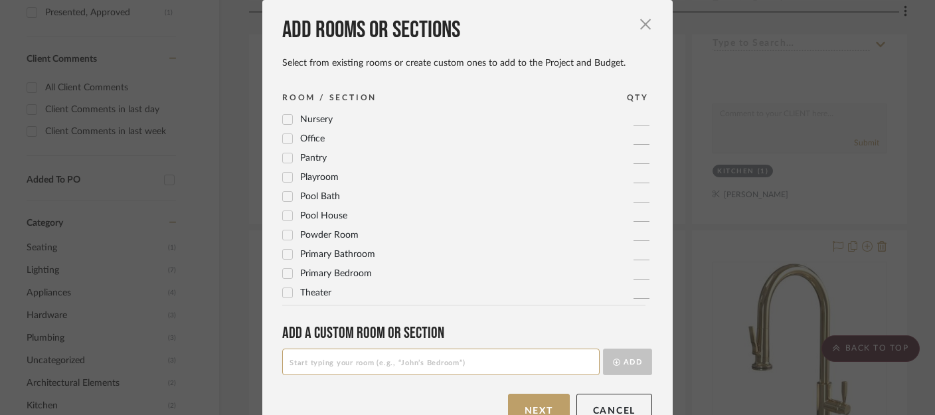
scroll to position [34, 0]
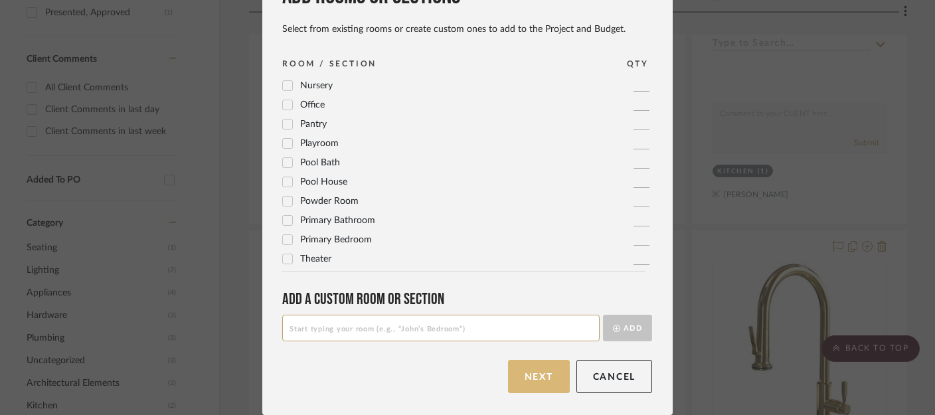
click at [544, 375] on button "Next" at bounding box center [539, 376] width 62 height 33
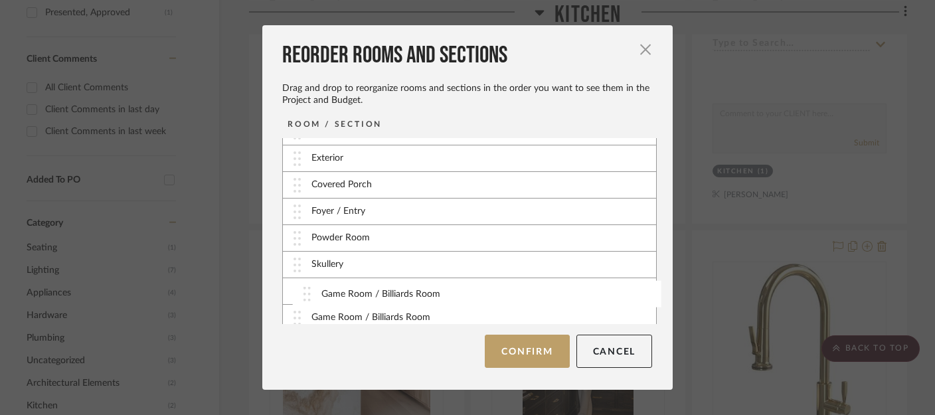
scroll to position [81, 0]
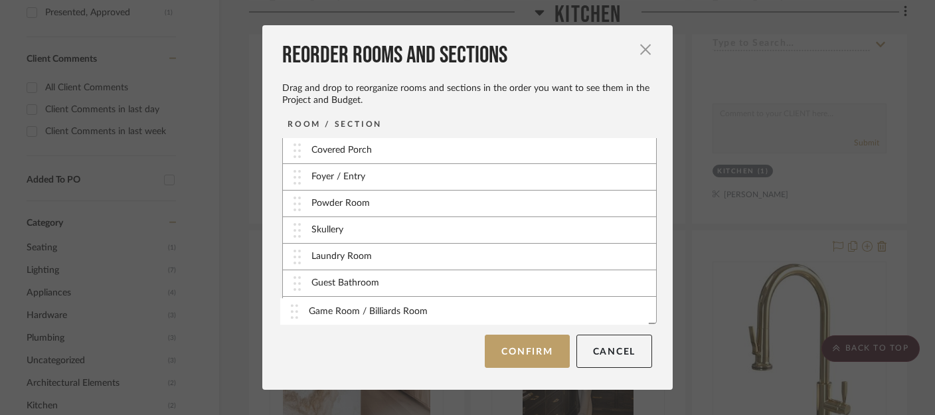
drag, startPoint x: 295, startPoint y: 179, endPoint x: 297, endPoint y: 311, distance: 132.8
drag, startPoint x: 291, startPoint y: 204, endPoint x: 295, endPoint y: 149, distance: 55.3
drag, startPoint x: 291, startPoint y: 258, endPoint x: 298, endPoint y: 173, distance: 85.2
drag, startPoint x: 295, startPoint y: 259, endPoint x: 296, endPoint y: 232, distance: 26.6
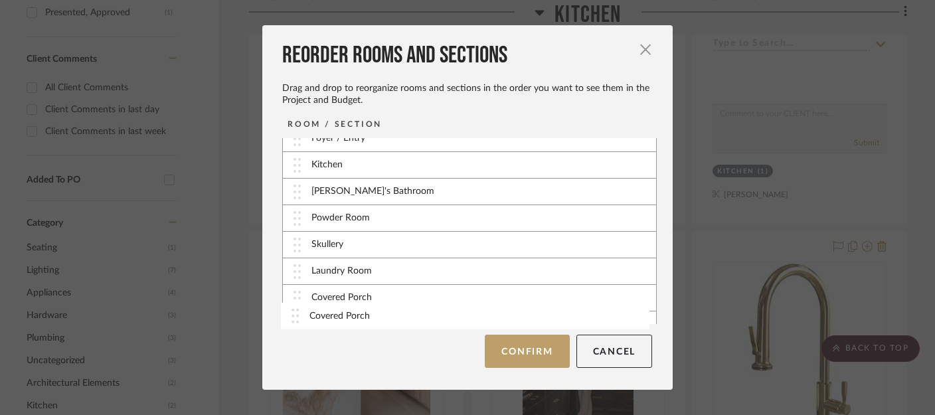
scroll to position [81, 0]
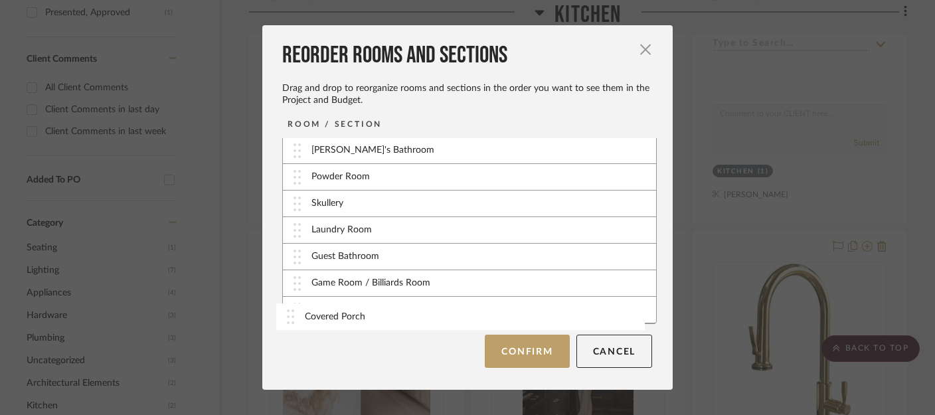
drag, startPoint x: 296, startPoint y: 232, endPoint x: 294, endPoint y: 317, distance: 85.0
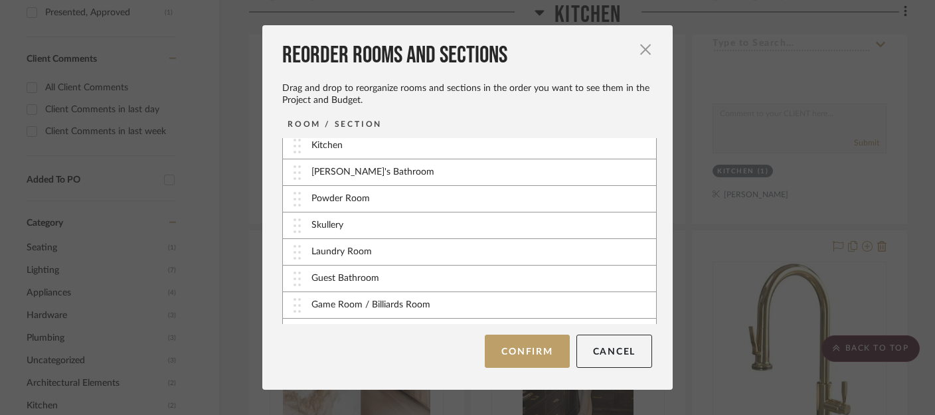
scroll to position [53, 0]
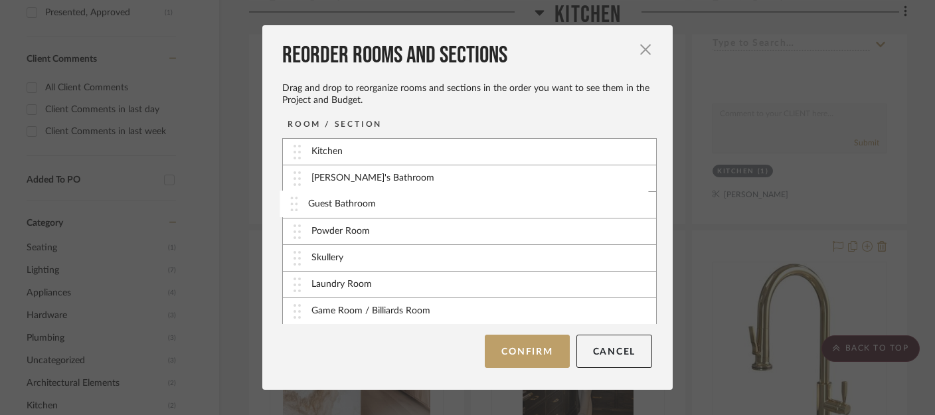
drag, startPoint x: 292, startPoint y: 280, endPoint x: 297, endPoint y: 195, distance: 84.4
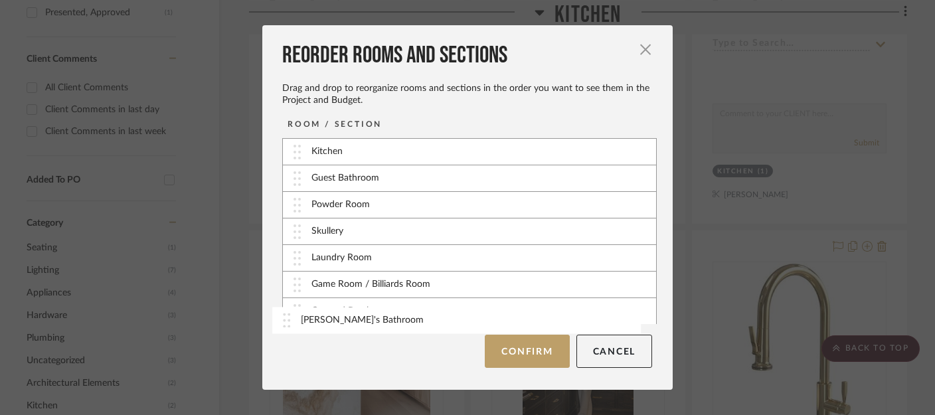
scroll to position [81, 0]
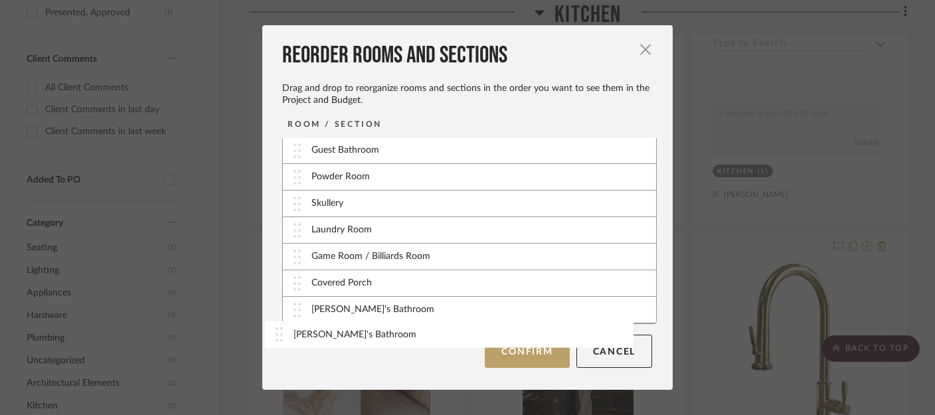
drag, startPoint x: 294, startPoint y: 175, endPoint x: 281, endPoint y: 331, distance: 155.9
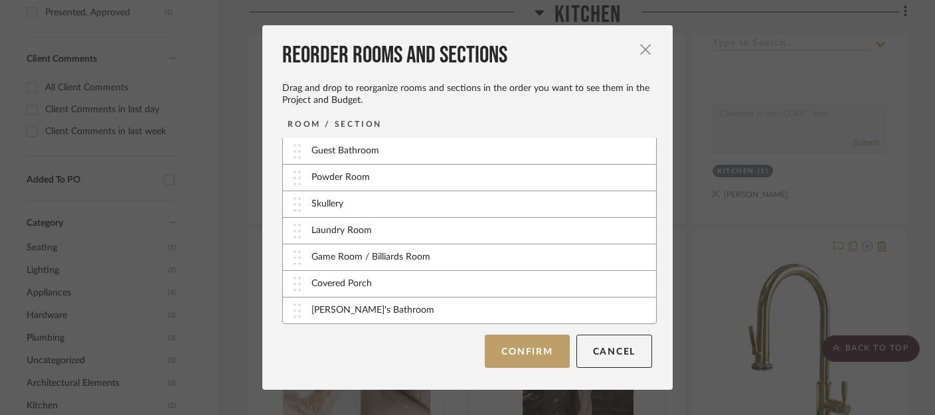
scroll to position [80, 0]
drag, startPoint x: 290, startPoint y: 308, endPoint x: 293, endPoint y: 282, distance: 26.0
drag, startPoint x: 292, startPoint y: 283, endPoint x: 295, endPoint y: 253, distance: 30.1
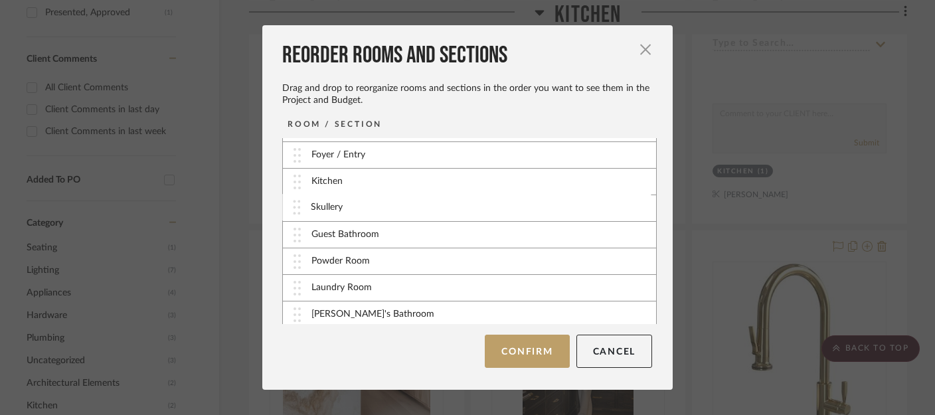
drag, startPoint x: 290, startPoint y: 258, endPoint x: 294, endPoint y: 204, distance: 54.6
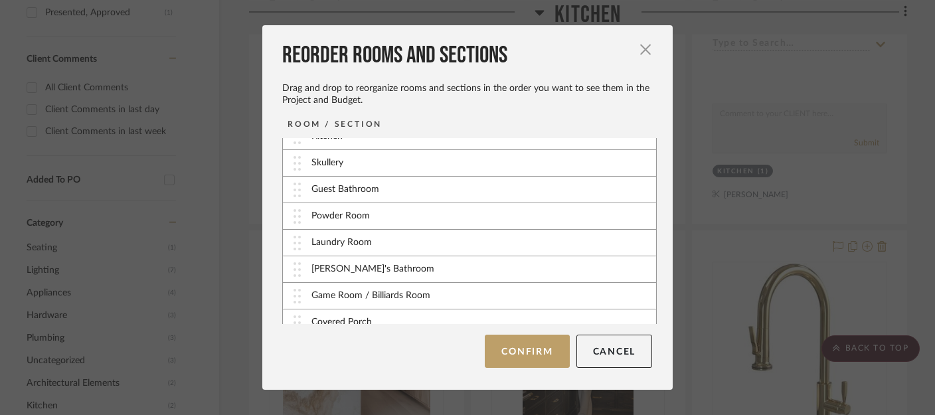
scroll to position [80, 0]
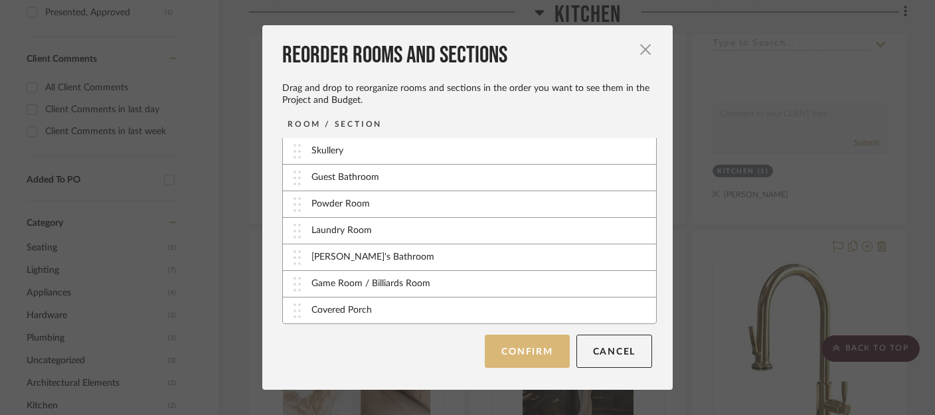
click at [533, 353] on button "Confirm" at bounding box center [527, 351] width 84 height 33
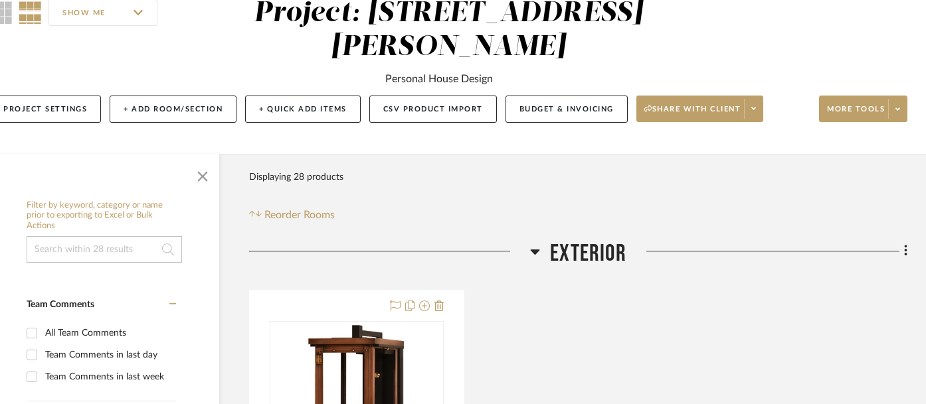
scroll to position [0, 31]
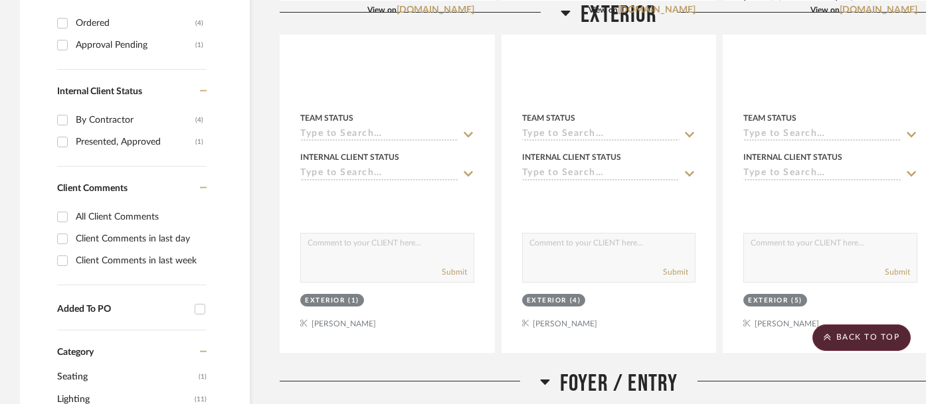
scroll to position [649, 0]
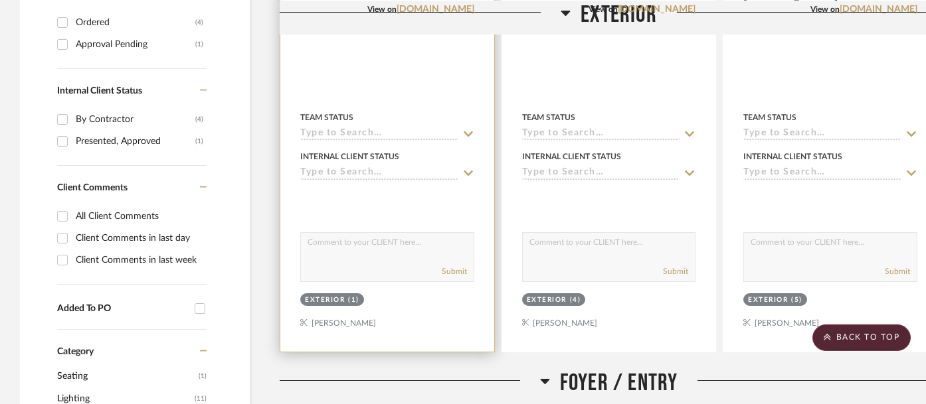
click at [359, 128] on input at bounding box center [379, 134] width 158 height 13
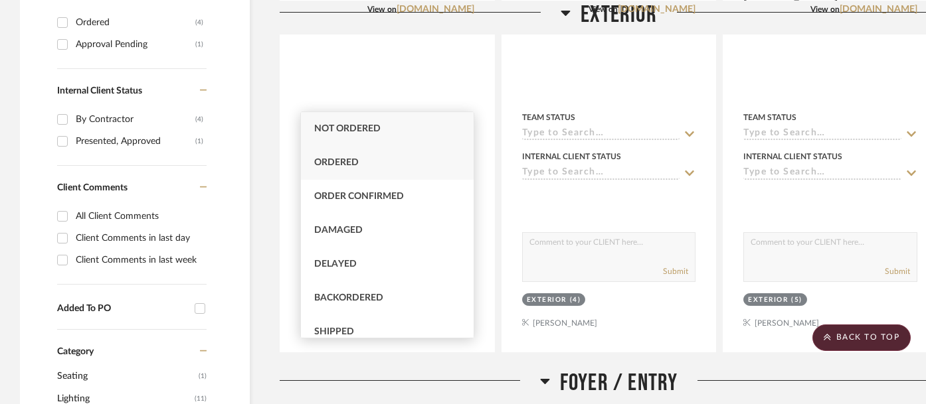
click at [355, 166] on span "Ordered" at bounding box center [336, 162] width 44 height 9
type input "[DATE]"
type input "Ordered"
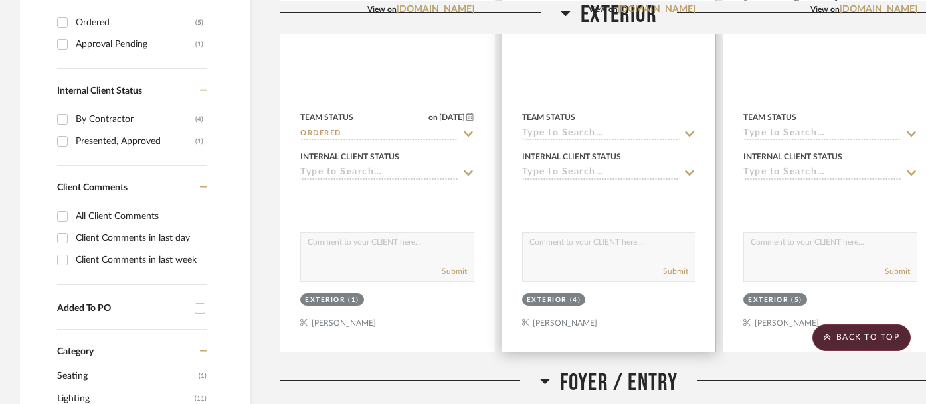
click at [568, 128] on input at bounding box center [601, 134] width 158 height 13
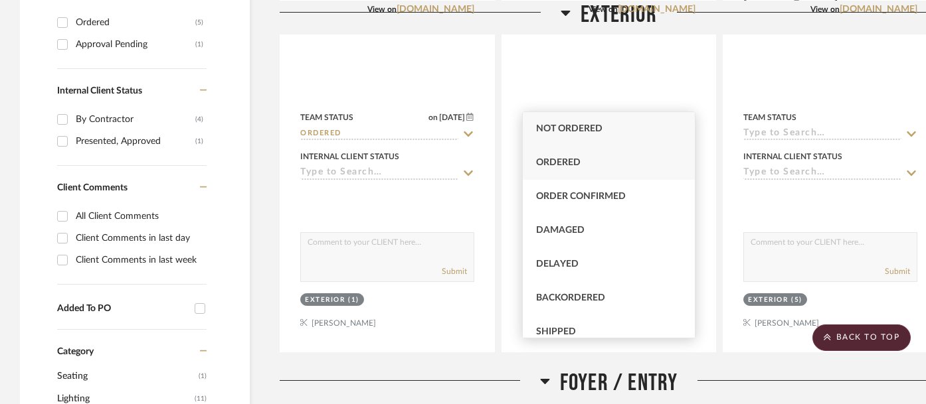
click at [573, 160] on span "Ordered" at bounding box center [558, 162] width 44 height 9
type input "[DATE]"
type input "Ordered"
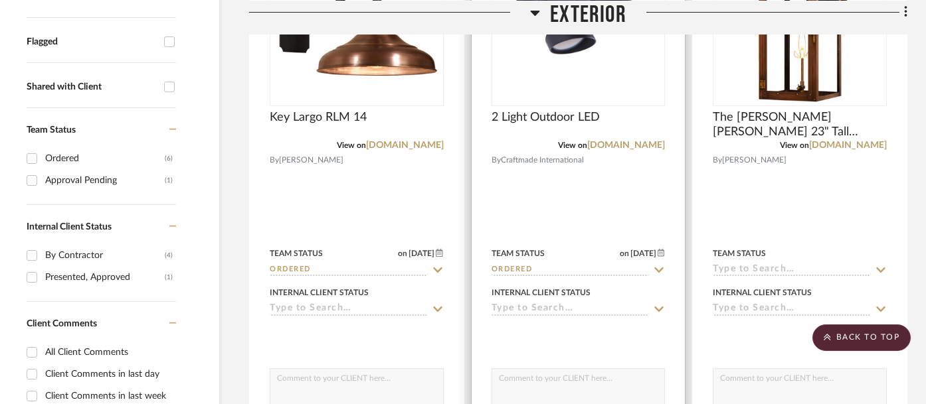
scroll to position [565, 31]
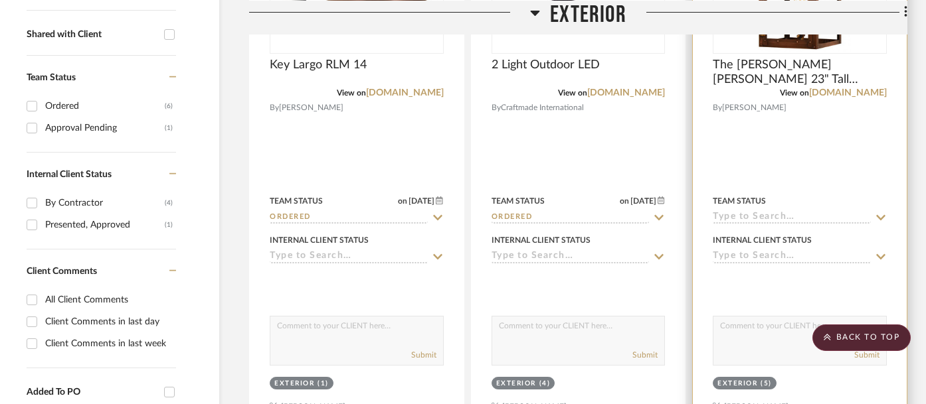
click at [760, 212] on input at bounding box center [791, 218] width 158 height 13
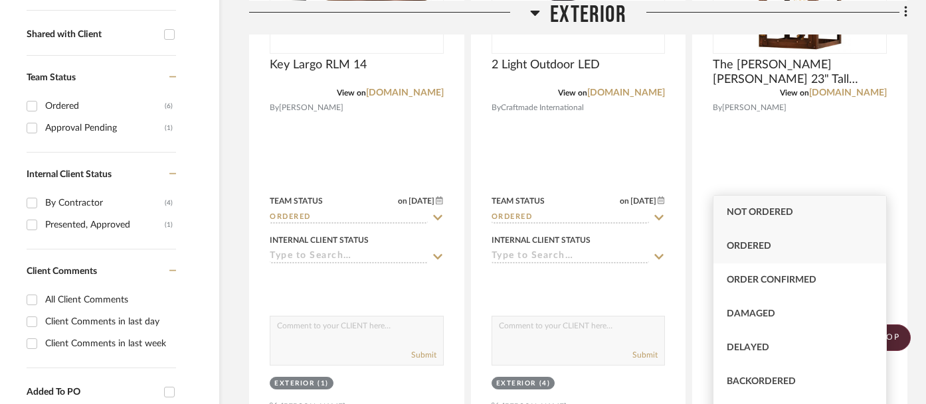
click at [761, 250] on span "Ordered" at bounding box center [748, 246] width 44 height 9
type input "[DATE]"
type input "Ordered"
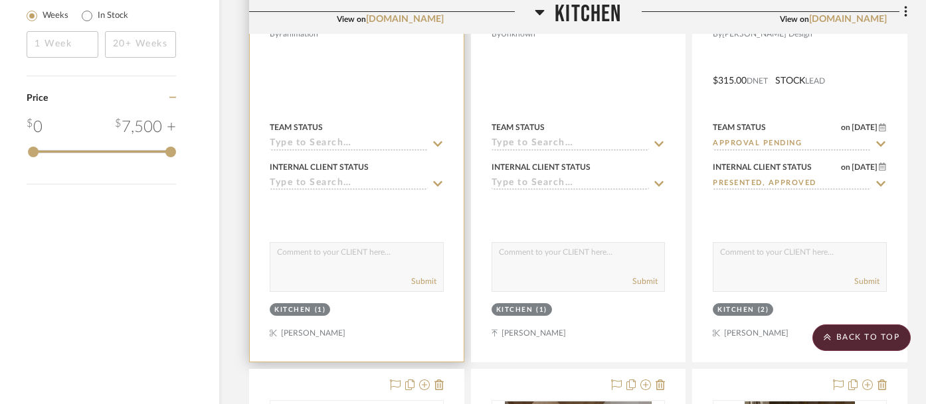
scroll to position [1943, 31]
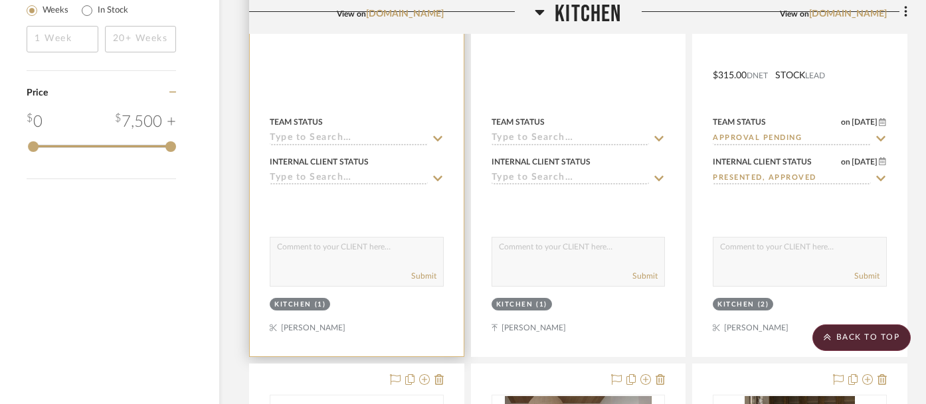
click at [310, 293] on div at bounding box center [357, 66] width 214 height 581
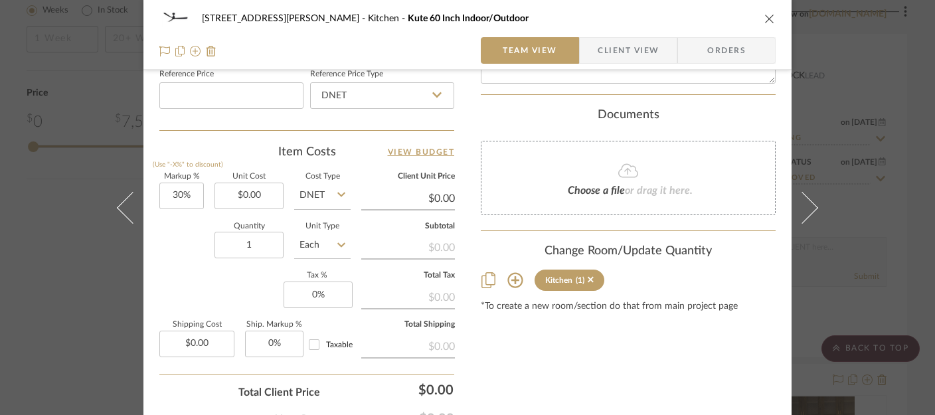
scroll to position [819, 0]
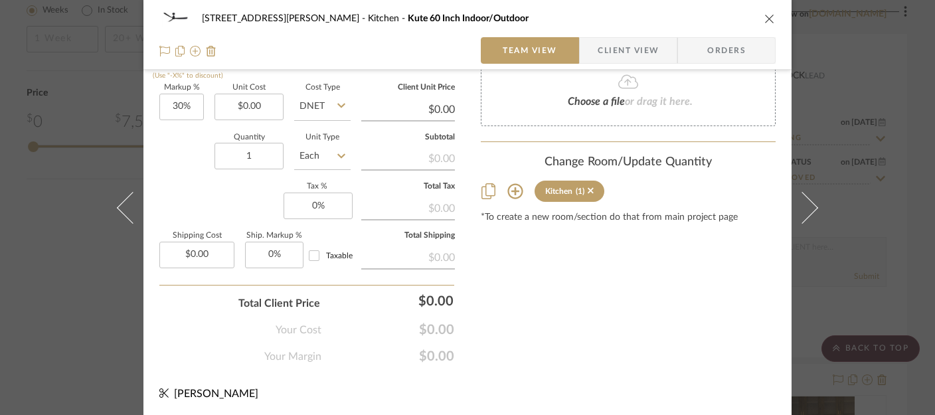
click at [558, 192] on div "Kitchen" at bounding box center [558, 191] width 27 height 9
click at [516, 194] on icon at bounding box center [515, 191] width 16 height 16
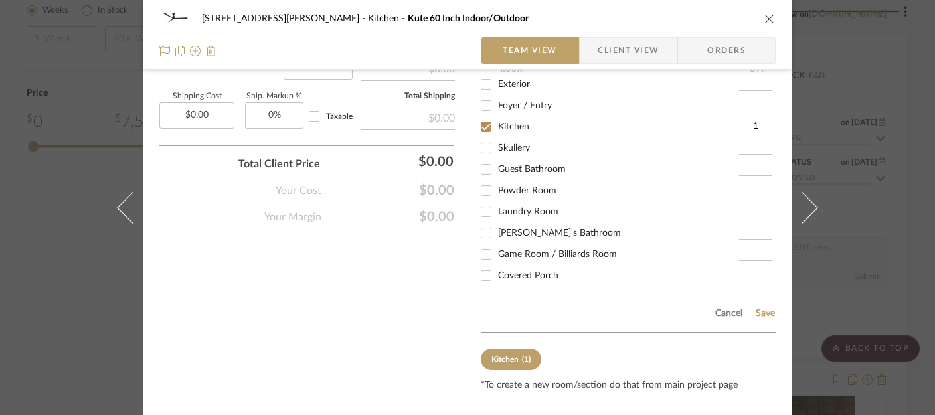
scroll to position [959, 0]
click at [479, 260] on input "Game Room / Billiards Room" at bounding box center [485, 253] width 21 height 21
checkbox input "true"
type input "1"
click at [483, 124] on input "Kitchen" at bounding box center [485, 126] width 21 height 21
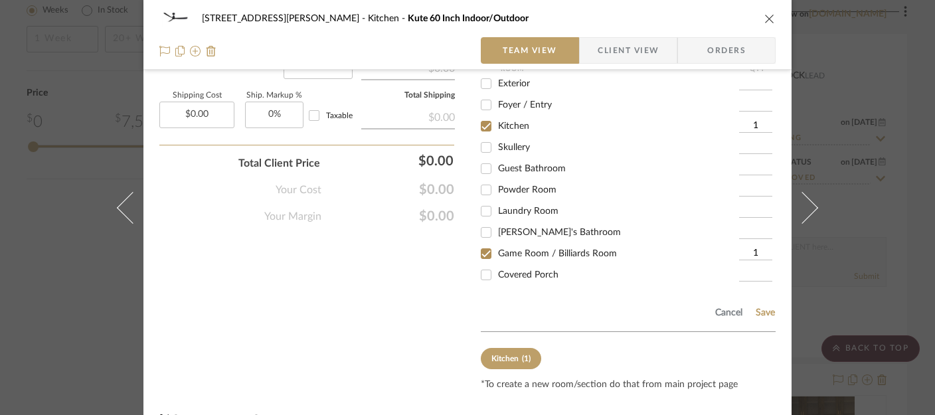
checkbox input "false"
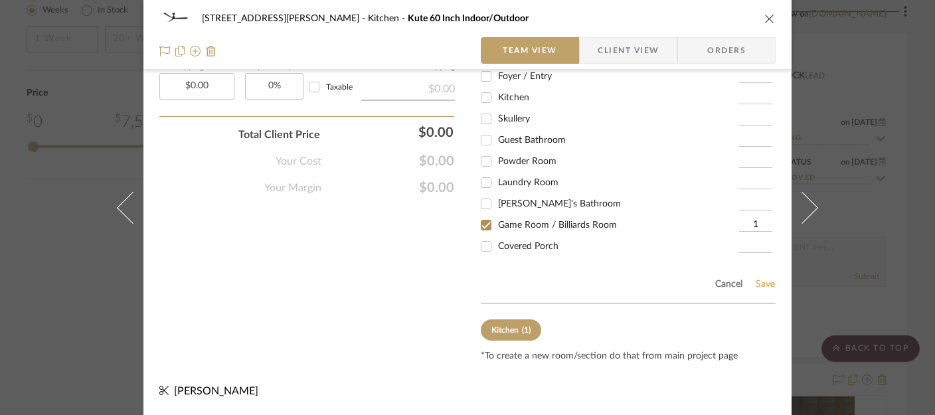
click at [760, 284] on button "Save" at bounding box center [765, 284] width 21 height 11
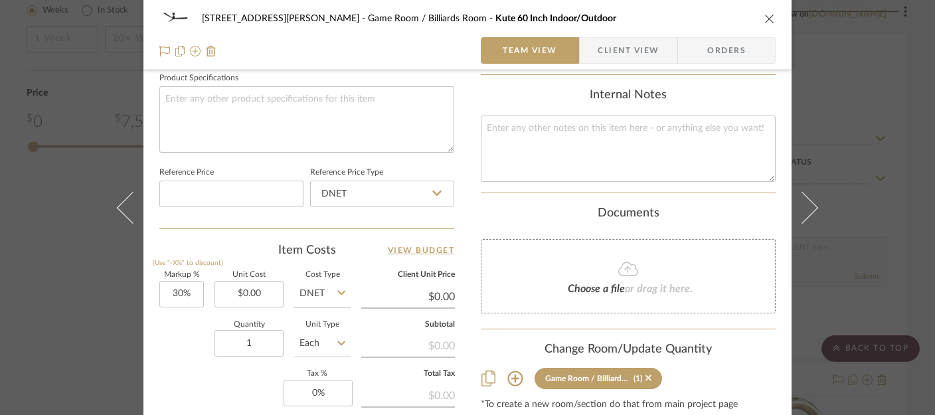
scroll to position [0, 0]
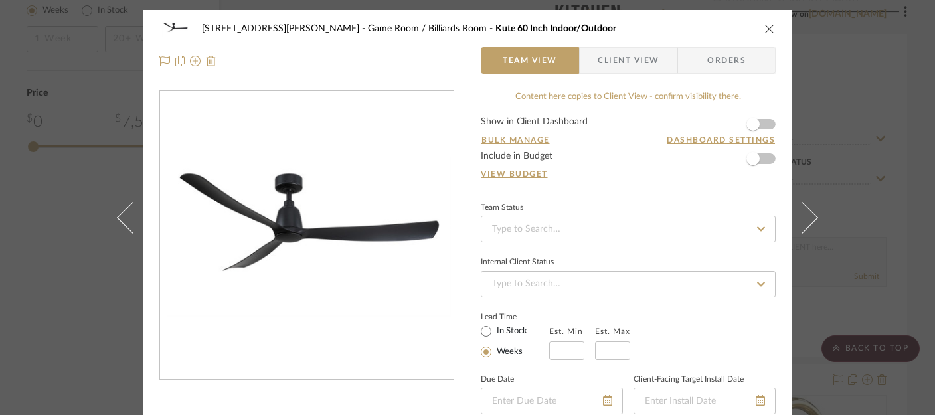
click at [769, 23] on icon "close" at bounding box center [769, 28] width 11 height 11
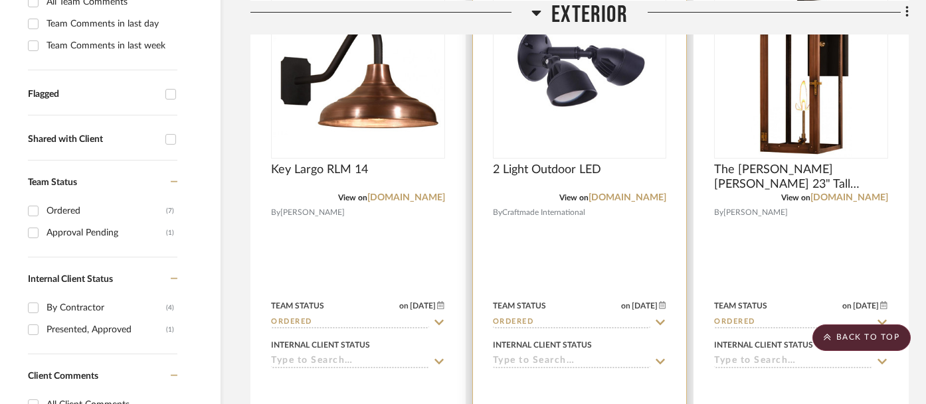
scroll to position [463, 29]
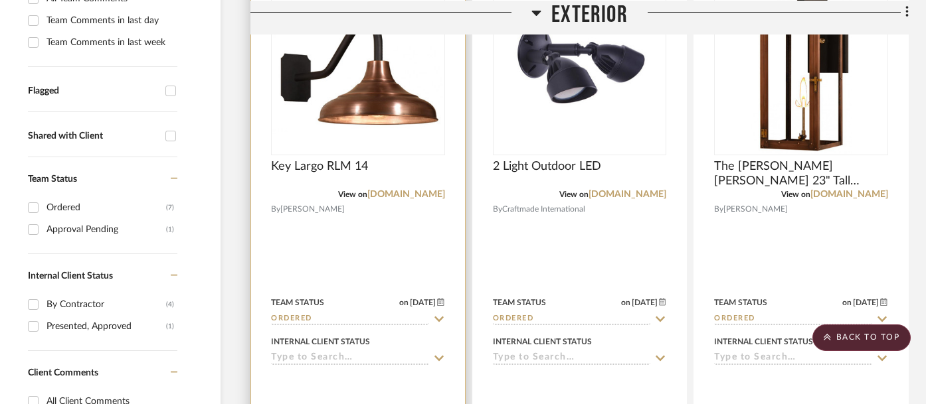
click at [439, 353] on icon at bounding box center [439, 358] width 12 height 11
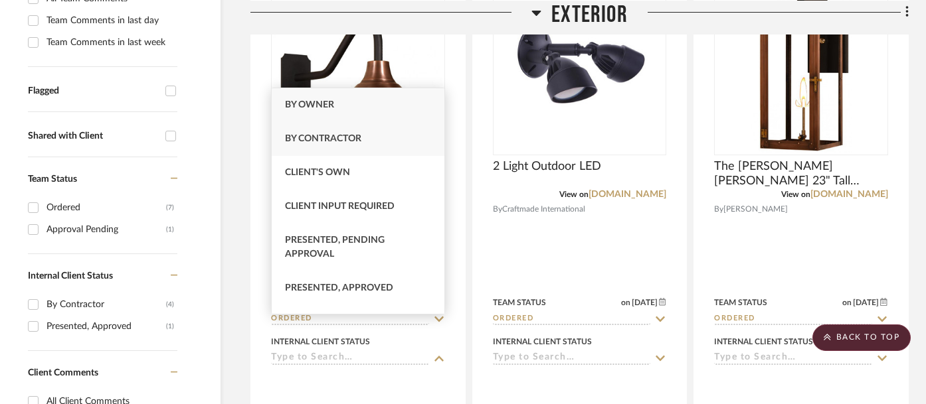
click at [344, 142] on span "By Contractor" at bounding box center [323, 138] width 76 height 9
type input "[DATE]"
type input "By Contractor"
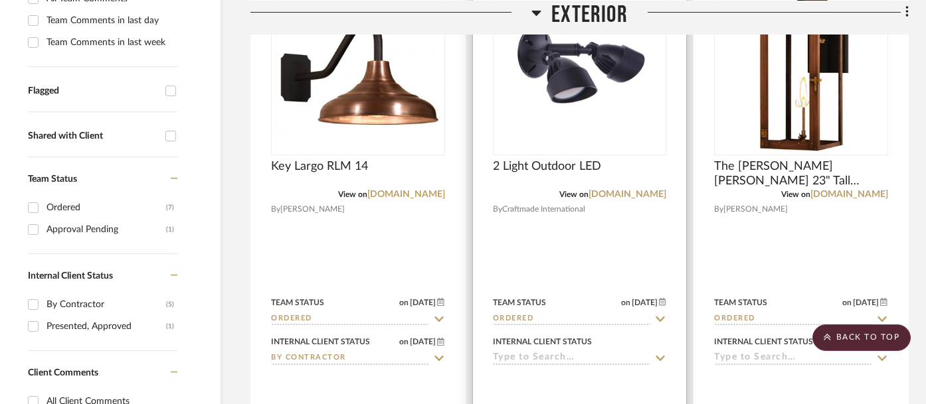
click at [663, 333] on div "Internal Client Status" at bounding box center [580, 349] width 174 height 32
click at [660, 353] on icon at bounding box center [660, 358] width 12 height 11
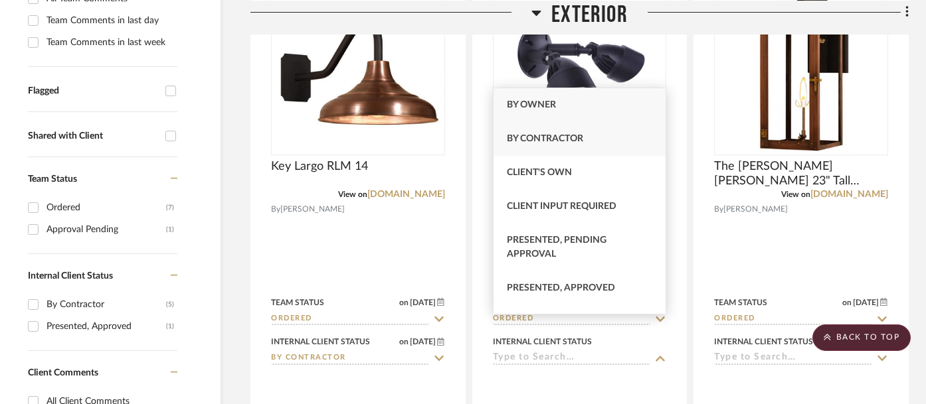
click at [562, 134] on span "By Contractor" at bounding box center [545, 138] width 76 height 9
type input "[DATE]"
type input "By Contractor"
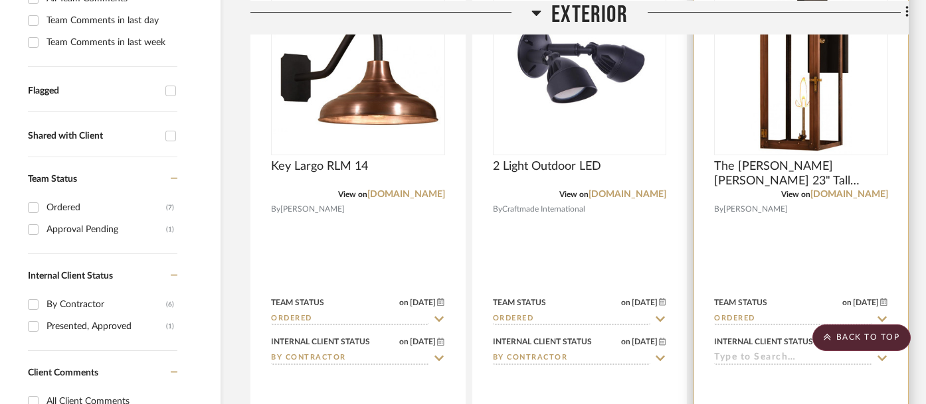
click at [762, 353] on input at bounding box center [793, 359] width 158 height 13
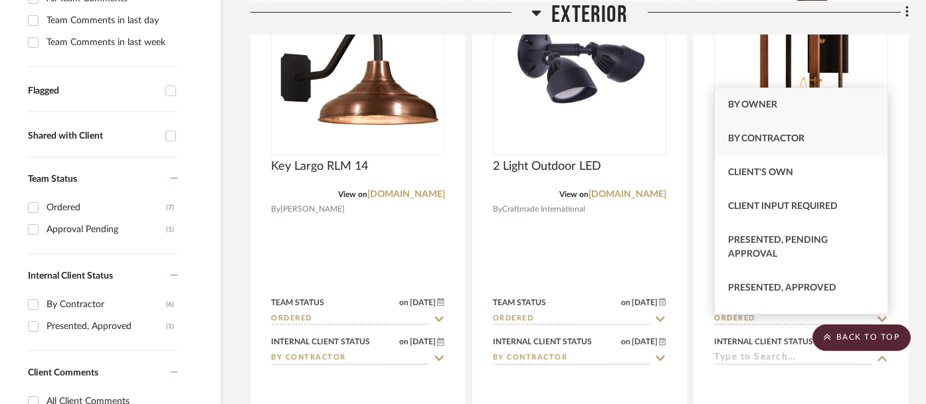
click at [771, 134] on span "By Contractor" at bounding box center [766, 138] width 76 height 9
type input "[DATE]"
type input "By Contractor"
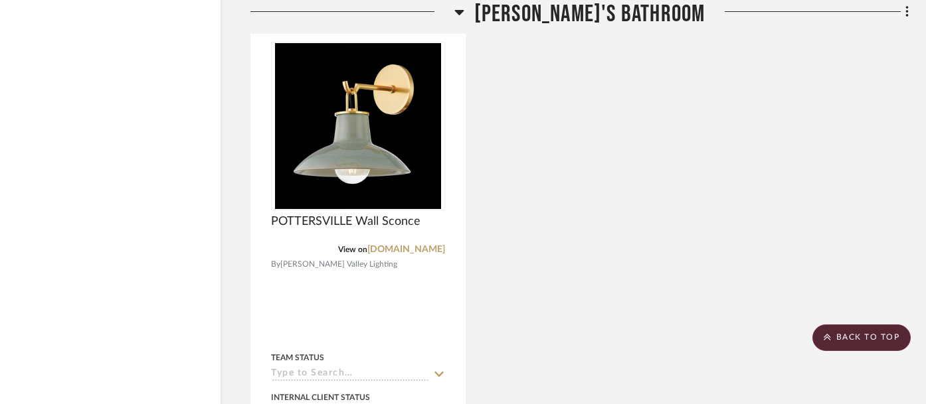
scroll to position [5674, 29]
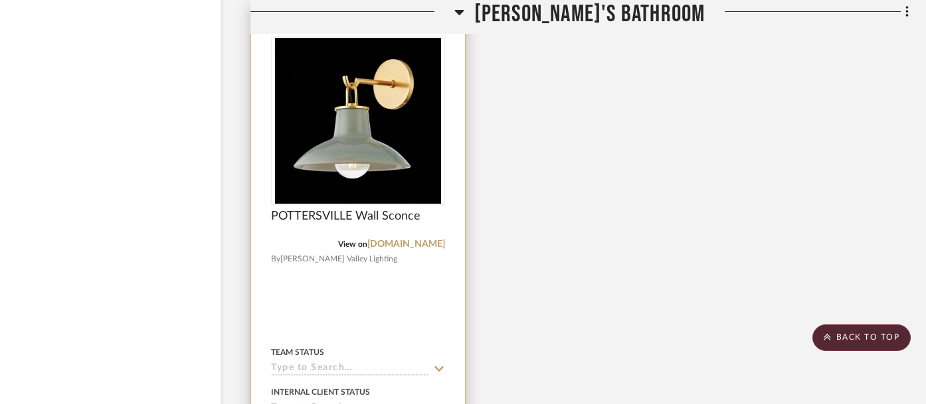
click at [382, 344] on div "Team Status" at bounding box center [358, 360] width 174 height 32
click at [351, 363] on input at bounding box center [350, 369] width 158 height 13
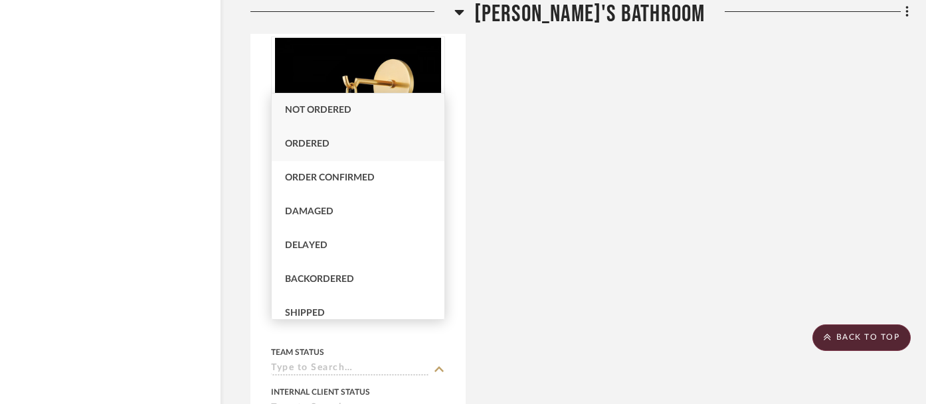
click at [331, 148] on div "Ordered" at bounding box center [358, 144] width 173 height 34
type input "[DATE]"
type input "Ordered"
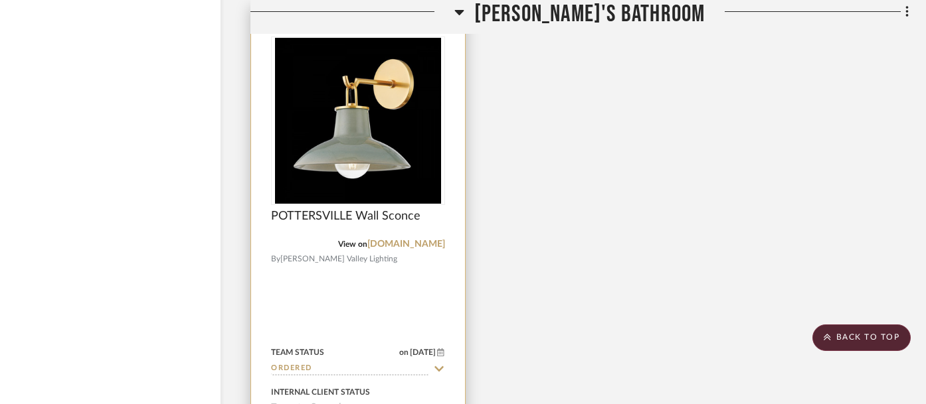
click at [351, 403] on input at bounding box center [350, 409] width 158 height 13
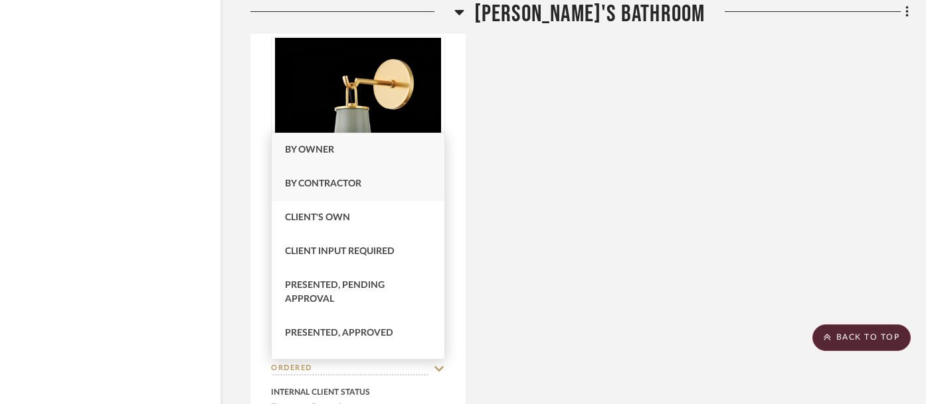
click at [331, 187] on span "By Contractor" at bounding box center [323, 183] width 76 height 9
type input "[DATE]"
type input "By Contractor"
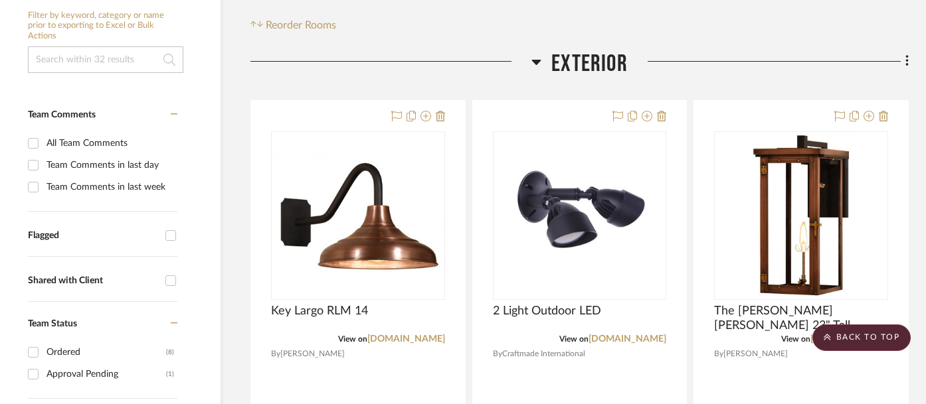
scroll to position [0, 29]
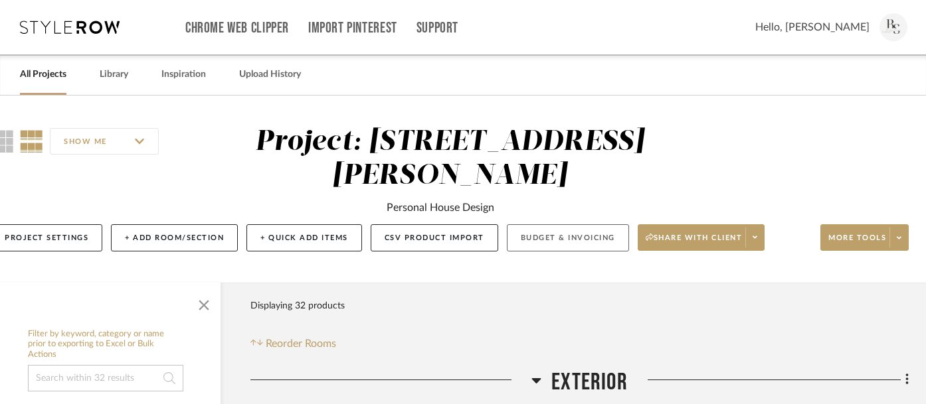
click at [566, 224] on button "Budget & Invoicing" at bounding box center [568, 237] width 122 height 27
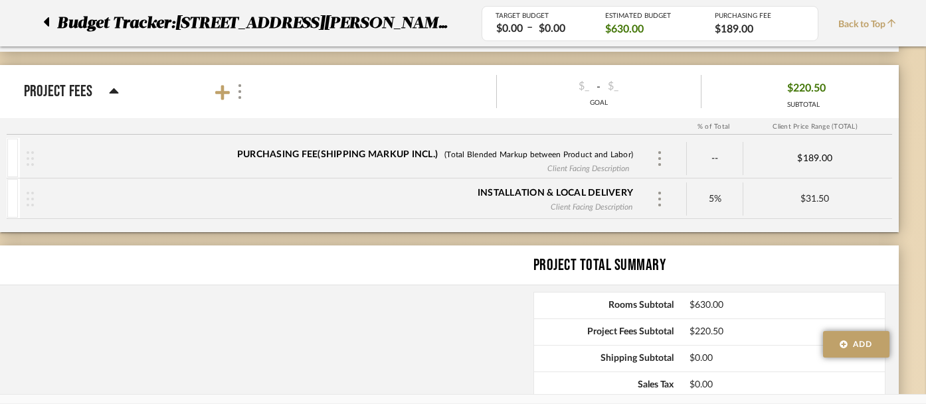
scroll to position [1410, 29]
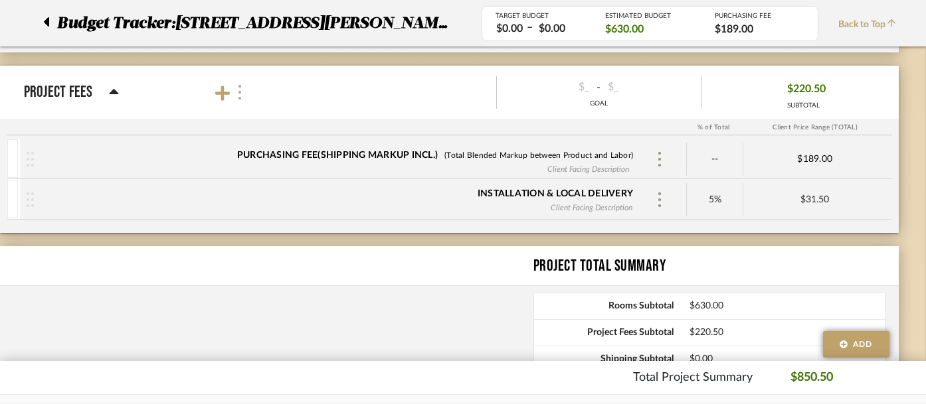
click at [239, 96] on img at bounding box center [239, 92] width 7 height 15
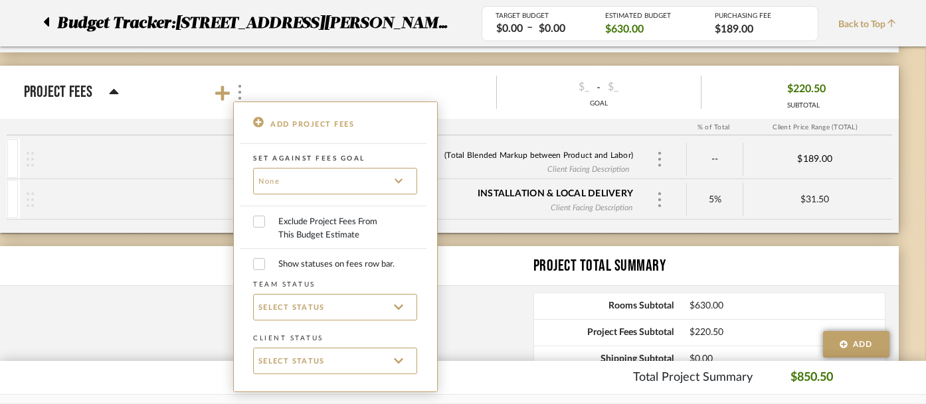
click at [228, 91] on div at bounding box center [463, 202] width 926 height 404
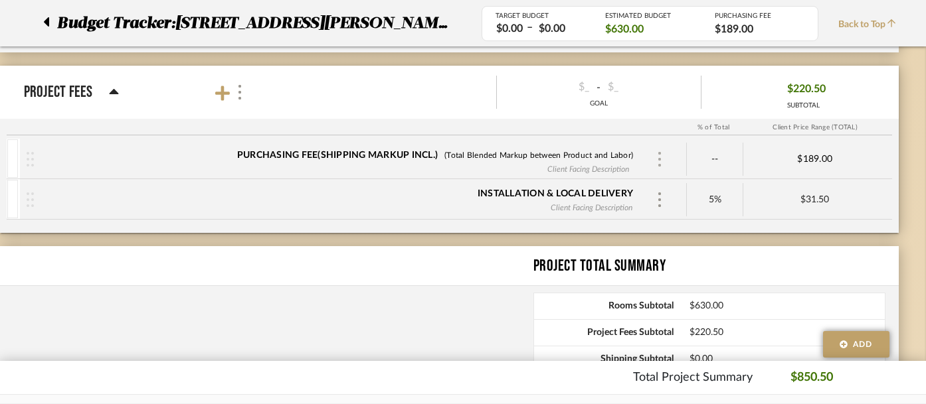
click at [660, 159] on img at bounding box center [659, 159] width 7 height 15
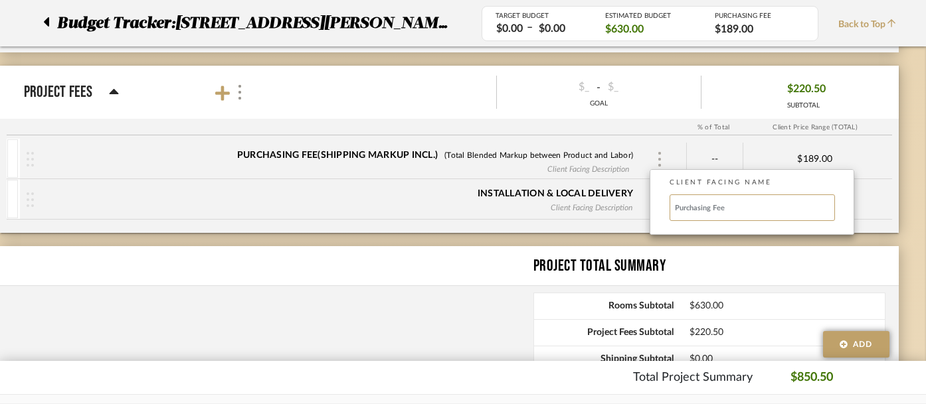
click at [660, 159] on div at bounding box center [463, 202] width 926 height 404
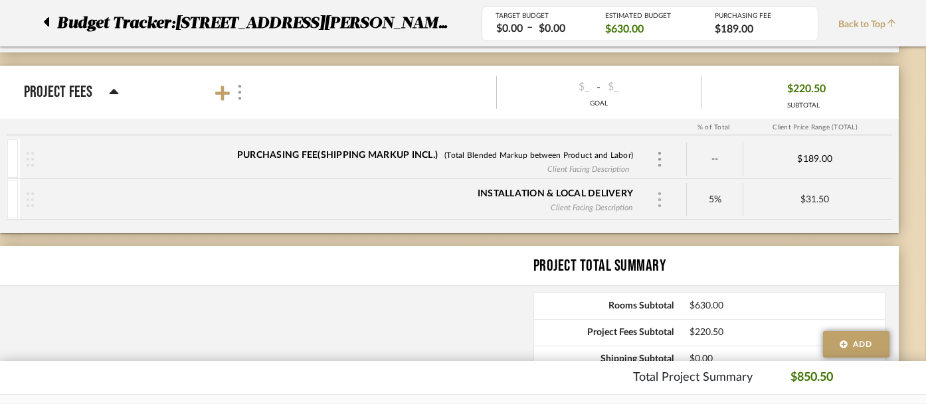
click at [661, 193] on img at bounding box center [659, 200] width 7 height 15
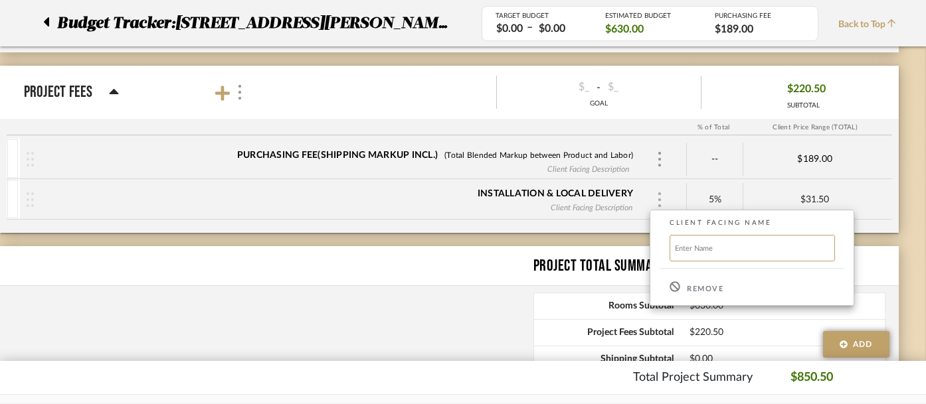
click at [661, 193] on div at bounding box center [463, 202] width 926 height 404
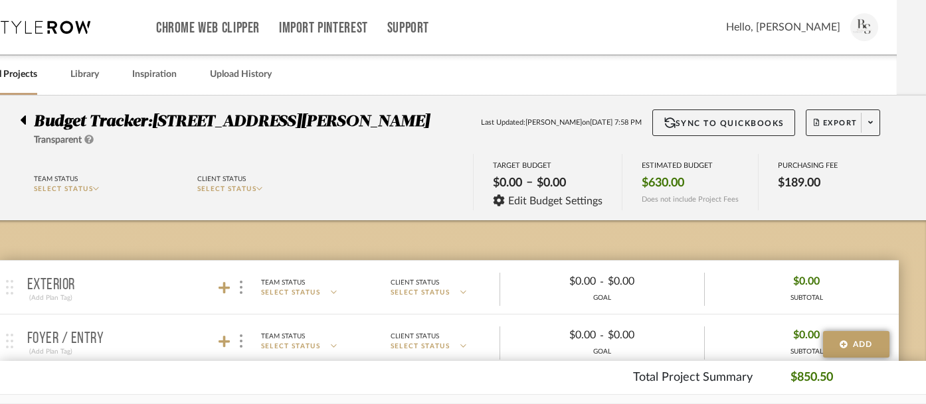
scroll to position [0, 0]
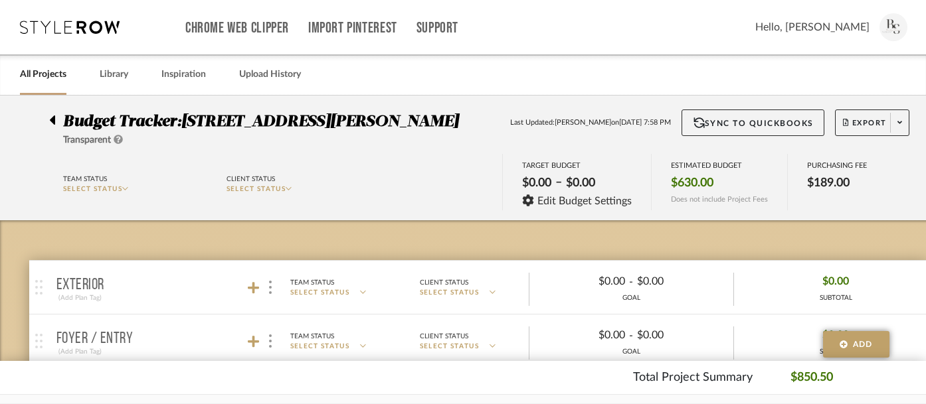
click at [46, 114] on div "Budget Tracker: 2217 Coley Forest Transparent Last Updated: Brittany Shumaker o…" at bounding box center [478, 129] width 898 height 38
click at [50, 116] on icon at bounding box center [52, 120] width 6 height 16
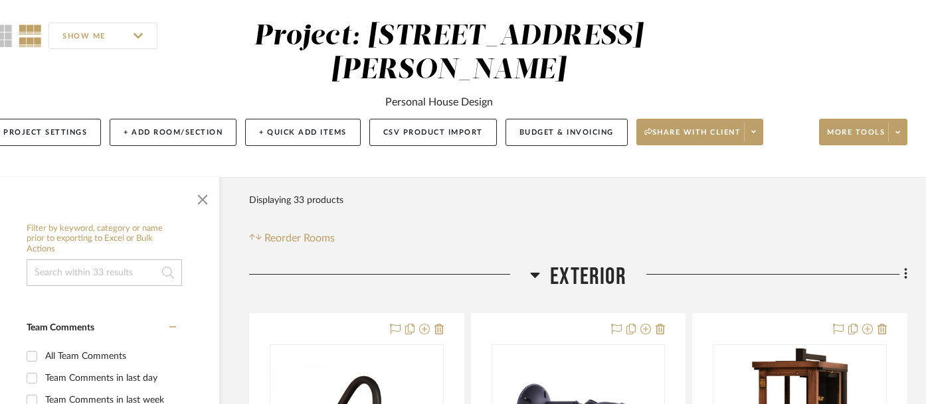
scroll to position [110, 31]
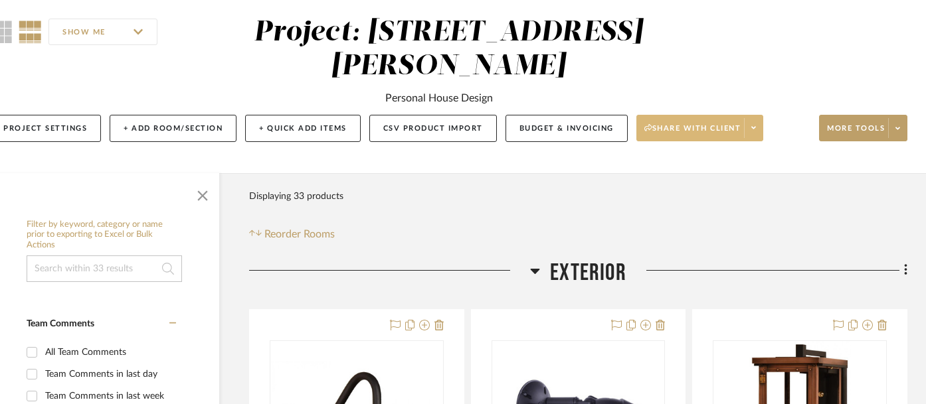
click at [707, 123] on span "Share with client" at bounding box center [692, 133] width 97 height 20
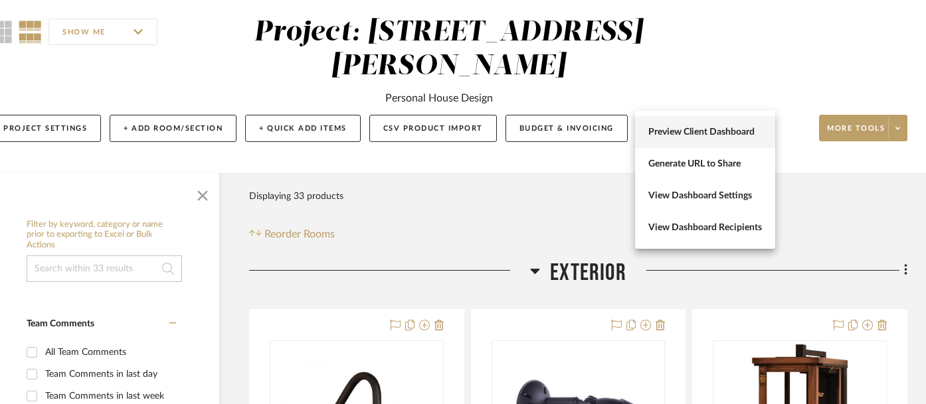
click at [705, 135] on span "Preview Client Dashboard" at bounding box center [705, 132] width 114 height 11
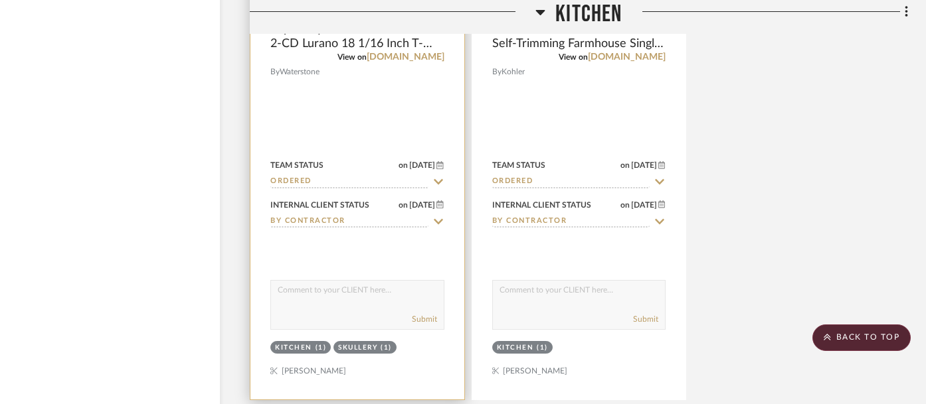
scroll to position [3097, 30]
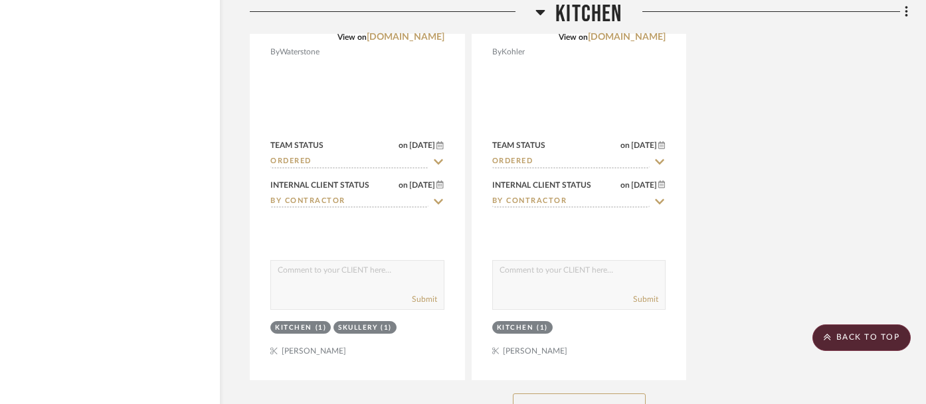
click at [575, 394] on button "See More" at bounding box center [579, 407] width 133 height 27
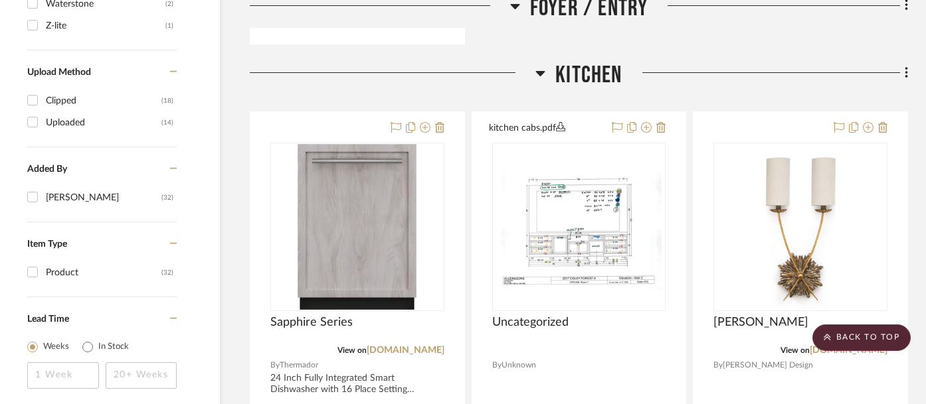
scroll to position [1607, 30]
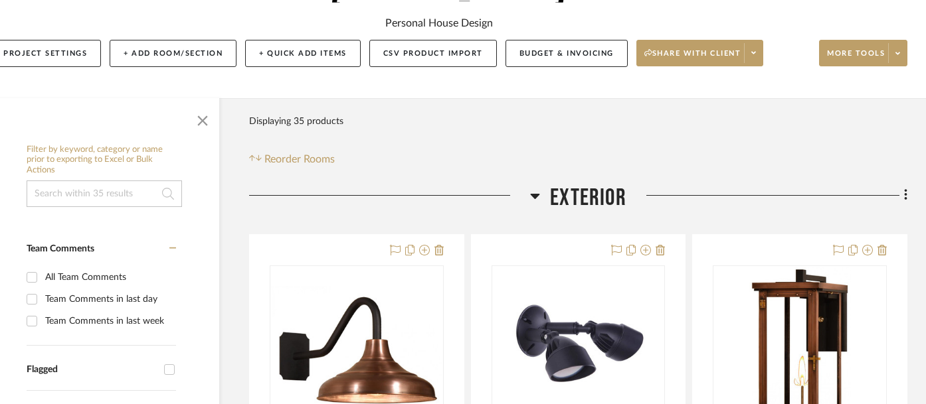
scroll to position [0, 31]
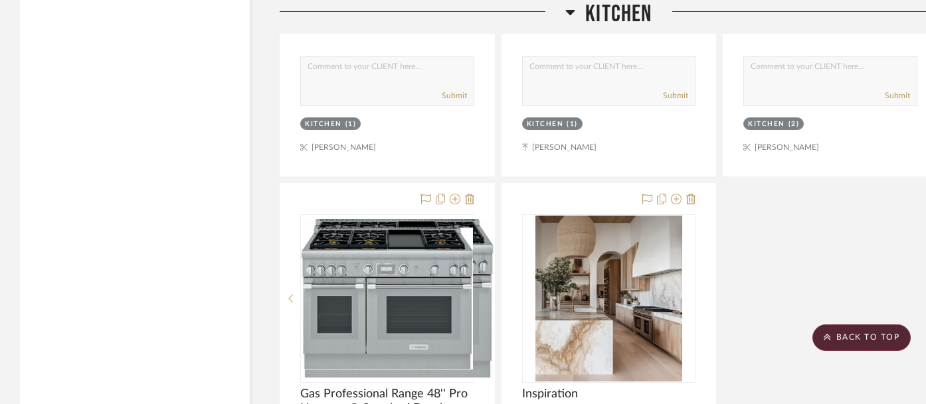
scroll to position [2713, 0]
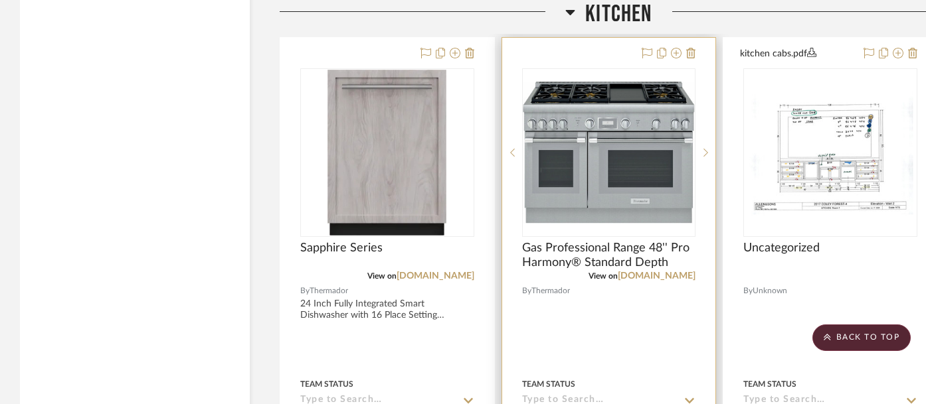
drag, startPoint x: 355, startPoint y: 172, endPoint x: 607, endPoint y: 64, distance: 274.3
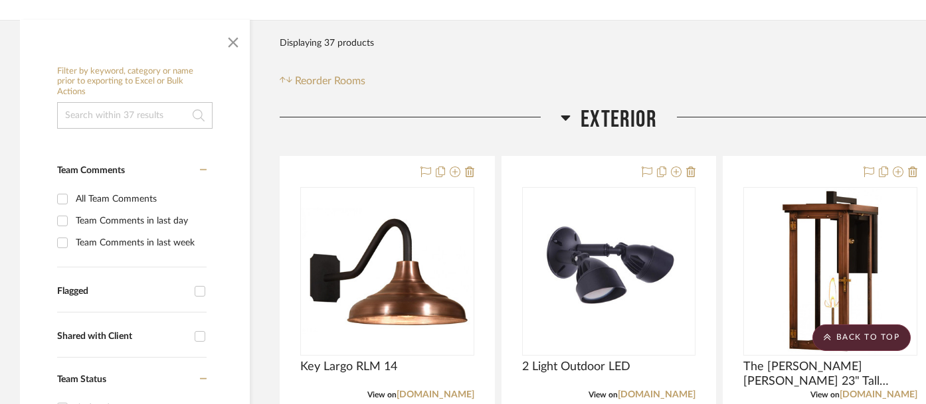
scroll to position [0, 0]
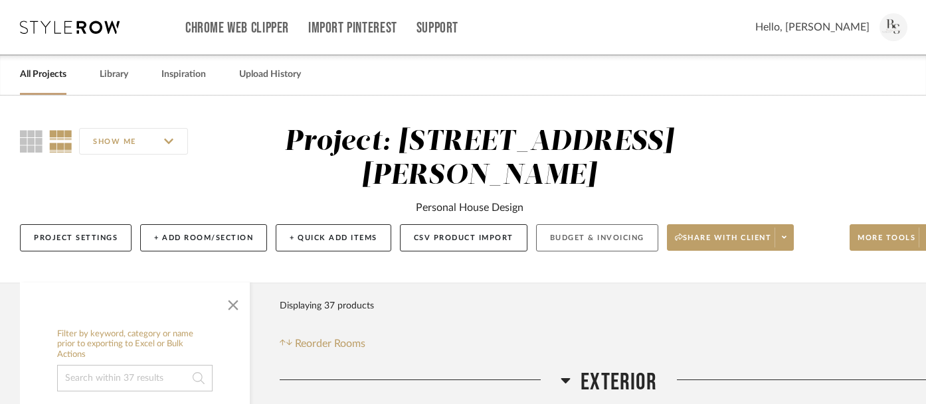
click at [606, 224] on button "Budget & Invoicing" at bounding box center [597, 237] width 122 height 27
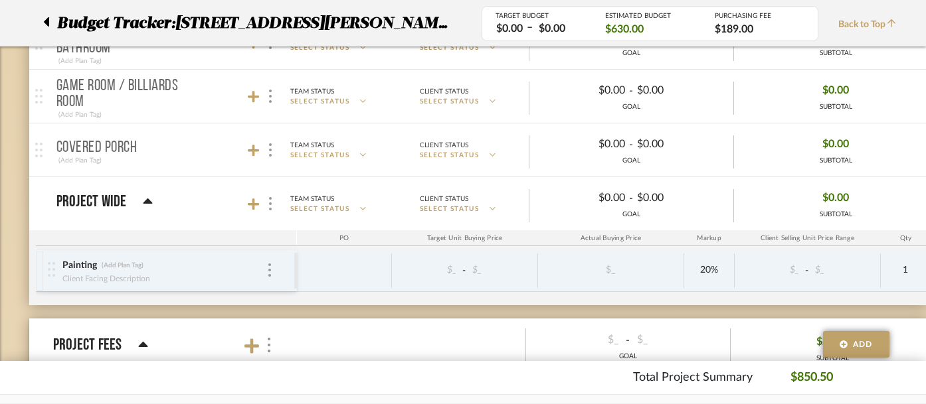
scroll to position [1156, 0]
click at [146, 203] on icon at bounding box center [147, 201] width 9 height 5
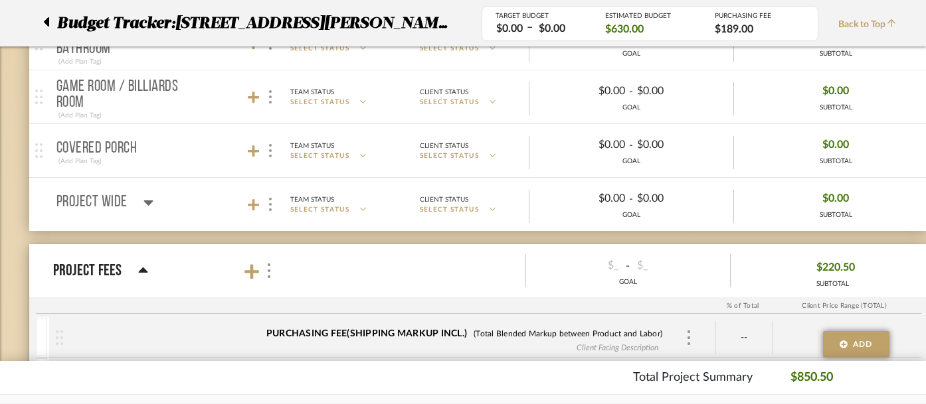
click at [146, 203] on icon at bounding box center [147, 203] width 9 height 5
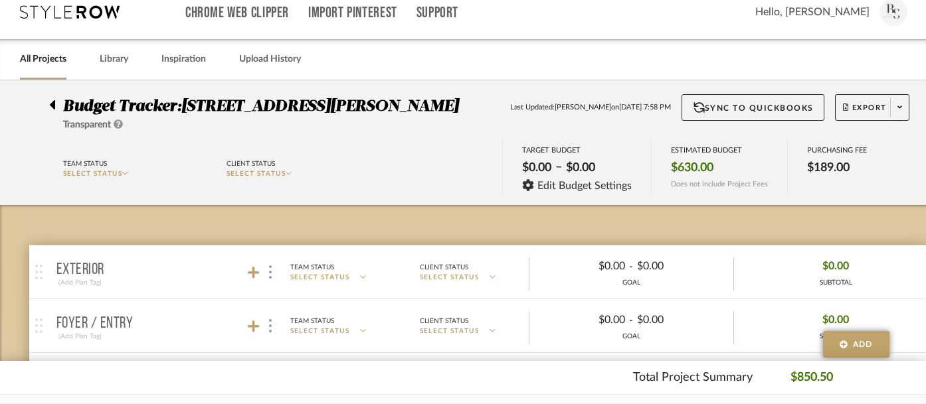
scroll to position [0, 0]
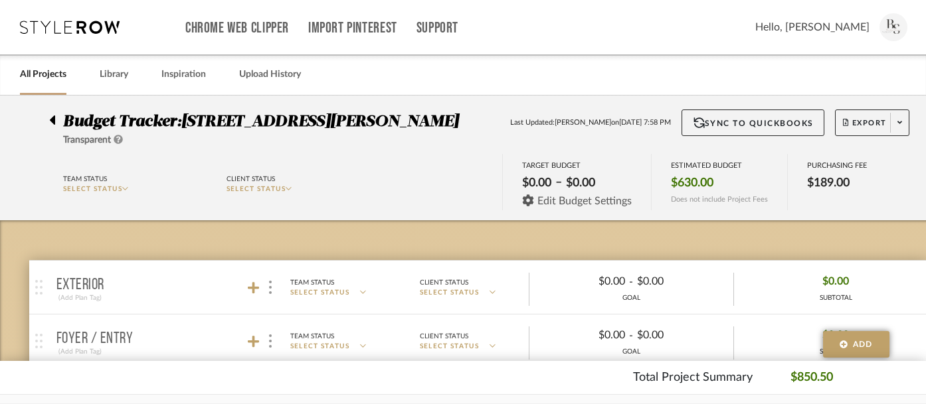
click at [570, 200] on span "Edit Budget Settings" at bounding box center [584, 201] width 94 height 12
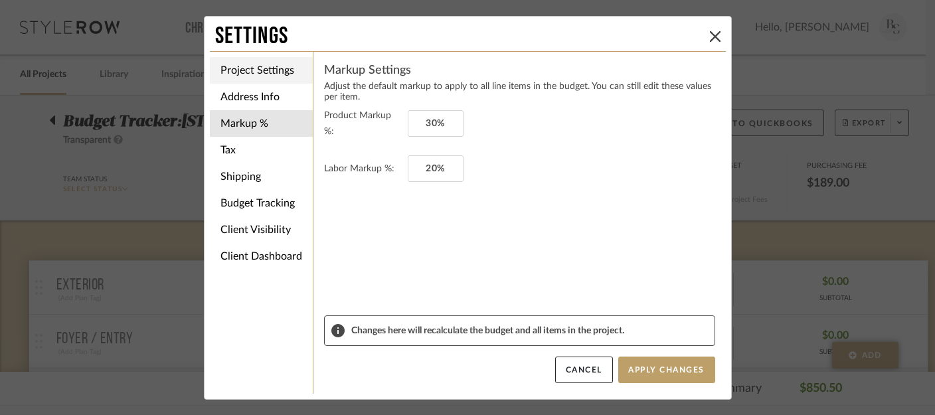
click at [285, 69] on li "Project Settings" at bounding box center [261, 70] width 103 height 27
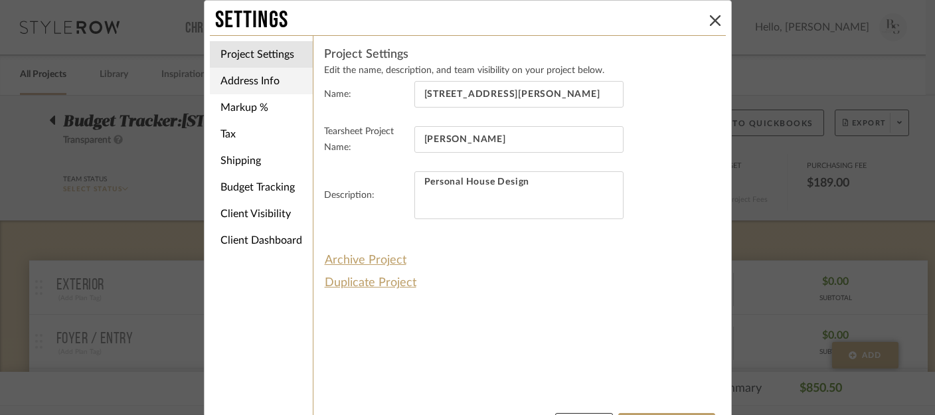
click at [271, 81] on li "Address Info" at bounding box center [261, 81] width 103 height 27
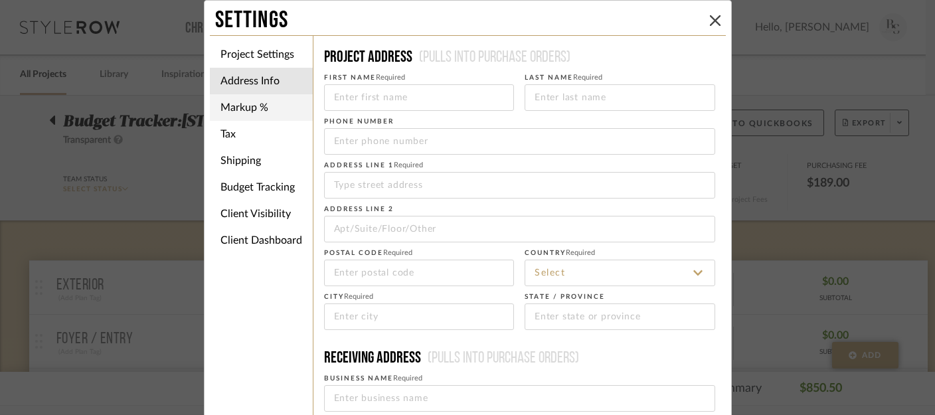
click at [253, 106] on li "Markup %" at bounding box center [261, 107] width 103 height 27
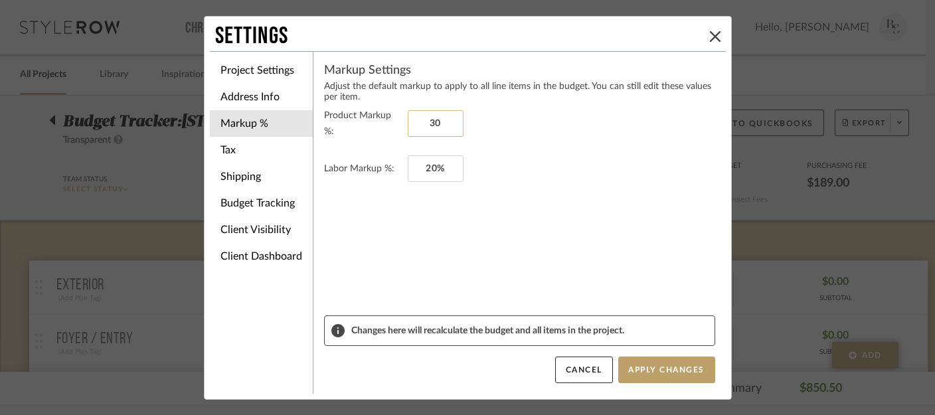
click at [431, 122] on input "30" at bounding box center [436, 123] width 56 height 27
type input "0%"
click at [430, 165] on input "20" at bounding box center [436, 168] width 56 height 27
type input "0%"
click at [367, 243] on form "Product Markup %: 0% Labor Markup %: 0%" at bounding box center [519, 212] width 391 height 208
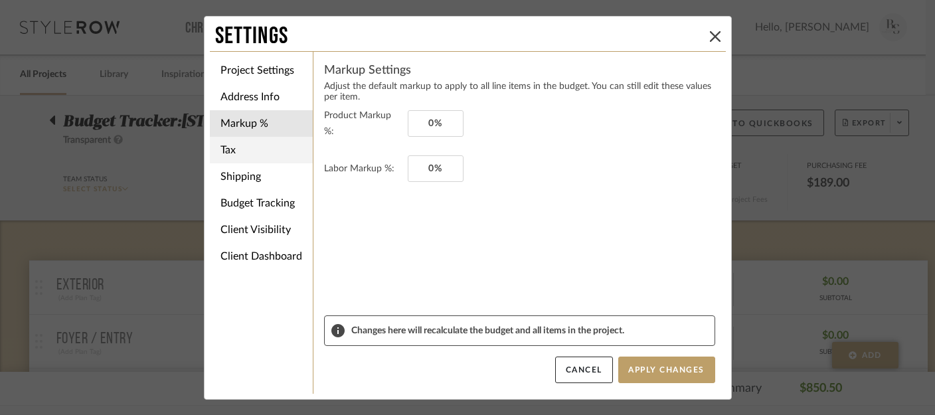
click at [238, 154] on li "Tax" at bounding box center [261, 150] width 103 height 27
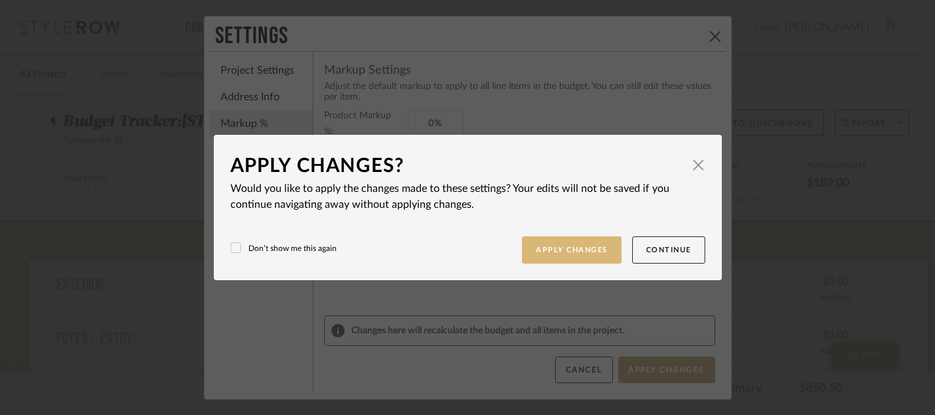
click at [572, 248] on button "Apply Changes" at bounding box center [572, 249] width 100 height 27
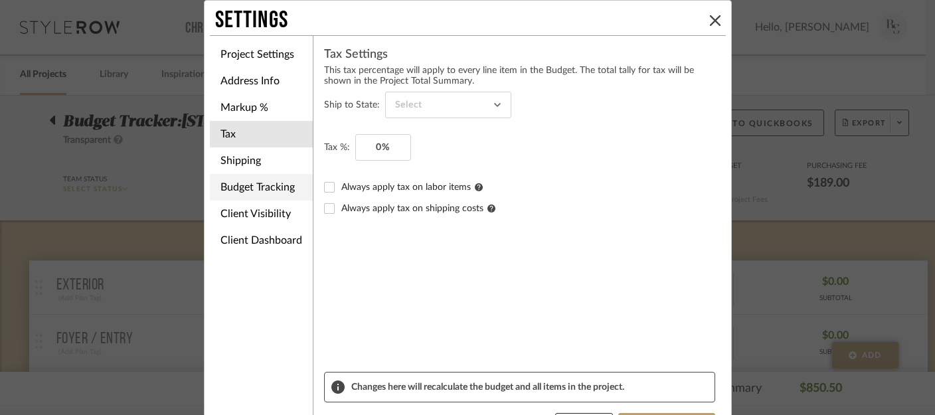
click at [263, 191] on li "Budget Tracking" at bounding box center [261, 187] width 103 height 27
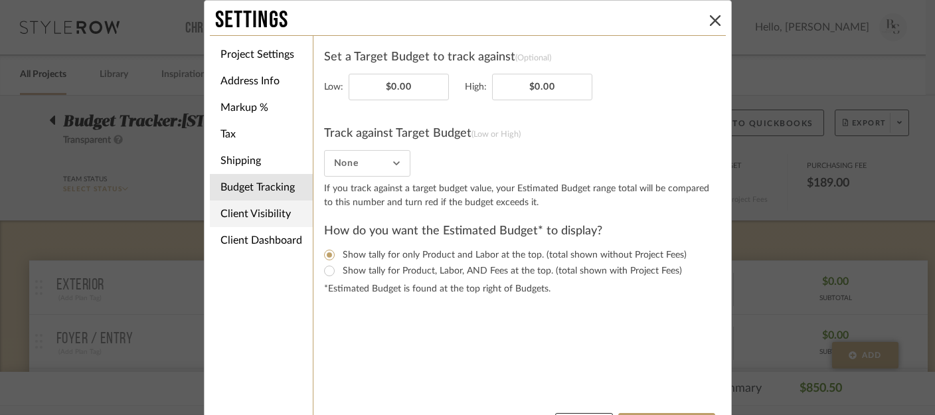
click at [261, 218] on li "Client Visibility" at bounding box center [261, 214] width 103 height 27
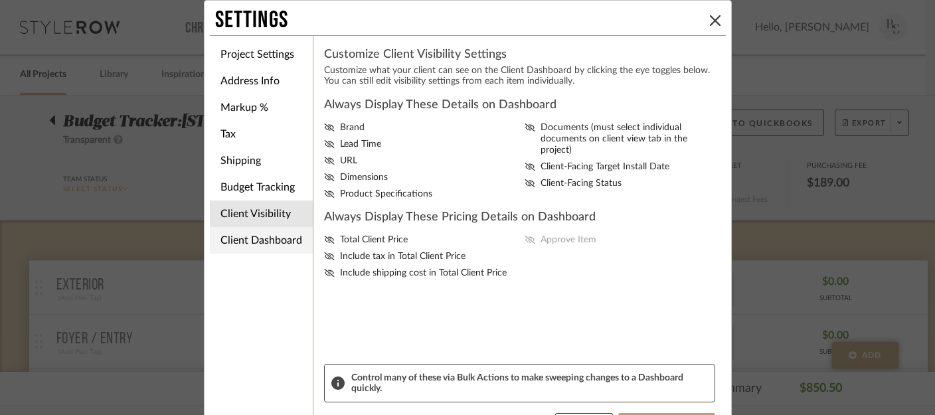
click at [270, 240] on li "Client Dashboard" at bounding box center [261, 240] width 103 height 27
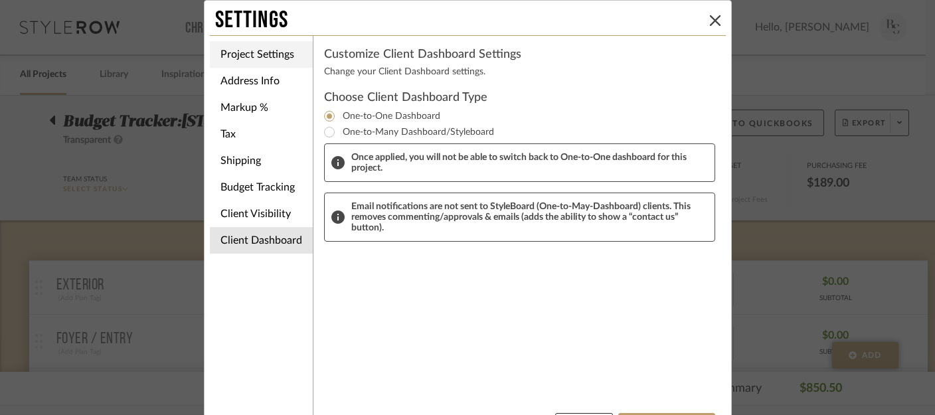
click at [262, 56] on li "Project Settings" at bounding box center [261, 54] width 103 height 27
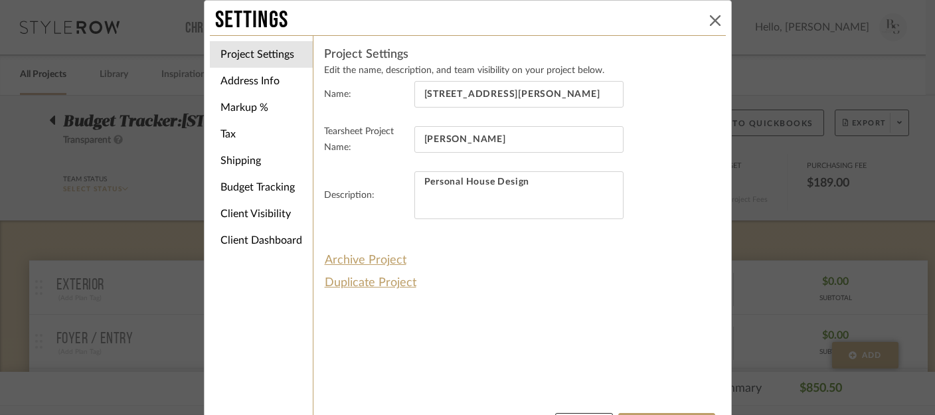
click at [712, 24] on icon at bounding box center [715, 20] width 11 height 11
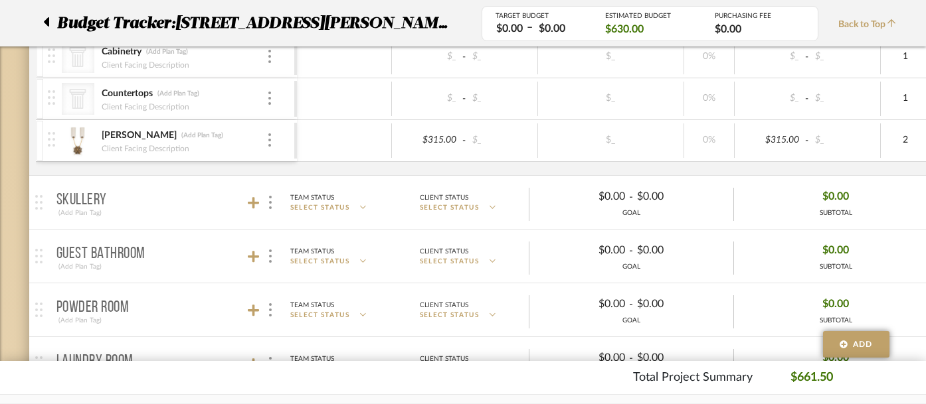
scroll to position [773, 0]
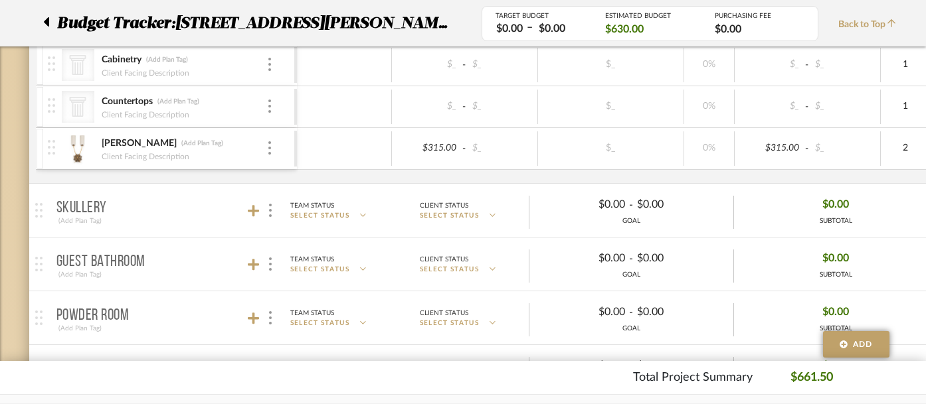
click at [273, 151] on div "[PERSON_NAME] (Add Plan Tag) Client Facing Description" at bounding box center [171, 148] width 246 height 41
click at [269, 147] on img at bounding box center [269, 147] width 3 height 13
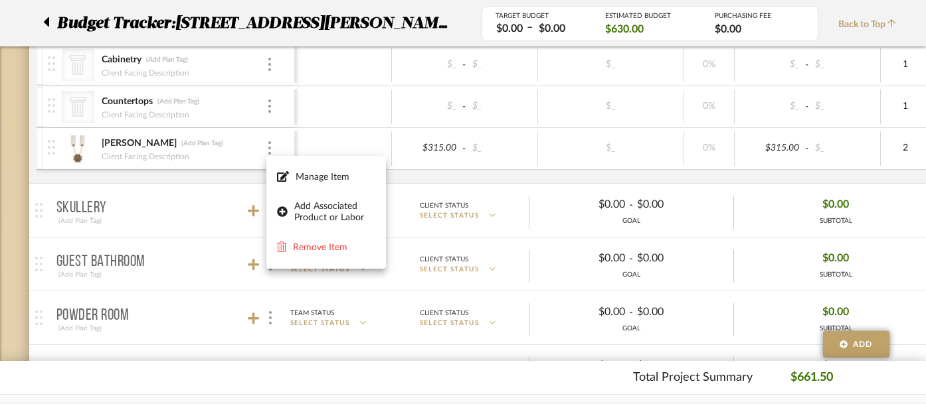
click at [57, 144] on div at bounding box center [463, 202] width 926 height 404
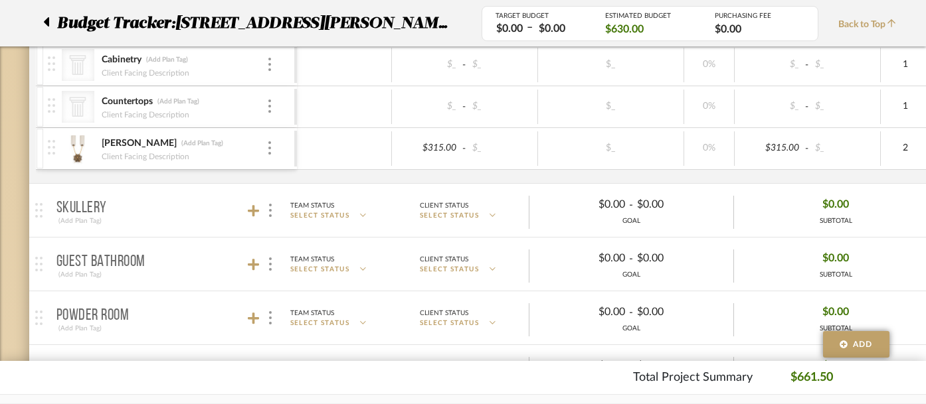
click at [54, 148] on img at bounding box center [51, 147] width 7 height 15
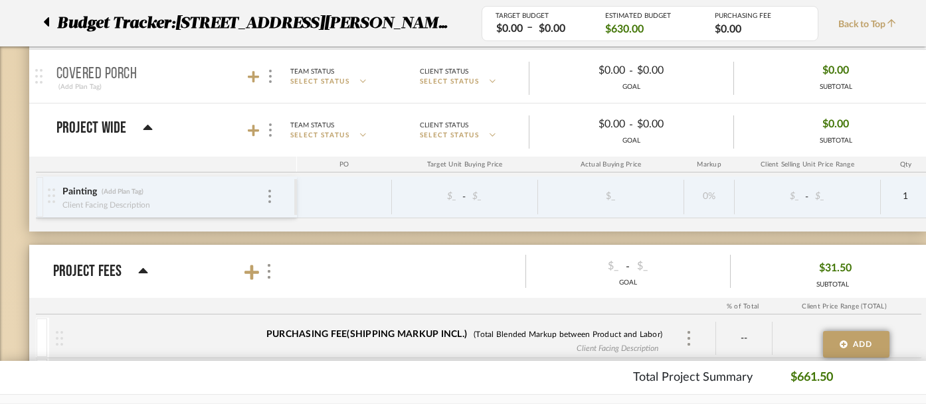
scroll to position [1236, 0]
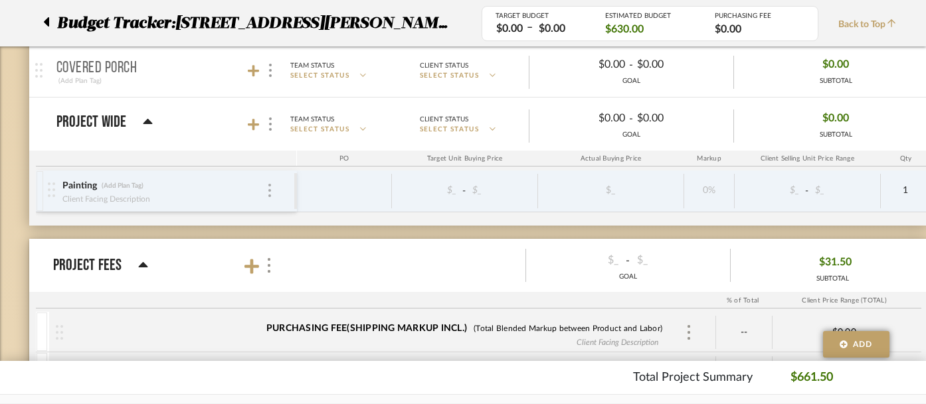
click at [270, 191] on img at bounding box center [269, 190] width 3 height 13
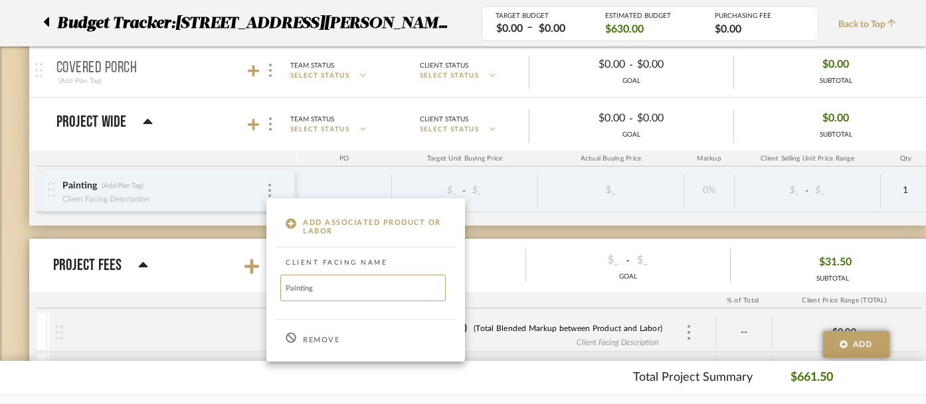
click at [157, 187] on div at bounding box center [463, 202] width 926 height 404
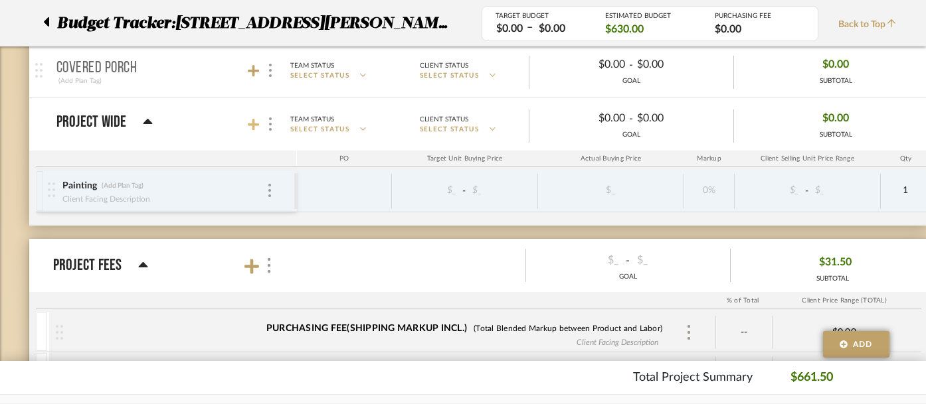
click at [252, 125] on icon at bounding box center [254, 125] width 12 height 12
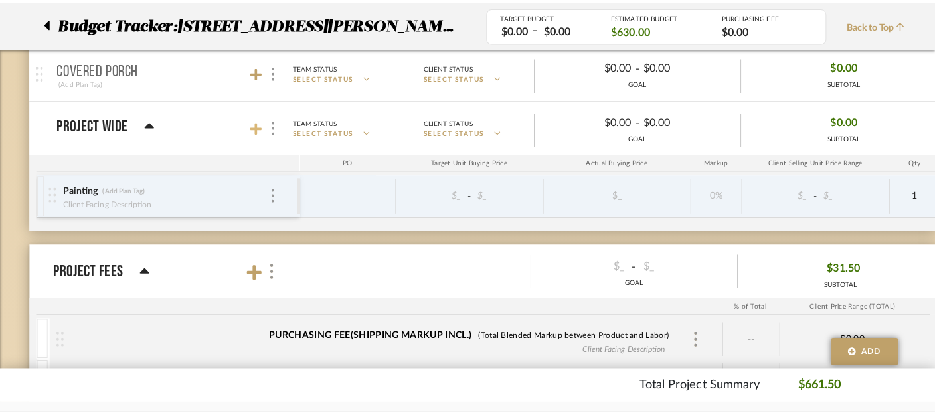
scroll to position [0, 0]
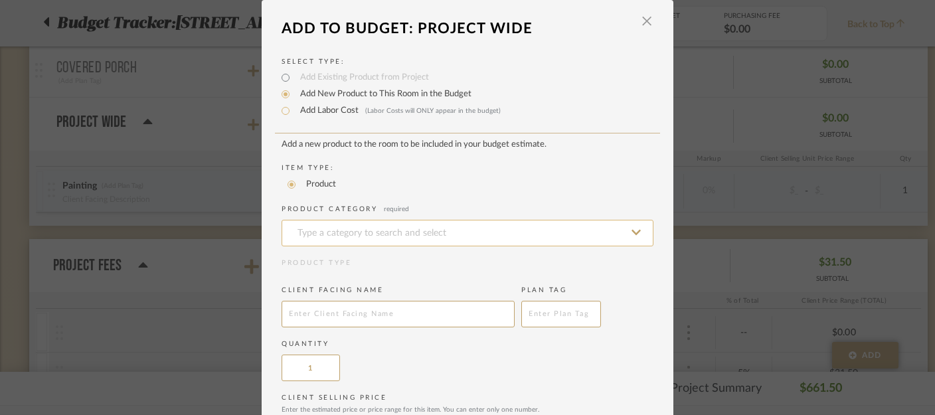
click at [316, 234] on input at bounding box center [468, 233] width 372 height 27
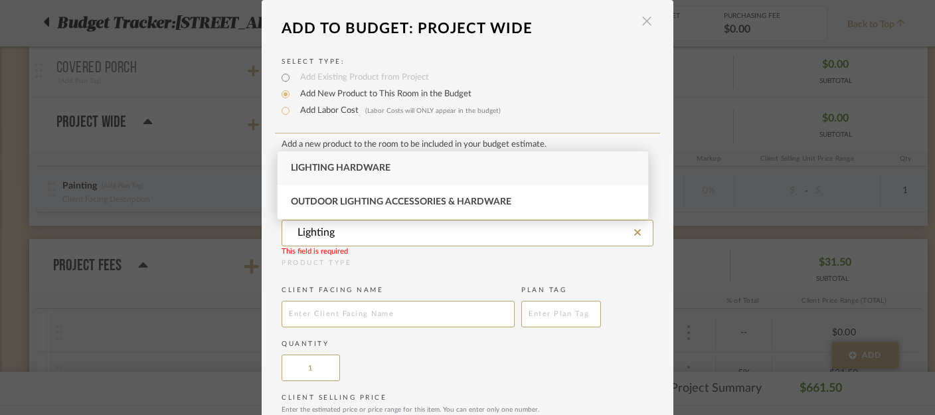
type input "Lighting"
click at [637, 25] on span "button" at bounding box center [646, 21] width 27 height 27
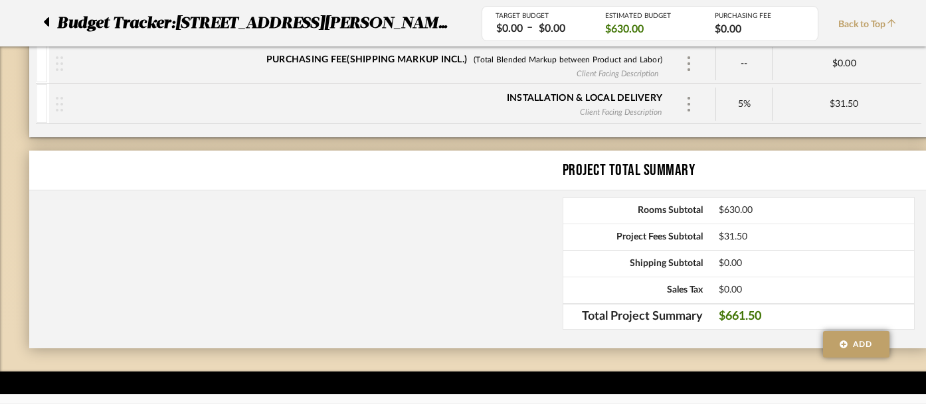
scroll to position [1459, 0]
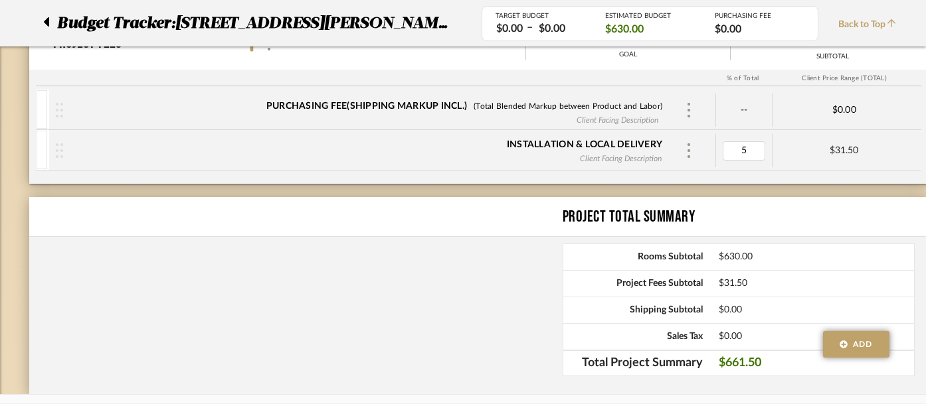
type input "0"
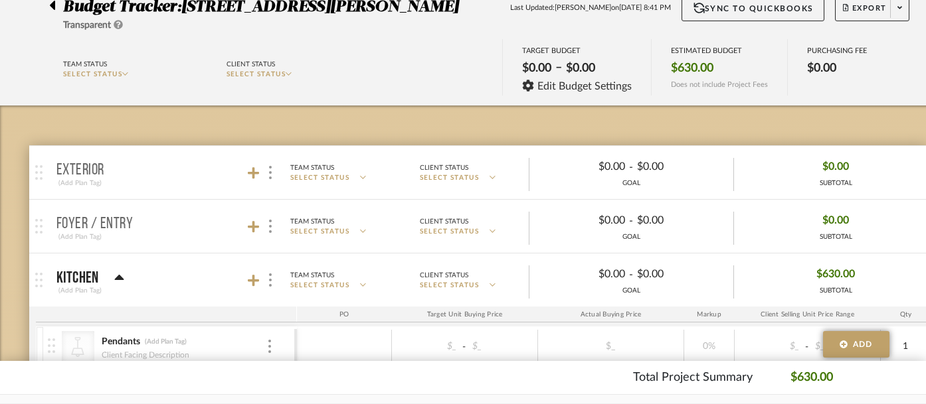
scroll to position [0, 0]
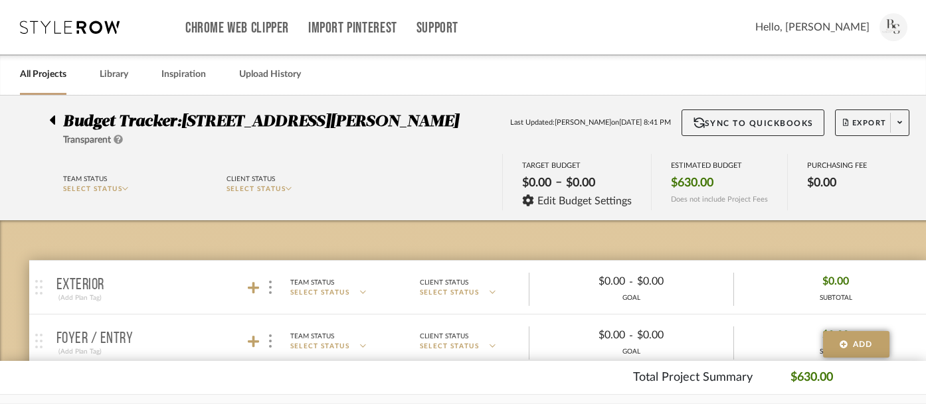
click at [88, 183] on div "Team Status" at bounding box center [85, 179] width 44 height 12
click at [94, 189] on span "SELECT STATUS" at bounding box center [93, 189] width 60 height 7
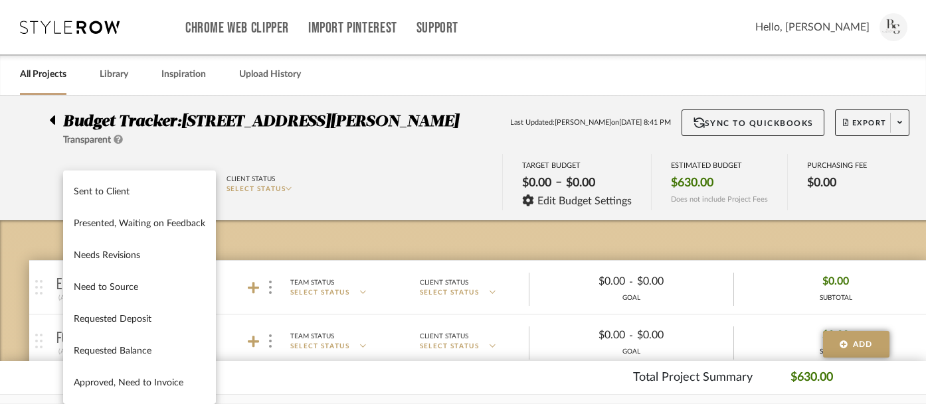
click at [258, 189] on div at bounding box center [463, 202] width 926 height 404
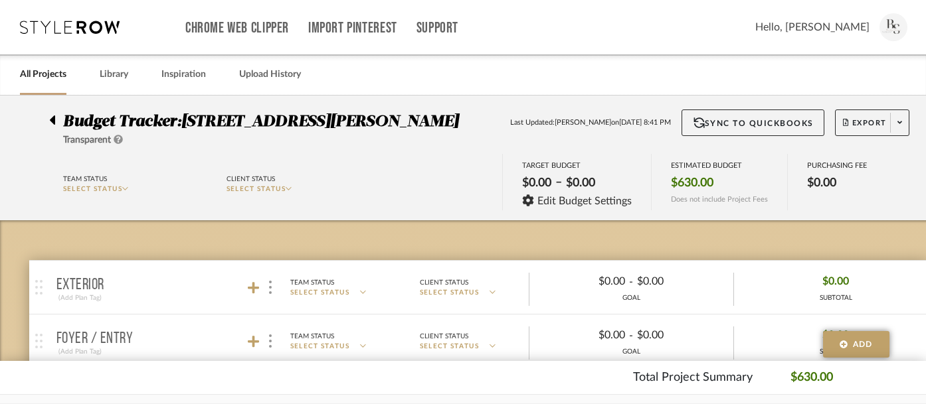
click at [258, 190] on span "SELECT STATUS" at bounding box center [256, 189] width 60 height 7
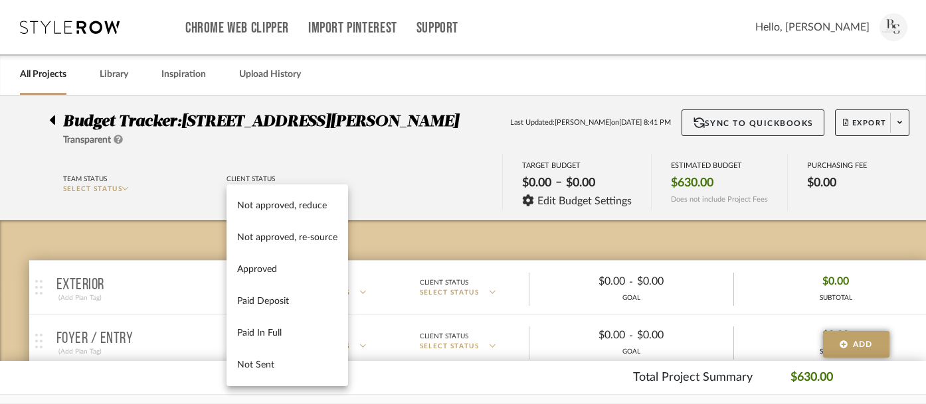
click at [386, 144] on div at bounding box center [463, 202] width 926 height 404
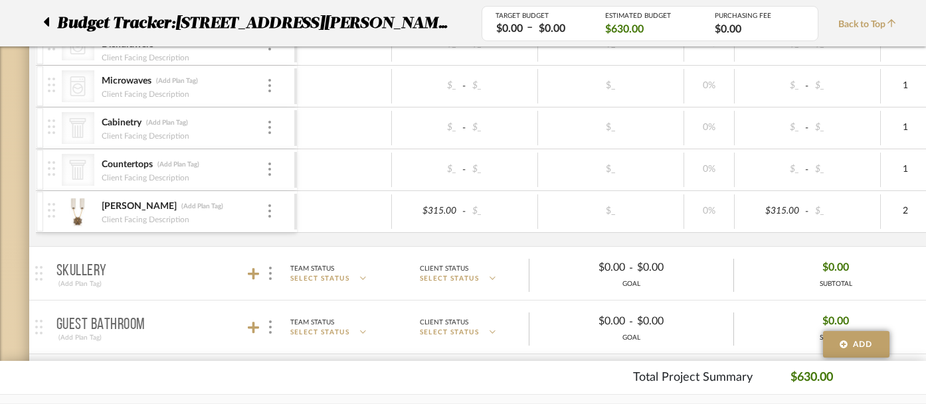
scroll to position [717, 0]
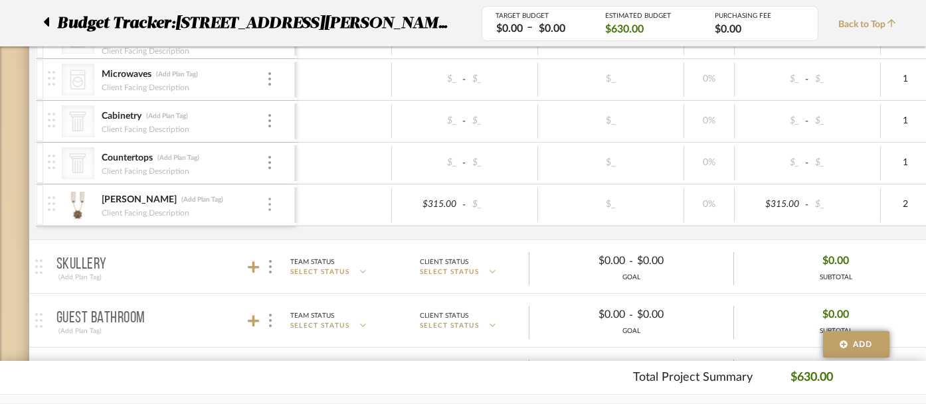
click at [269, 208] on img at bounding box center [269, 204] width 3 height 13
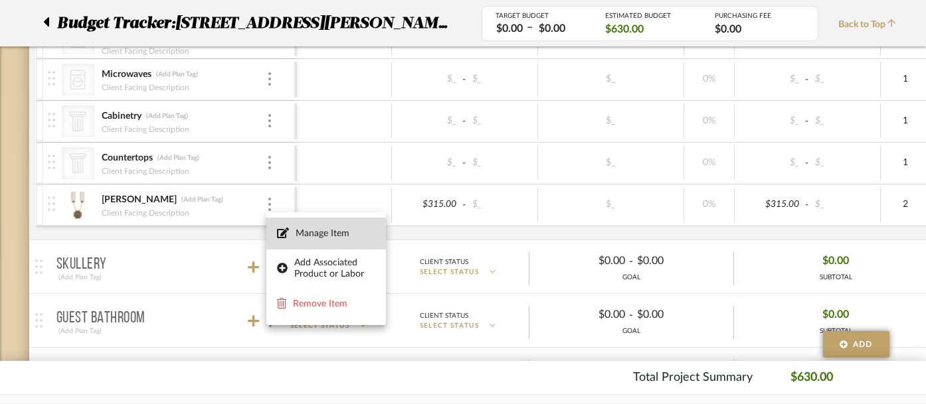
click at [303, 231] on span "Manage Item" at bounding box center [335, 233] width 80 height 11
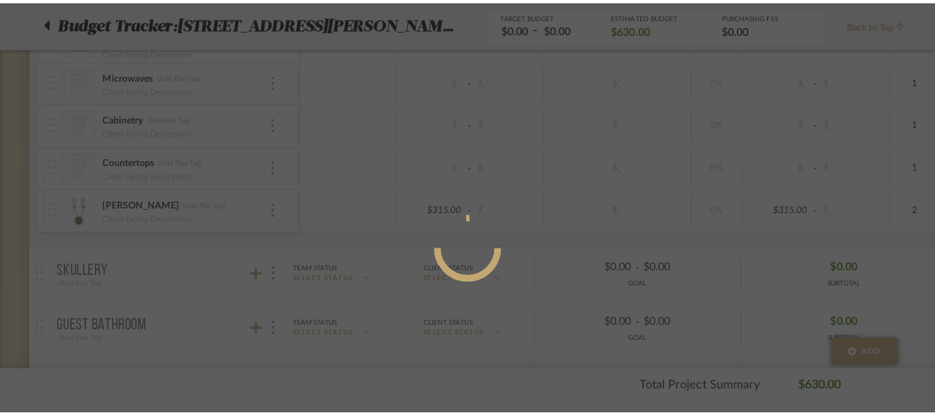
scroll to position [0, 0]
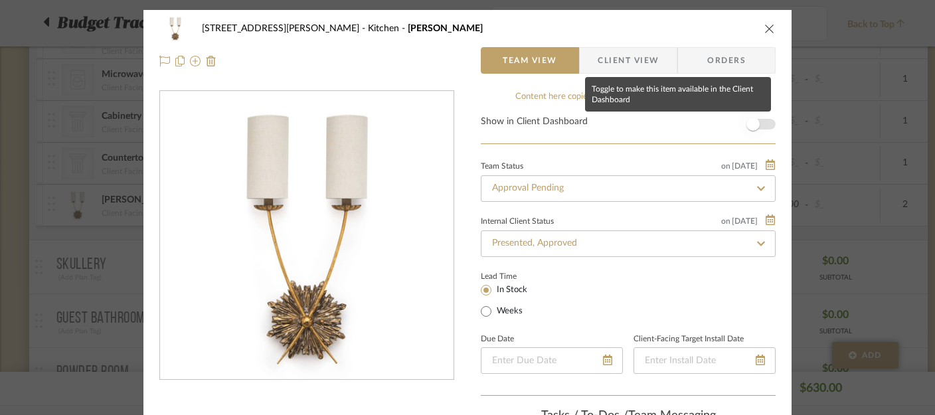
click at [759, 125] on span "button" at bounding box center [752, 124] width 29 height 29
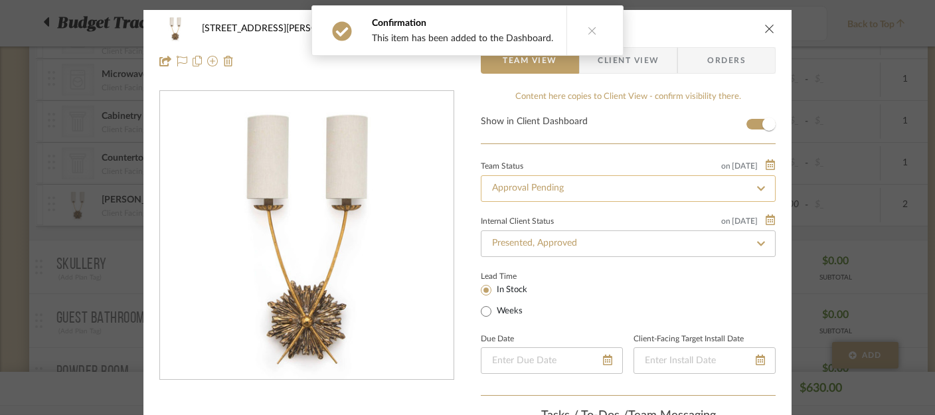
click at [619, 195] on input "Approval Pending" at bounding box center [628, 188] width 295 height 27
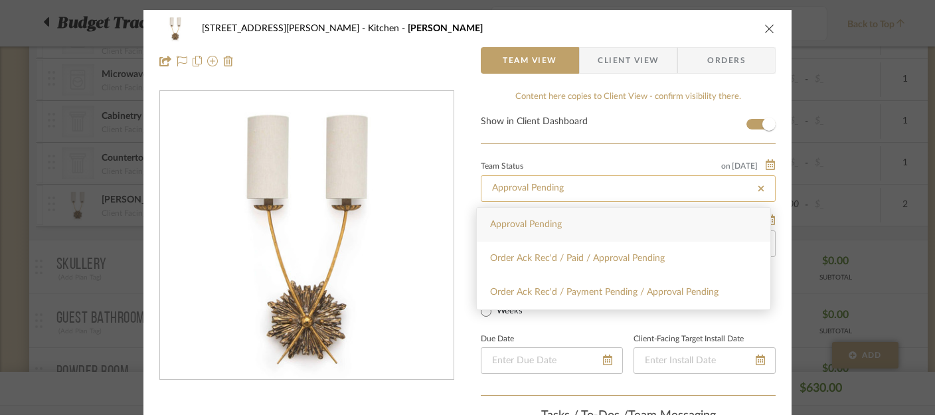
click at [619, 195] on input "Approval Pending" at bounding box center [628, 188] width 295 height 27
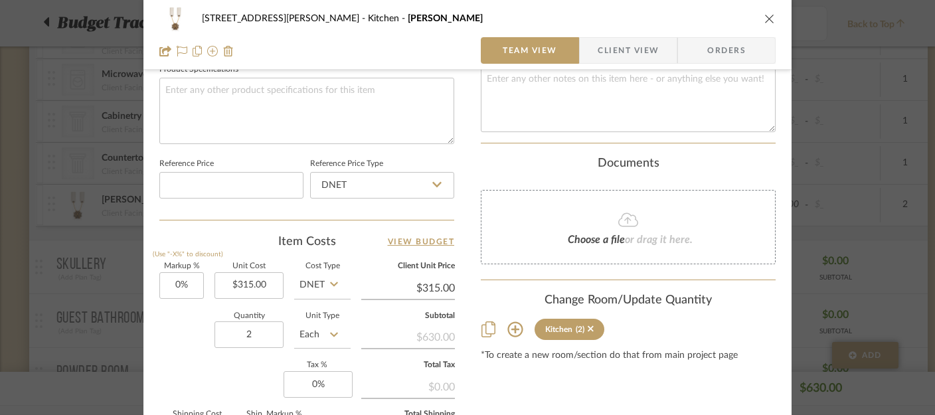
scroll to position [643, 0]
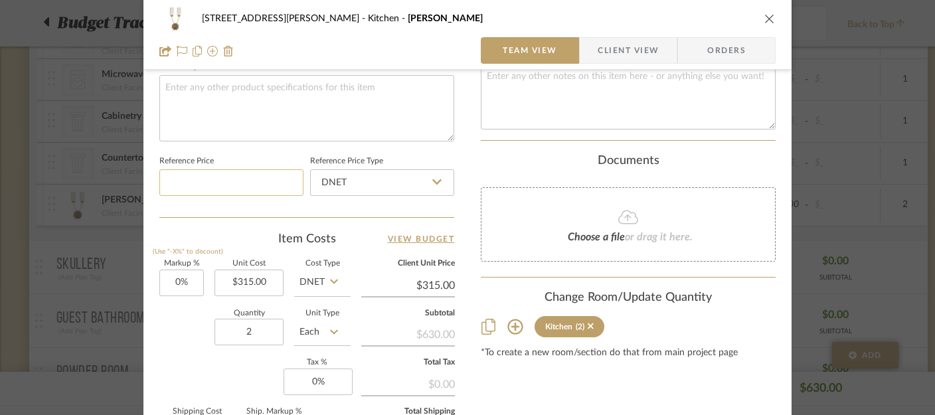
click at [231, 186] on input at bounding box center [231, 182] width 144 height 27
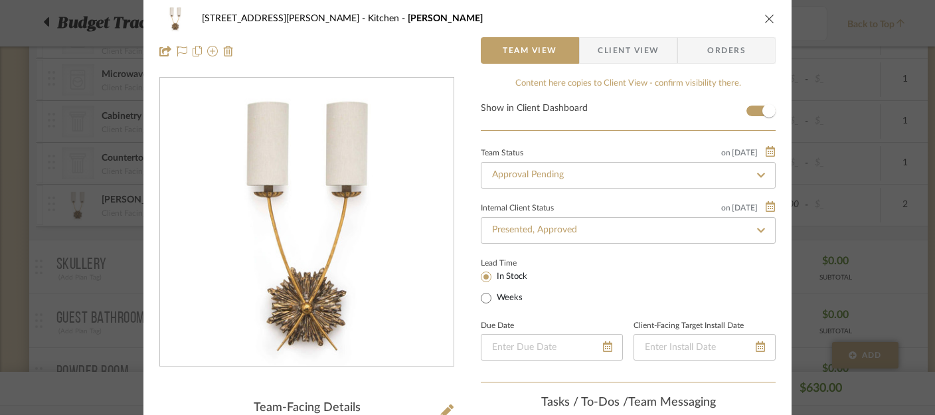
scroll to position [0, 0]
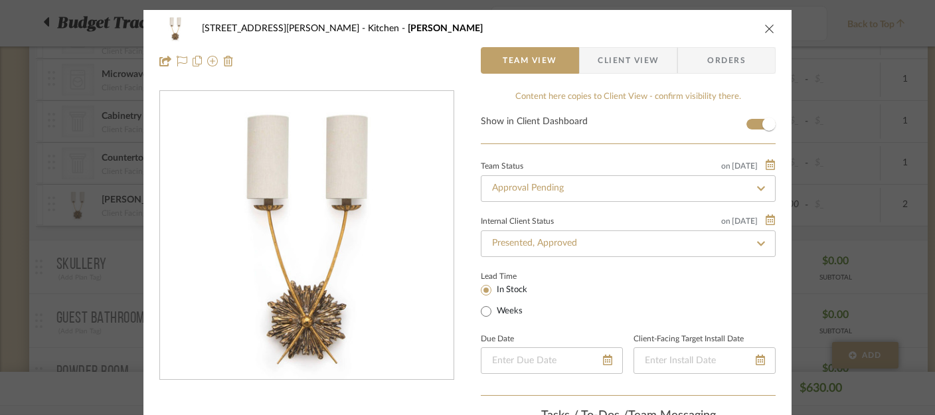
click at [764, 30] on icon "close" at bounding box center [769, 28] width 11 height 11
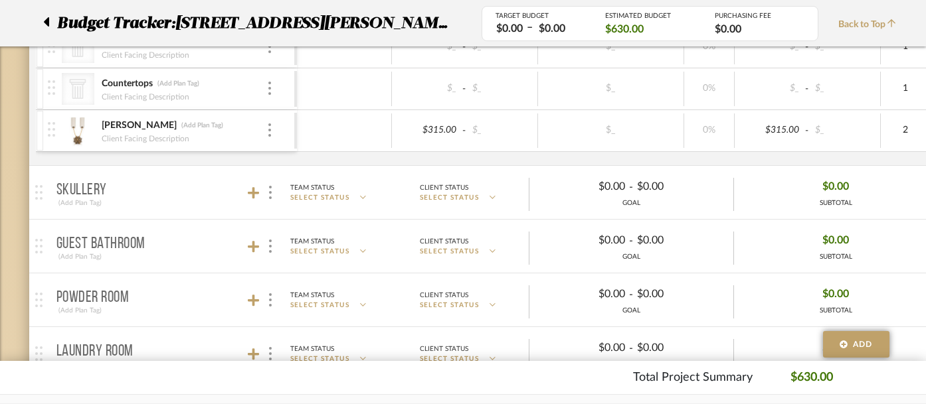
scroll to position [793, 0]
click at [56, 127] on div at bounding box center [53, 129] width 18 height 41
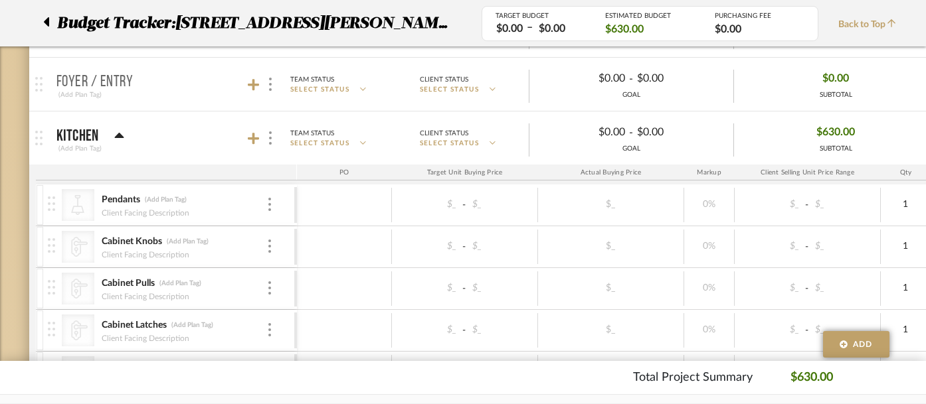
scroll to position [256, 0]
click at [125, 137] on mat-panel-title "Kitchen (Add Plan Tag)" at bounding box center [173, 139] width 234 height 33
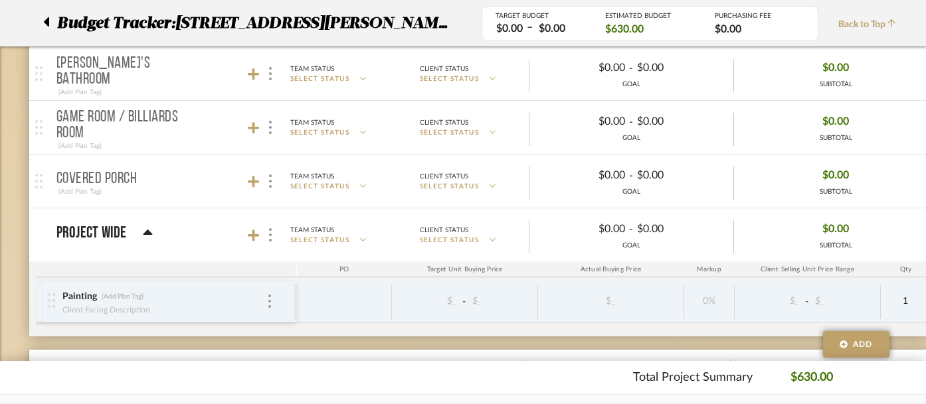
scroll to position [626, 0]
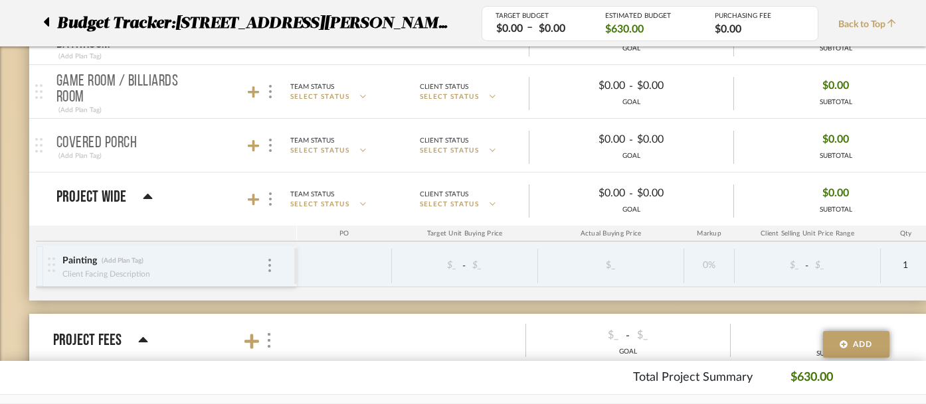
click at [154, 198] on mat-panel-title "Project Wide" at bounding box center [173, 200] width 234 height 18
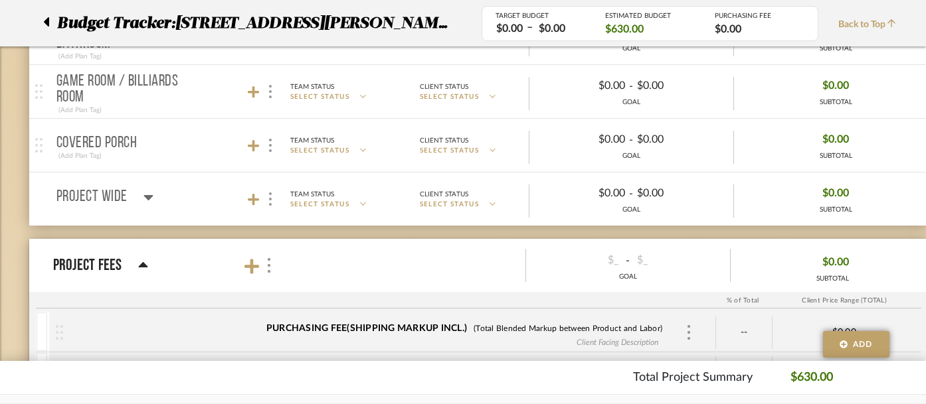
click at [154, 198] on mat-panel-title "Project Wide" at bounding box center [173, 200] width 234 height 18
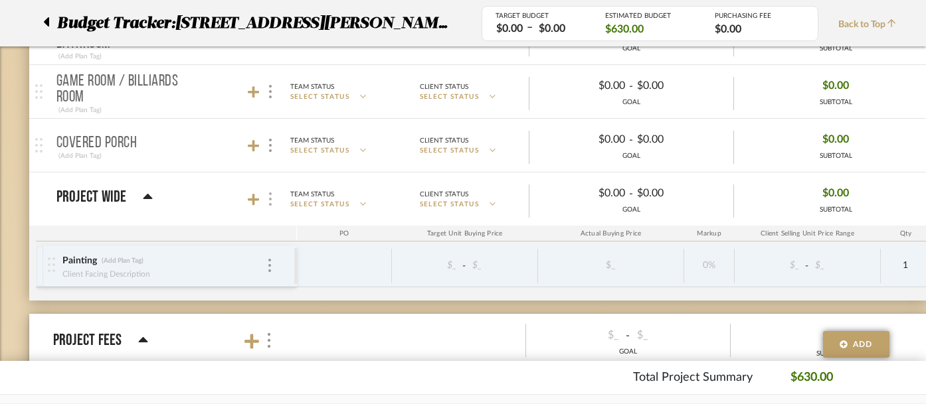
click at [269, 199] on img at bounding box center [270, 199] width 3 height 13
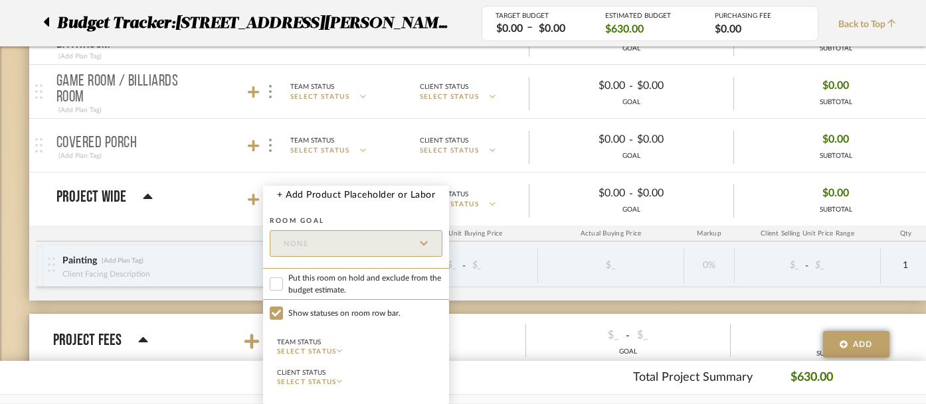
click at [206, 209] on div at bounding box center [463, 202] width 926 height 404
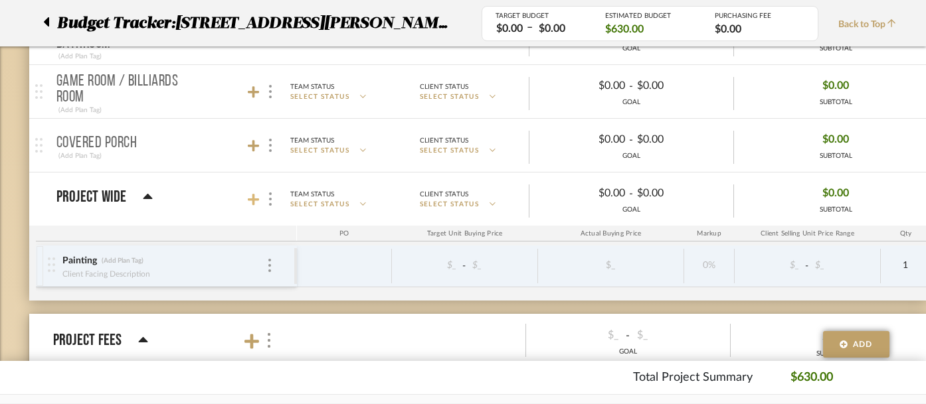
click at [254, 203] on icon at bounding box center [254, 199] width 12 height 13
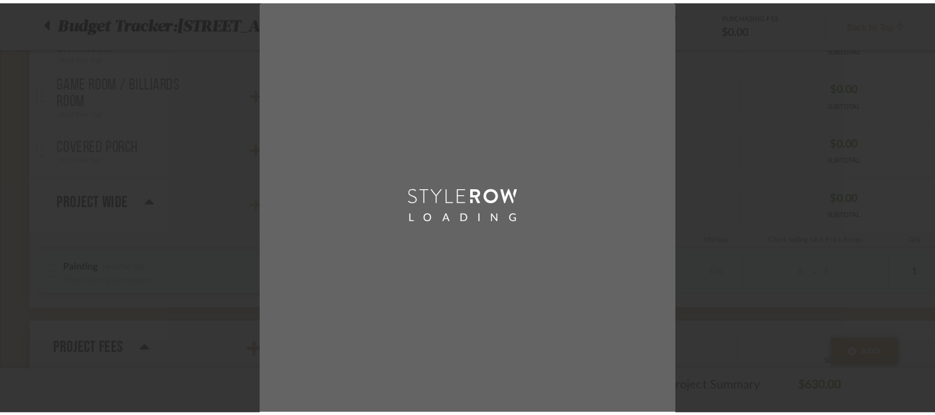
scroll to position [0, 0]
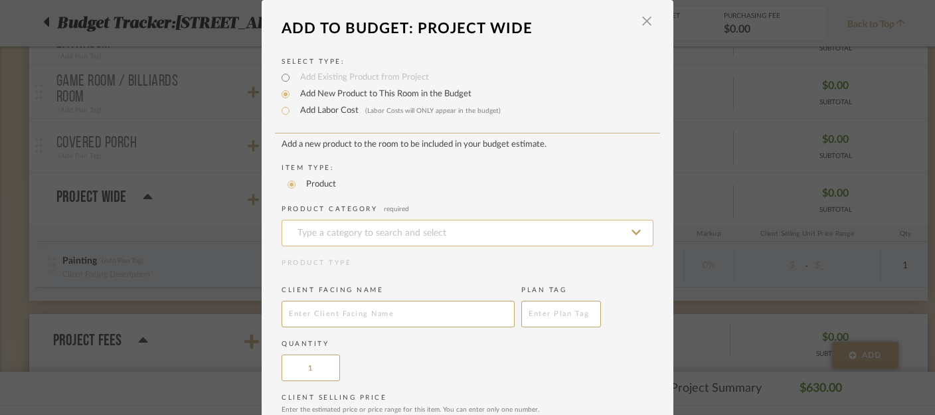
click at [318, 236] on input at bounding box center [468, 233] width 372 height 27
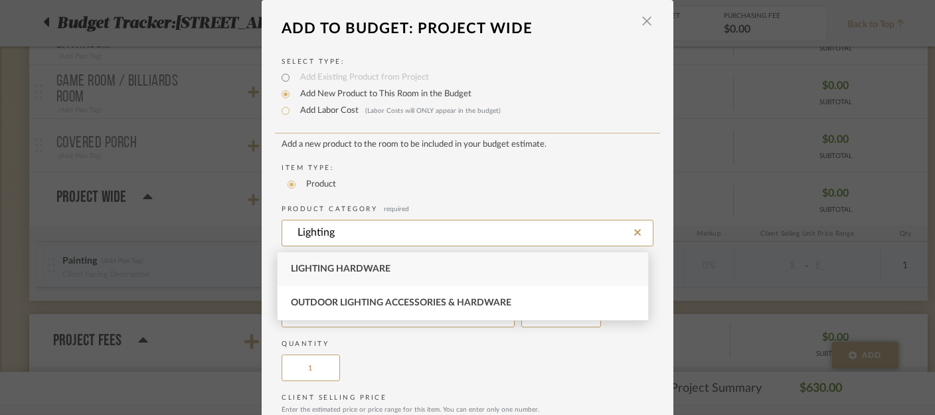
type input "Lighting"
click at [417, 173] on label "Item Type:" at bounding box center [468, 168] width 372 height 10
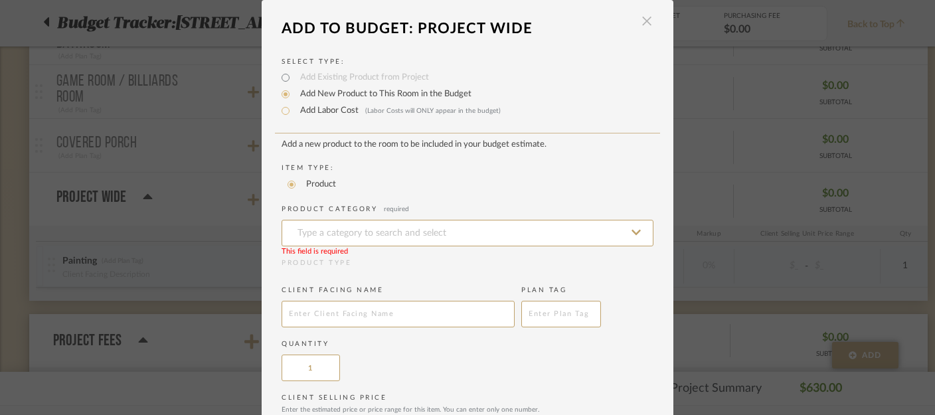
click at [637, 24] on span "button" at bounding box center [646, 21] width 27 height 27
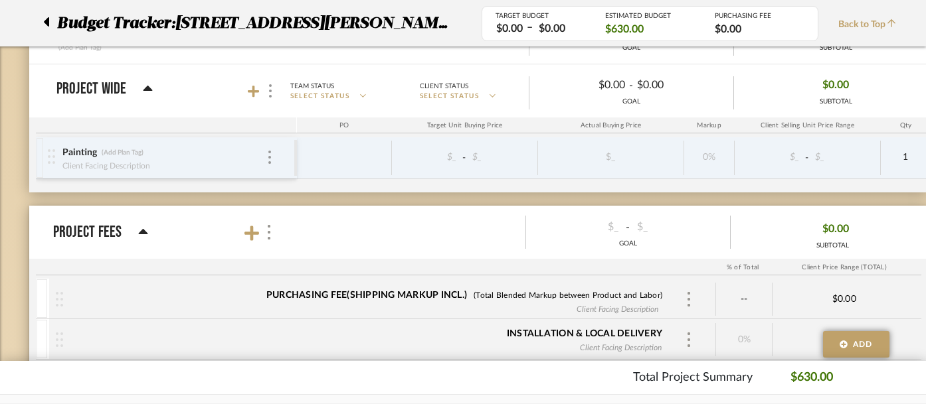
scroll to position [730, 0]
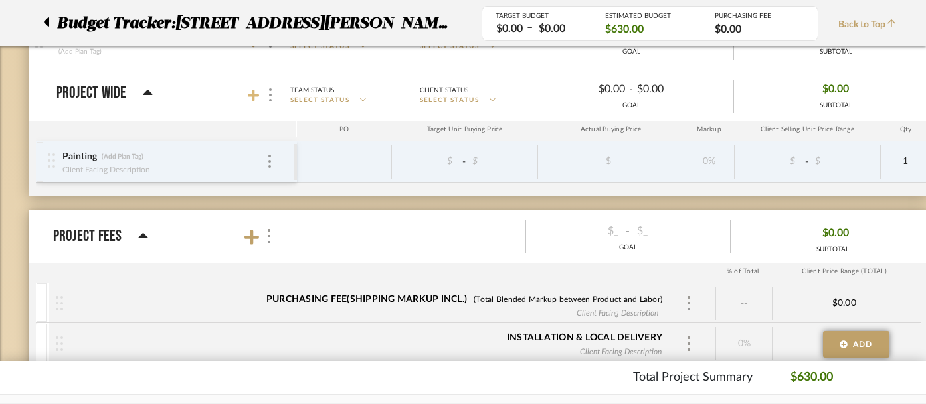
click at [254, 93] on icon at bounding box center [254, 96] width 12 height 12
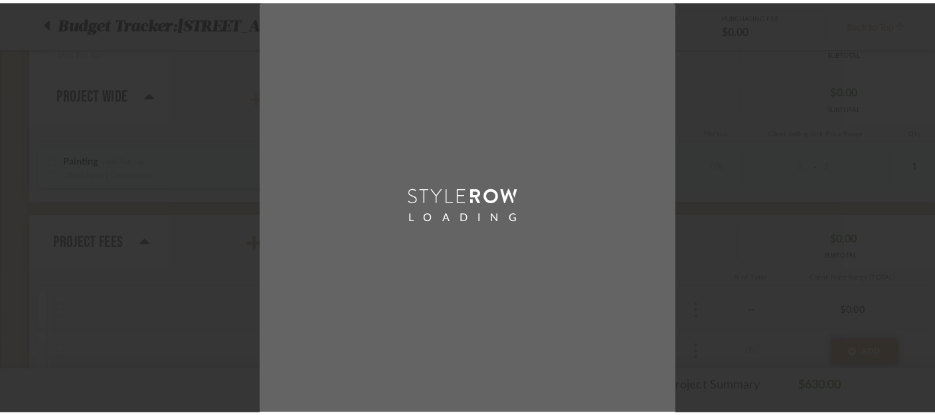
scroll to position [0, 0]
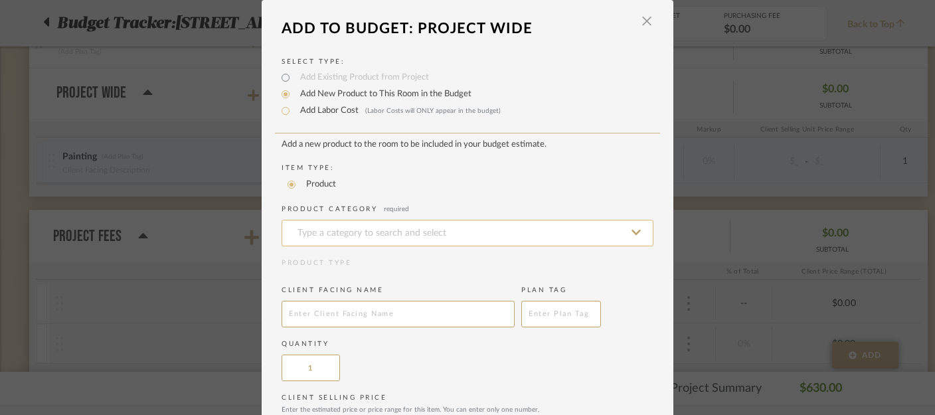
click at [332, 232] on input at bounding box center [468, 233] width 372 height 27
type input "f"
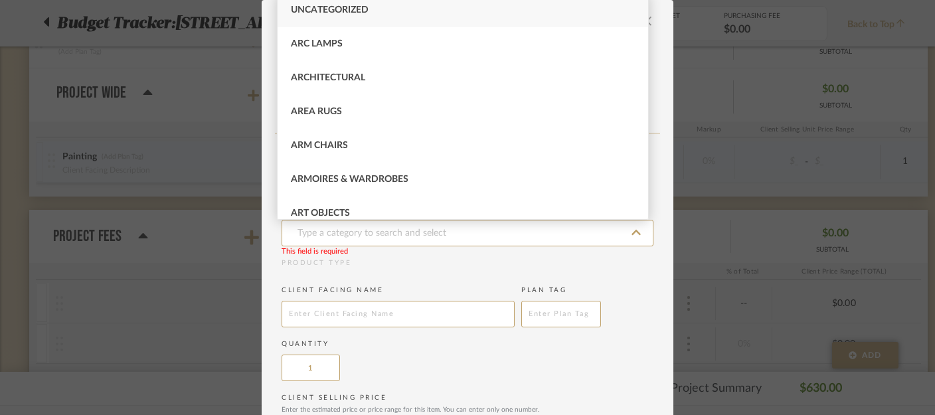
click at [594, 366] on div "Quantity 1" at bounding box center [468, 360] width 372 height 42
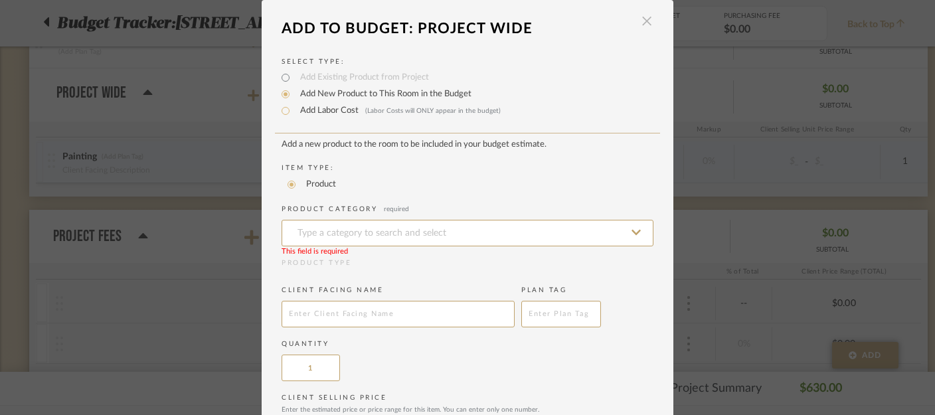
click at [643, 25] on span "button" at bounding box center [646, 21] width 27 height 27
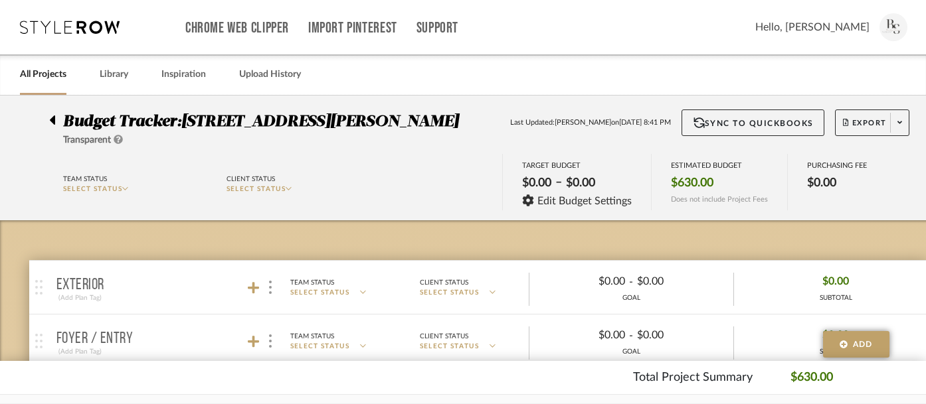
click at [54, 120] on icon at bounding box center [52, 120] width 5 height 9
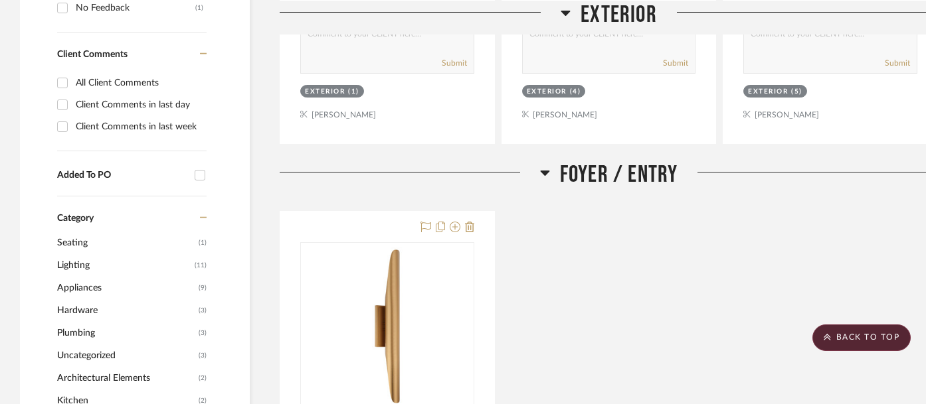
scroll to position [870, 0]
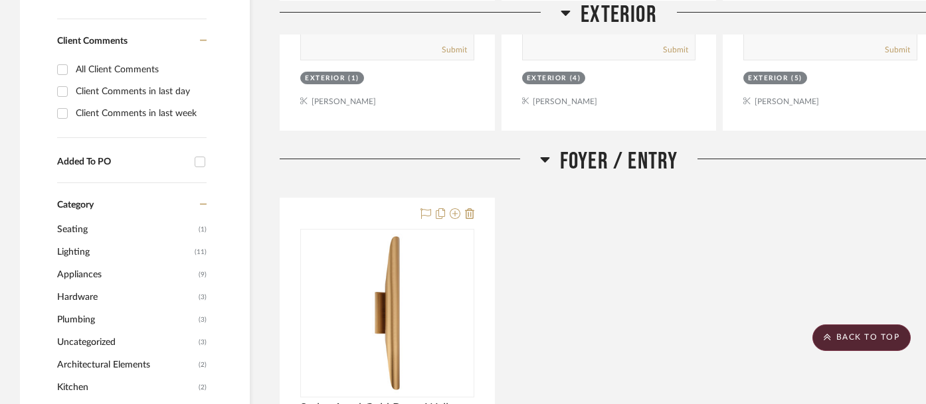
click at [183, 241] on span "Lighting" at bounding box center [124, 252] width 134 height 23
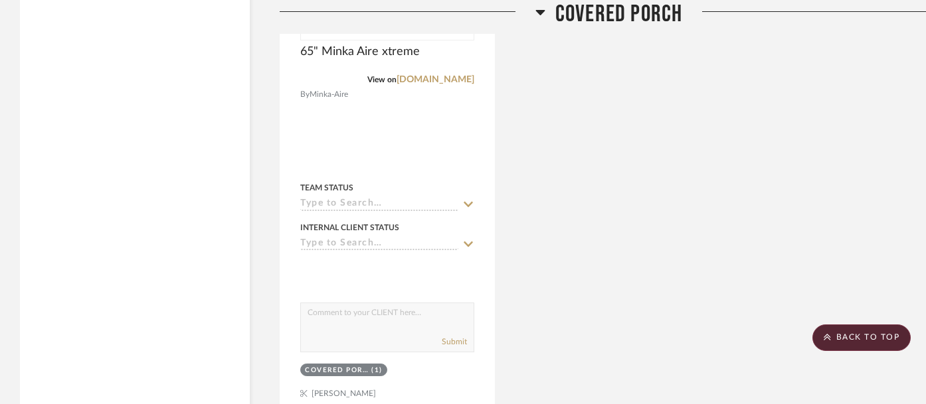
scroll to position [5141, 0]
